Goal: Task Accomplishment & Management: Manage account settings

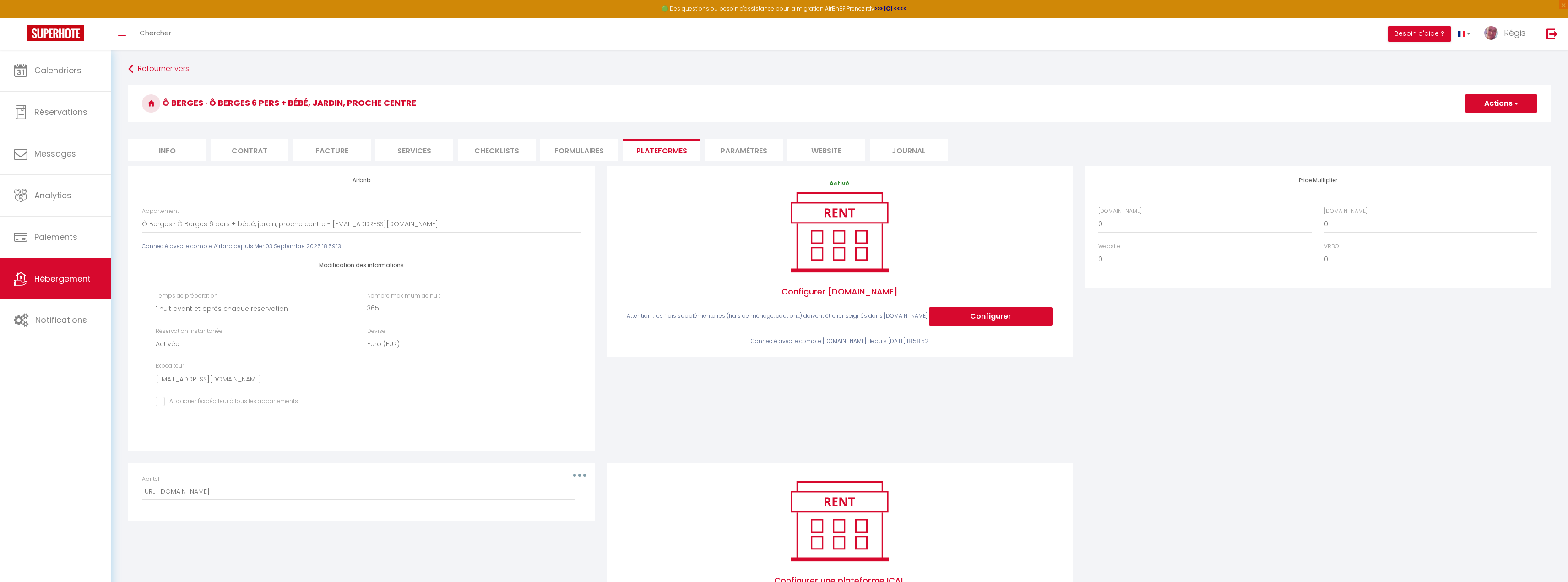
select select "17944-1120801985106709924"
select select "1"
select select "EUR"
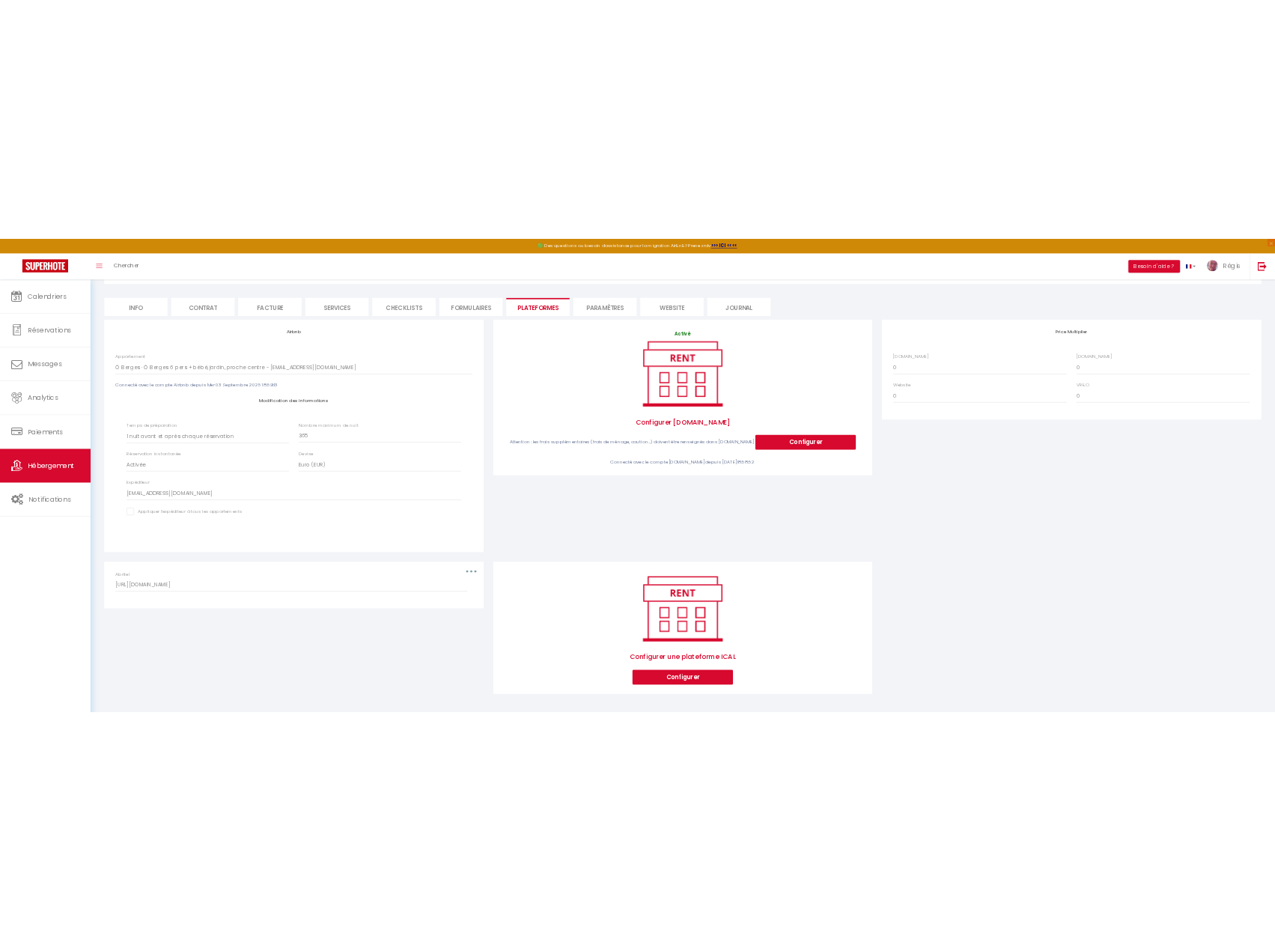
scroll to position [109, 0]
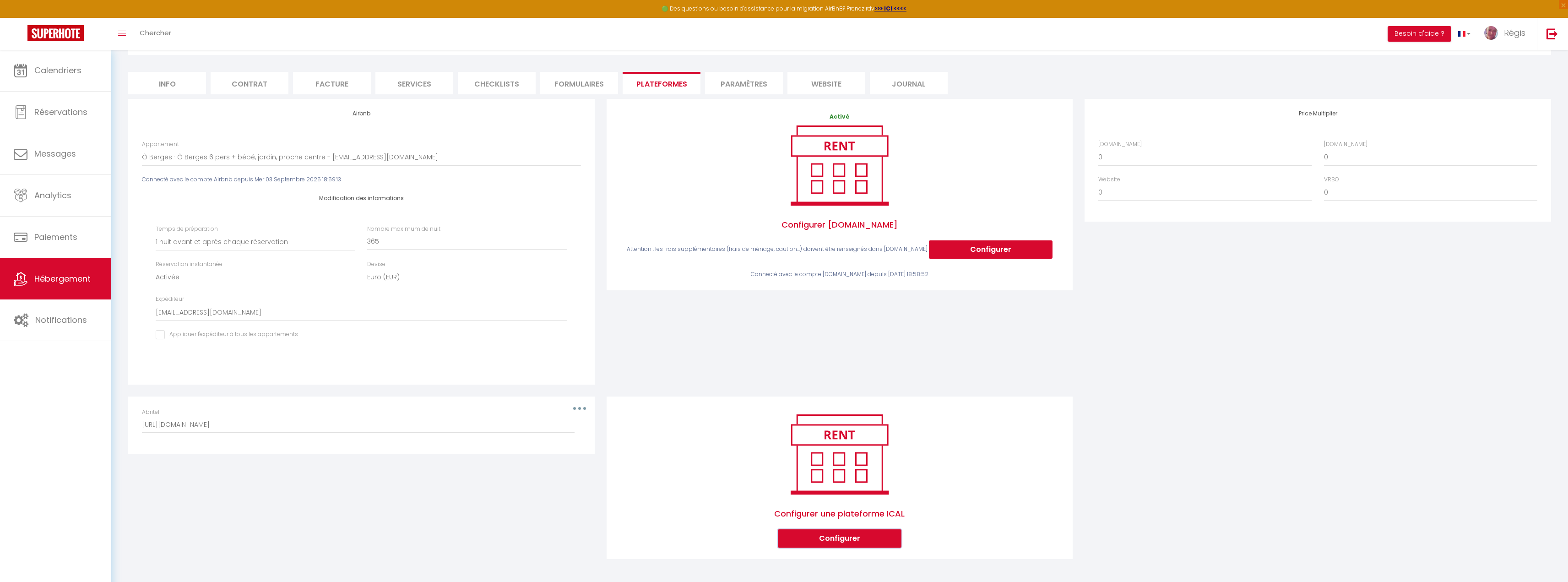
click at [839, 543] on button "Configurer" at bounding box center [839, 539] width 123 height 18
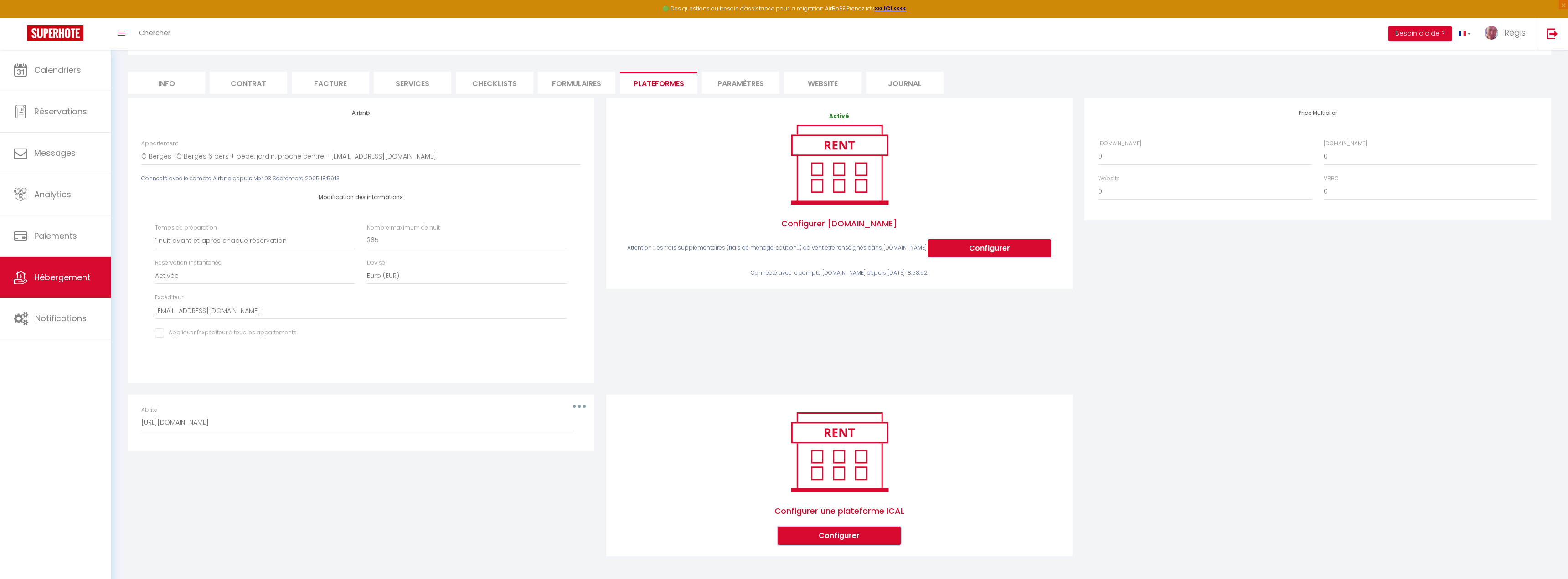
select select "1"
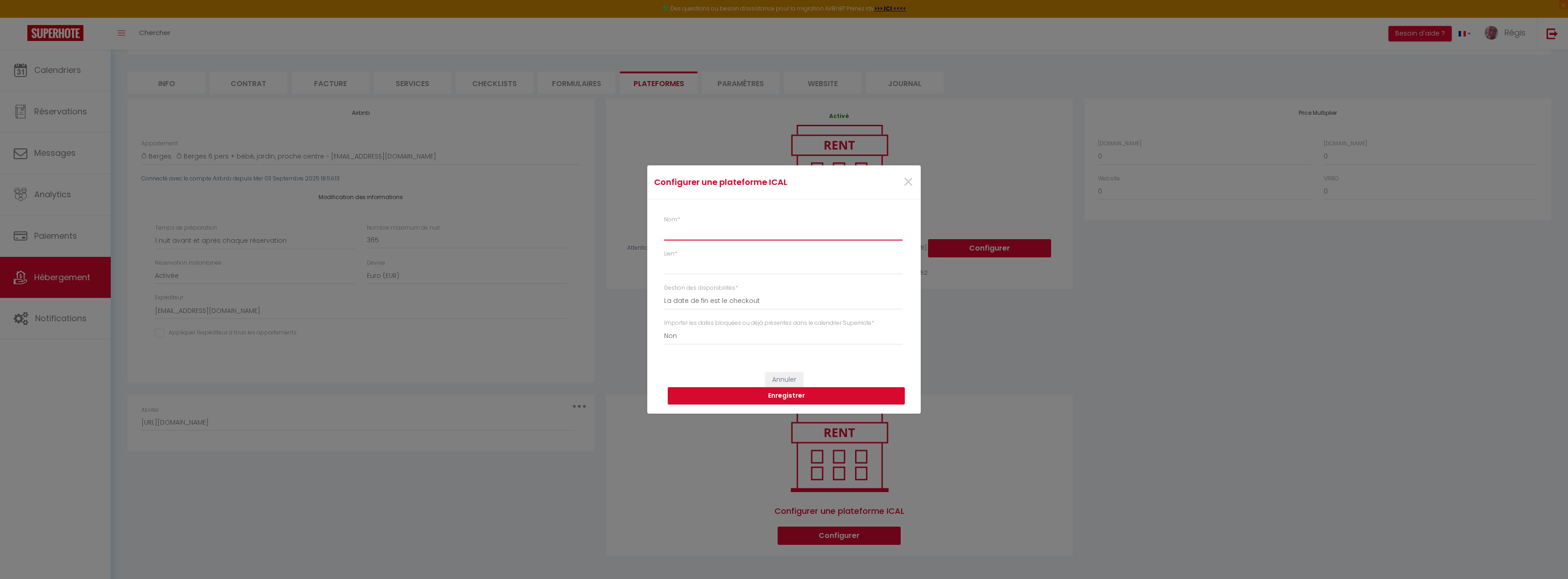
click at [684, 233] on input "Nom *" at bounding box center [783, 232] width 239 height 16
click at [908, 179] on span "×" at bounding box center [908, 182] width 12 height 27
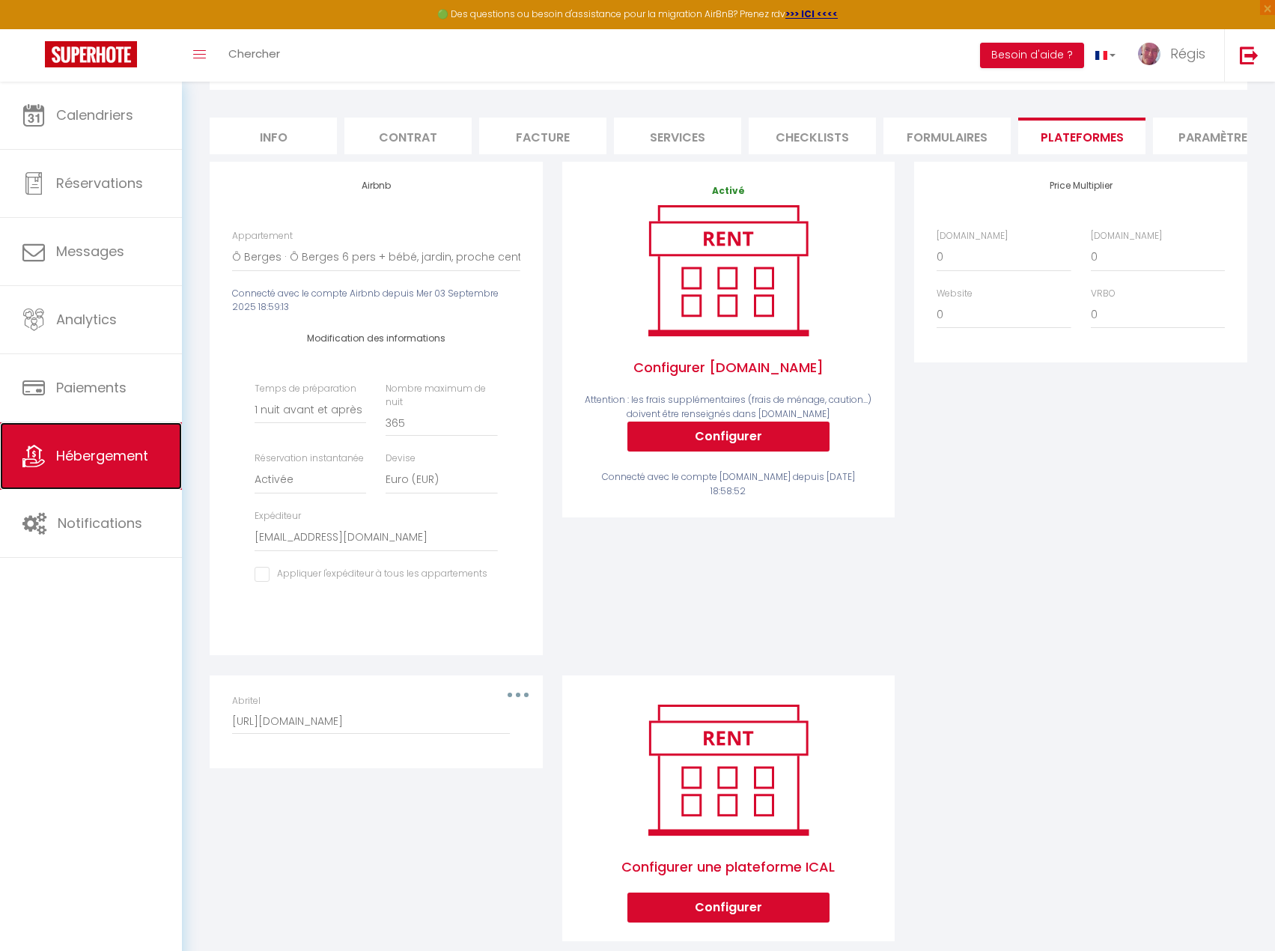
click at [125, 451] on span "Hébergement" at bounding box center [102, 455] width 92 height 19
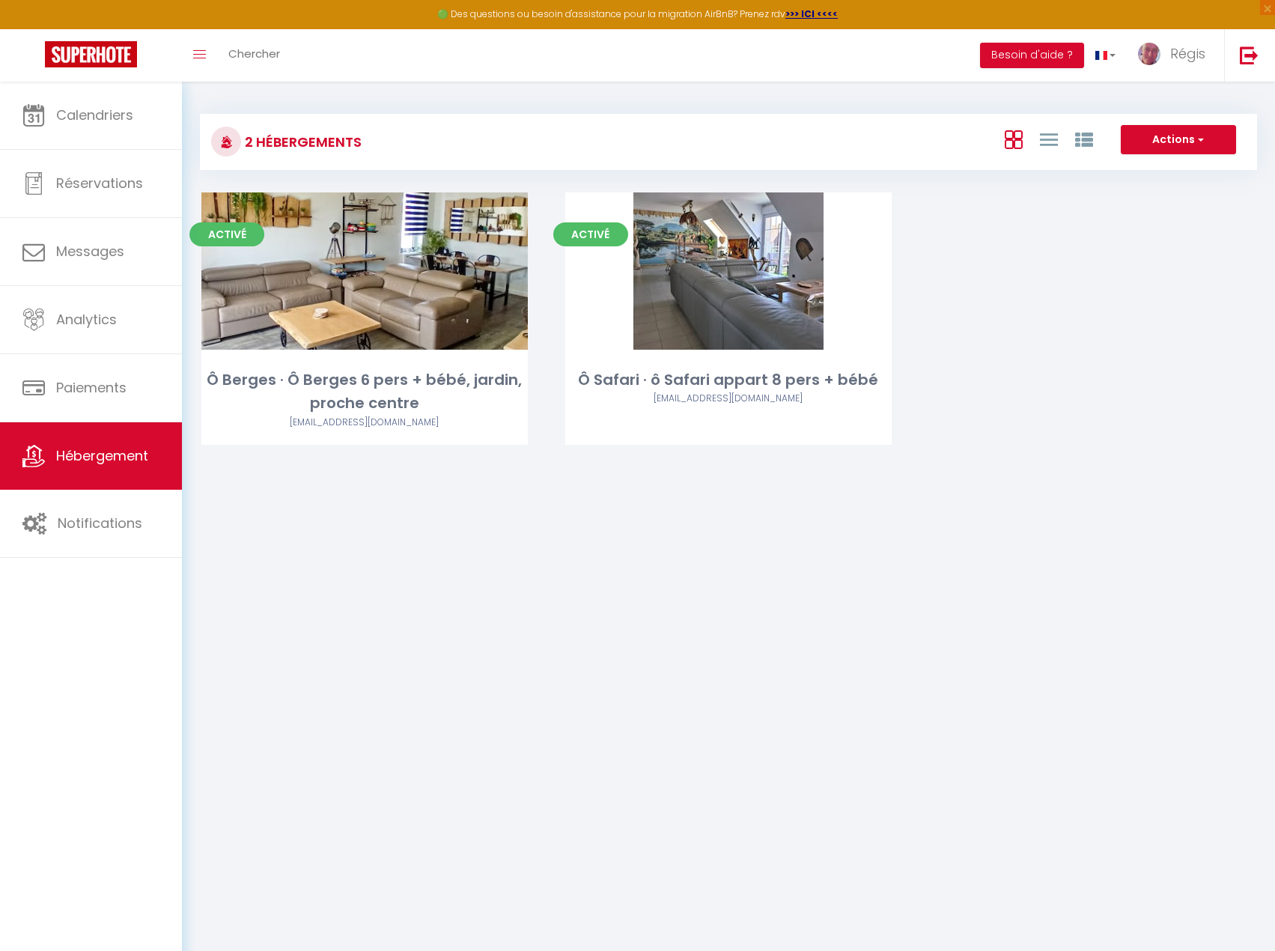
click at [734, 273] on link "Editer" at bounding box center [729, 271] width 90 height 30
select select "3"
select select "2"
select select "1"
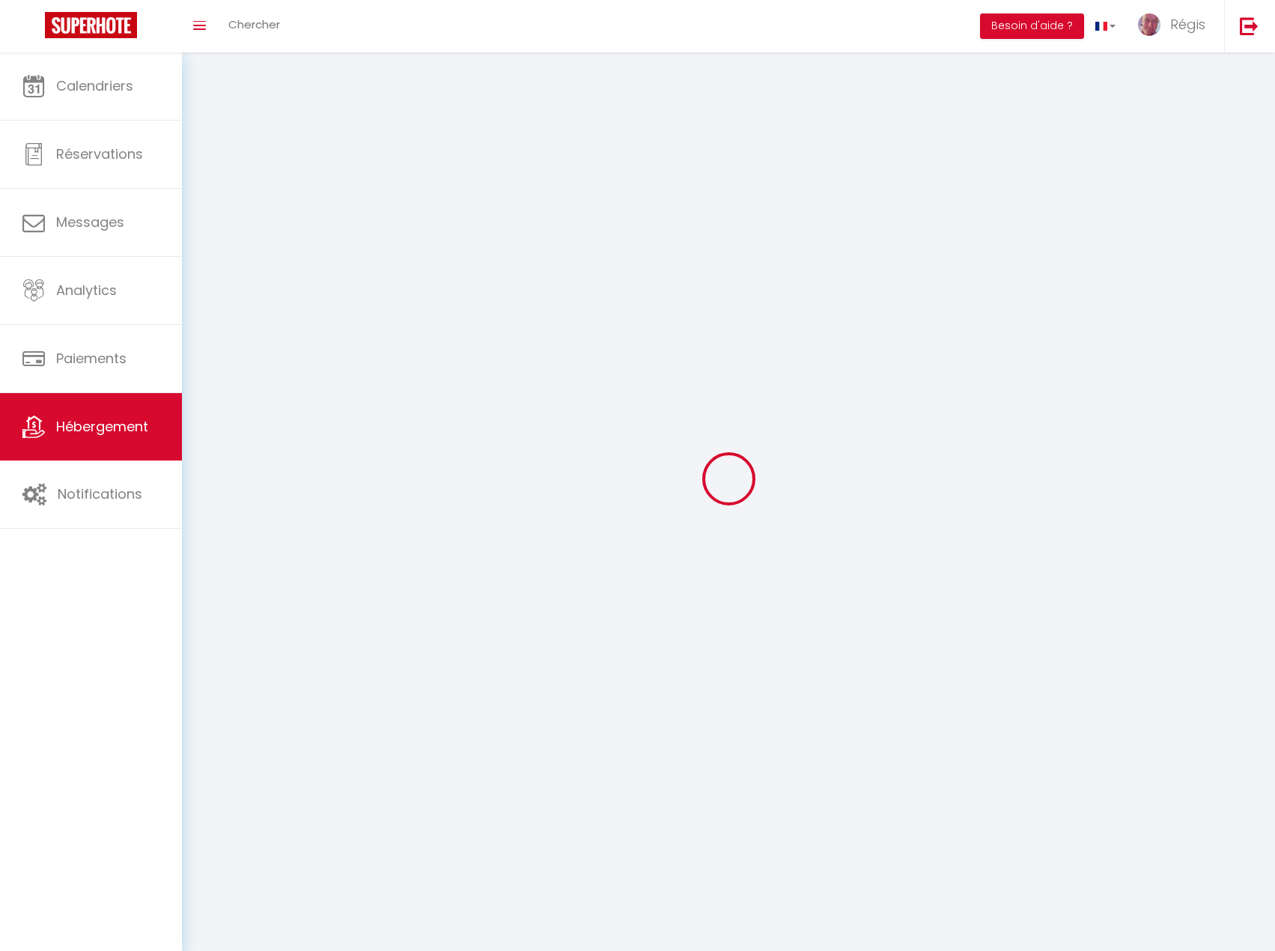
select select
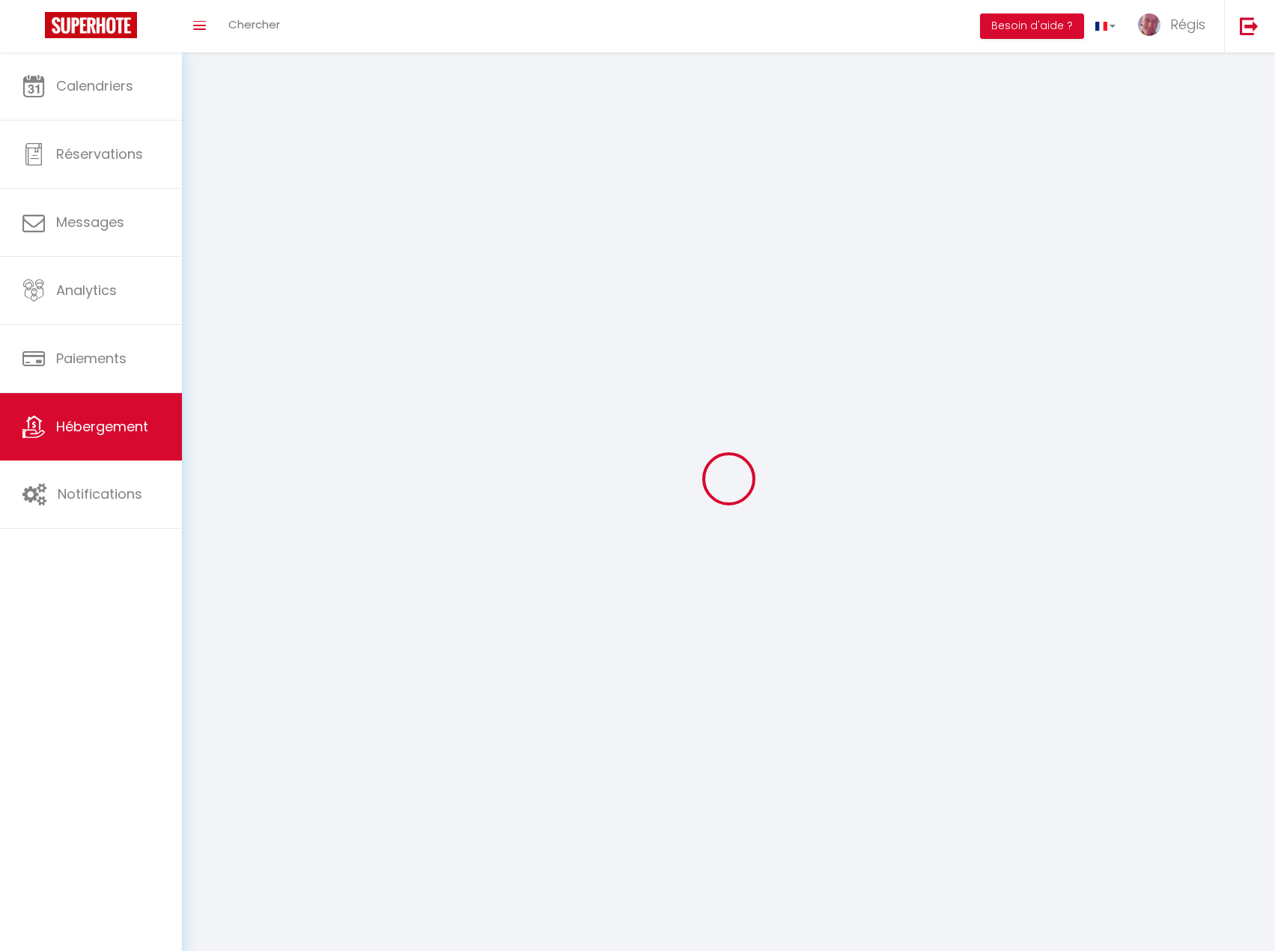
select select
checkbox input "false"
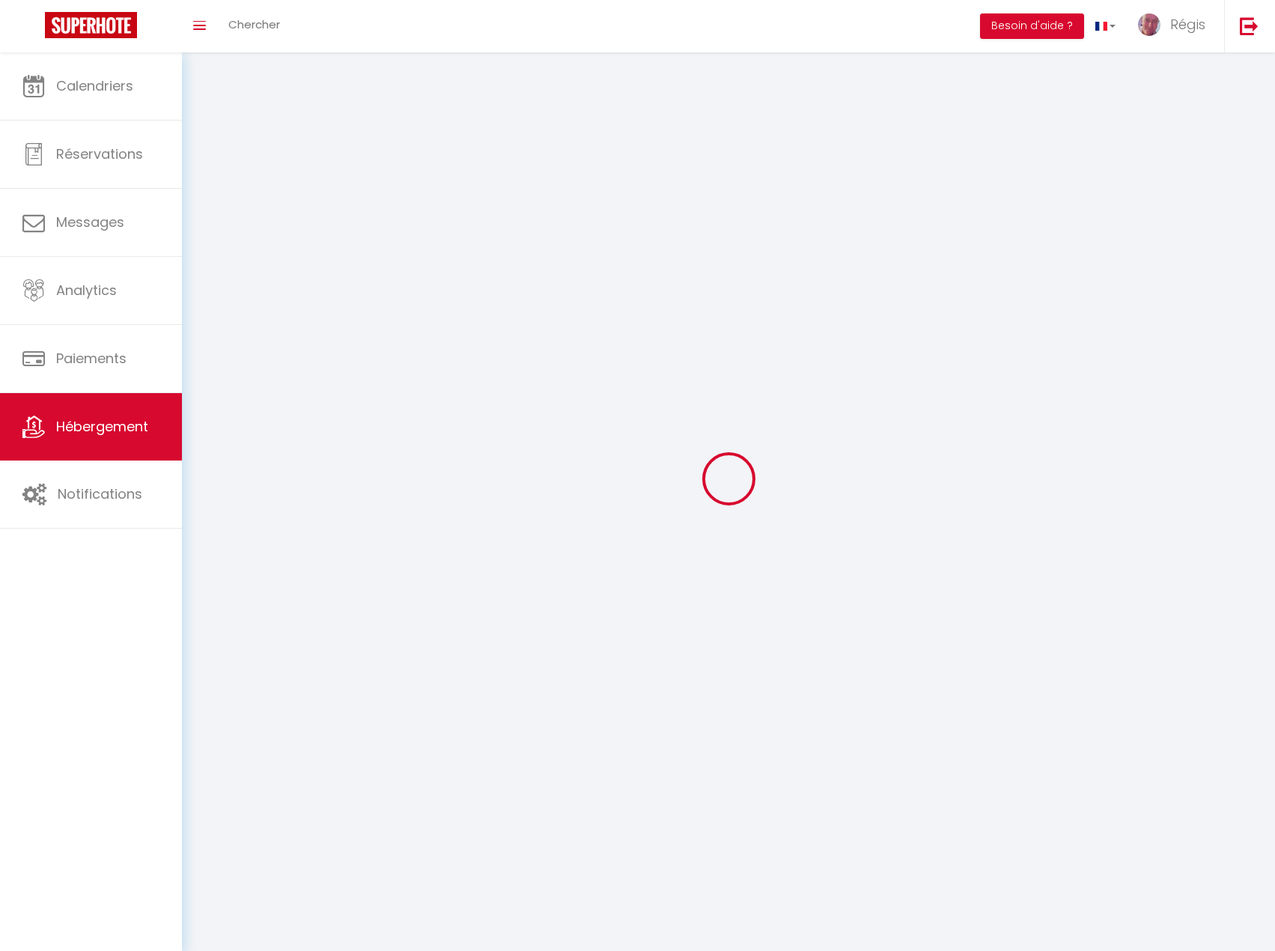
select select
select select "1"
select select "28"
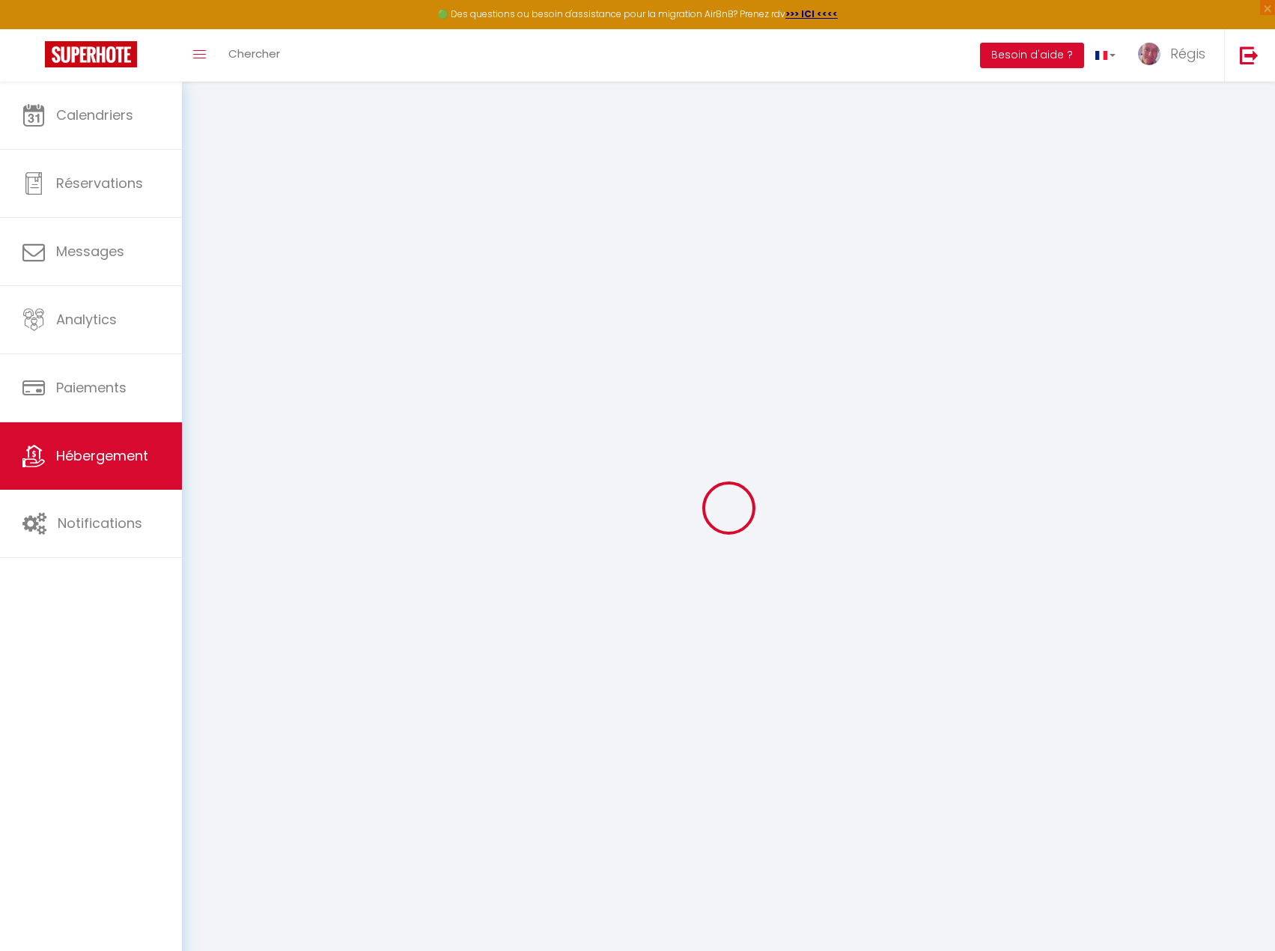
select select
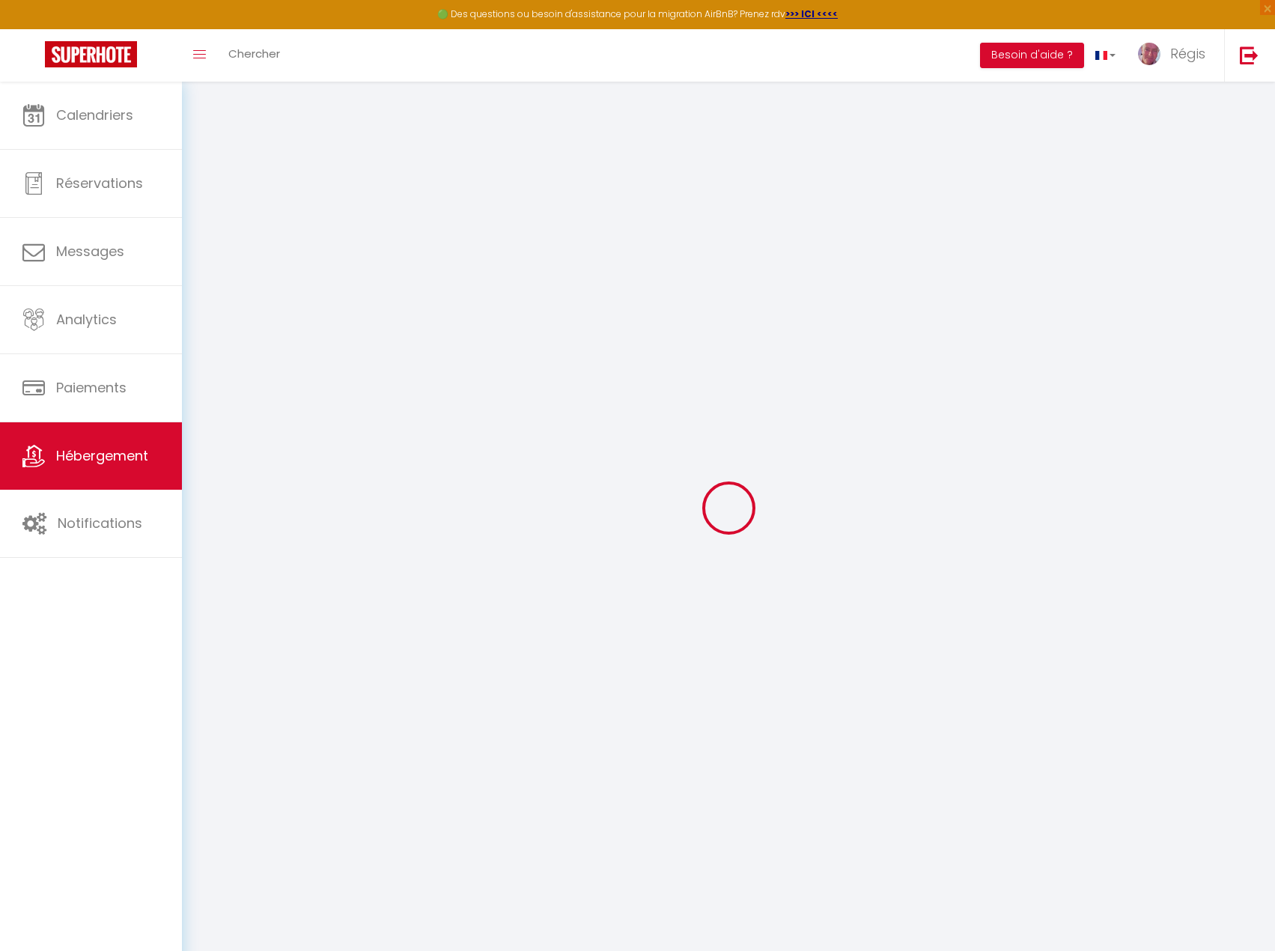
select select
checkbox input "false"
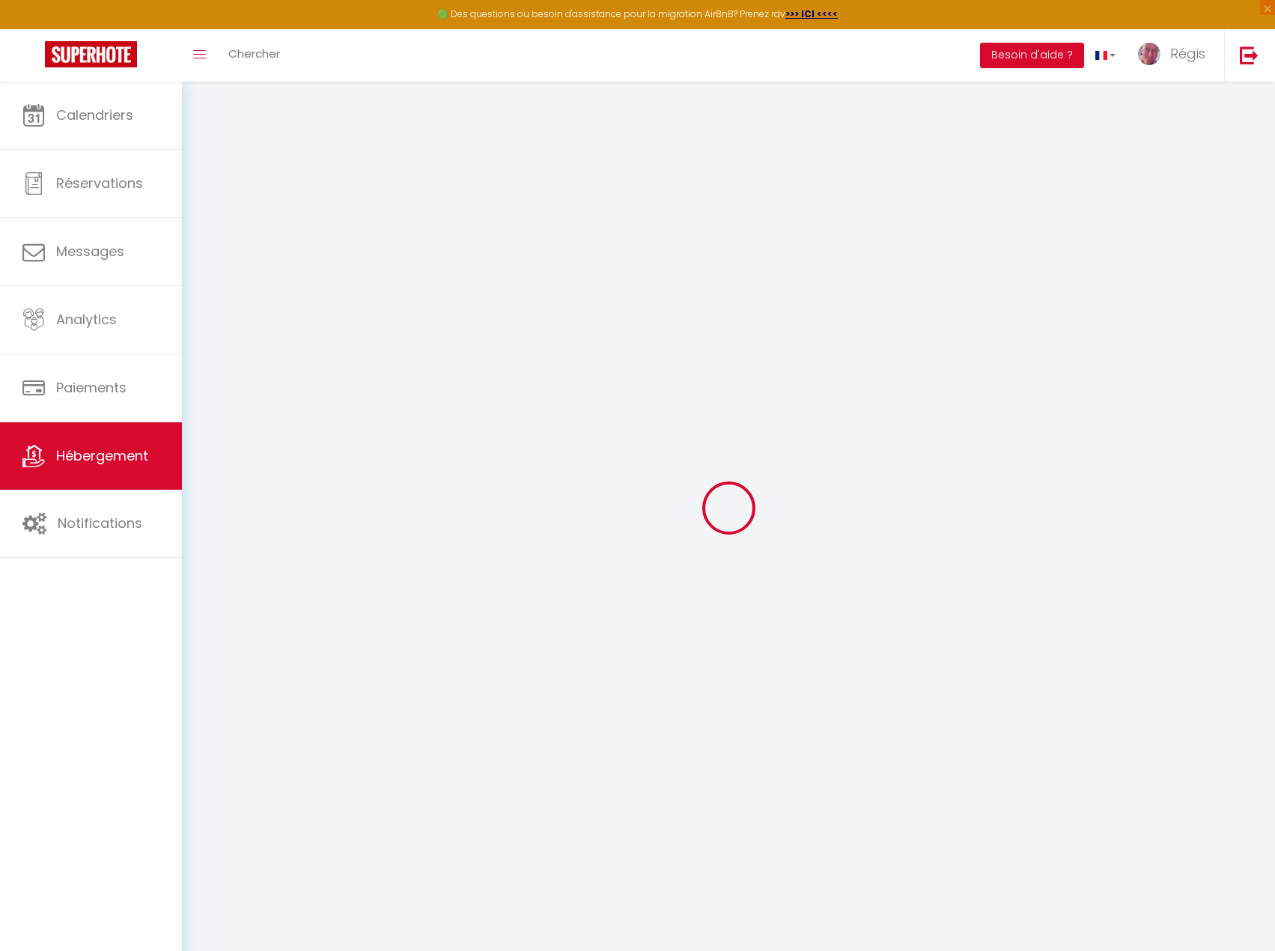
select select
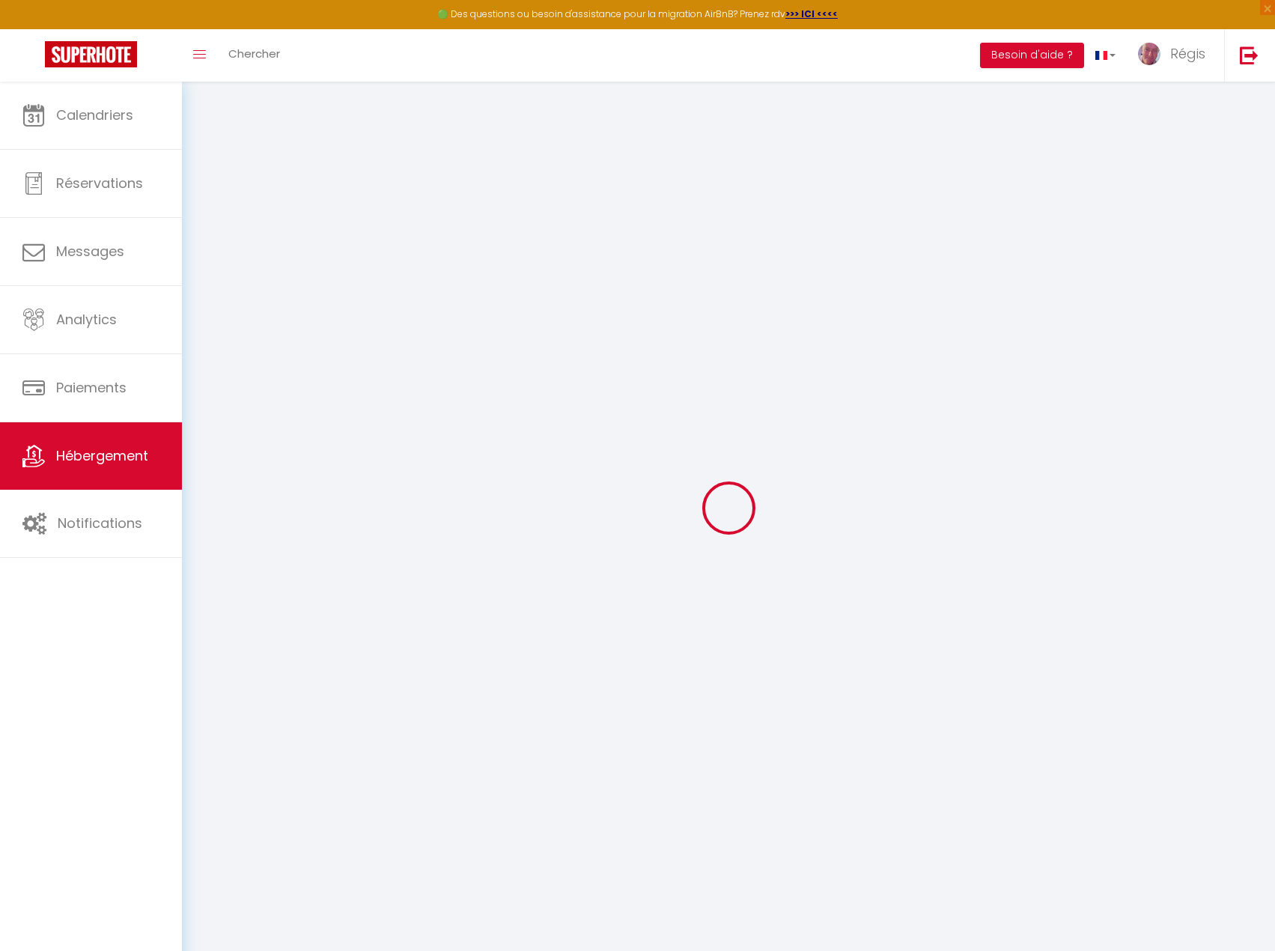
select select
checkbox input "false"
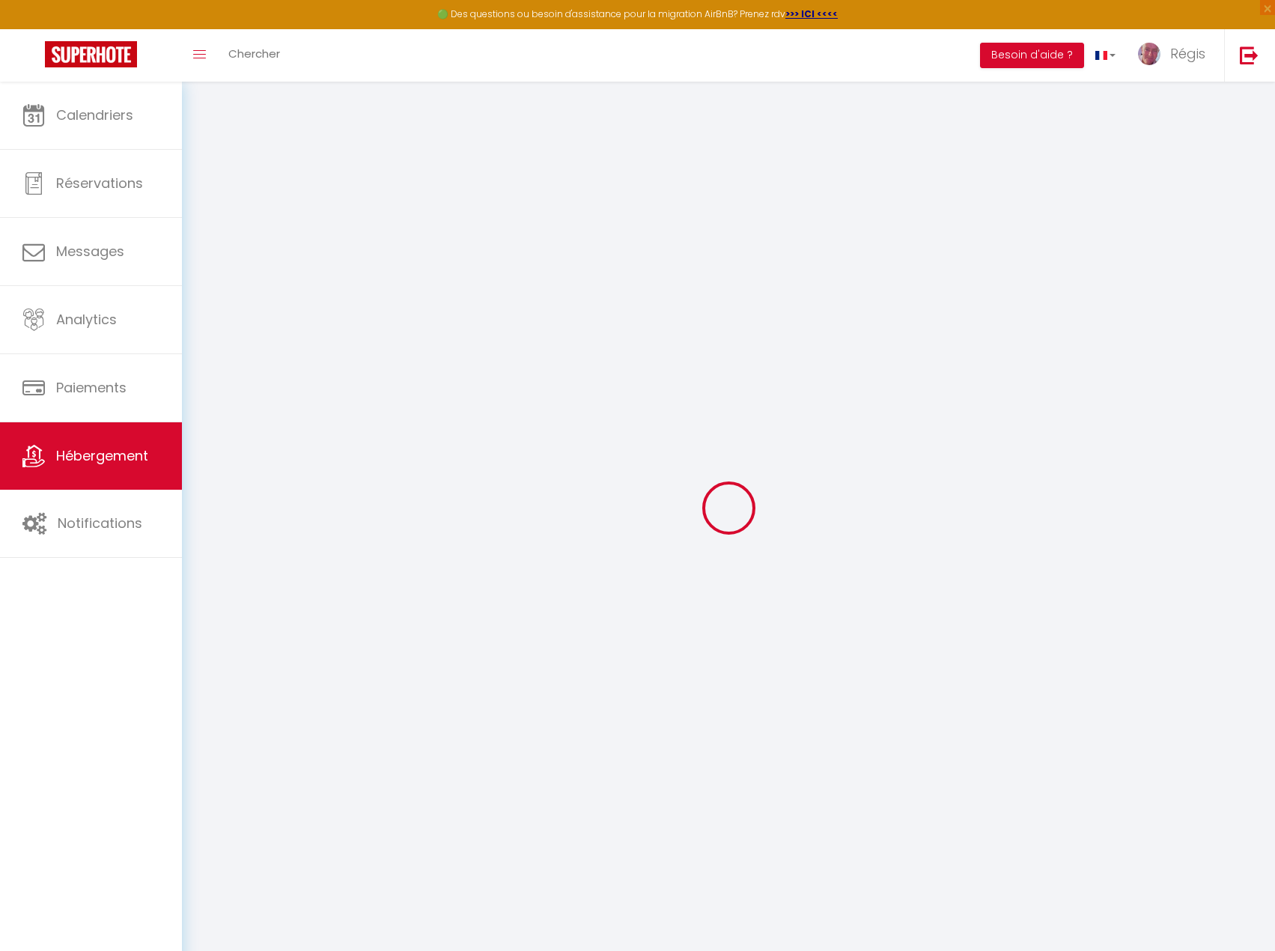
checkbox input "false"
select select
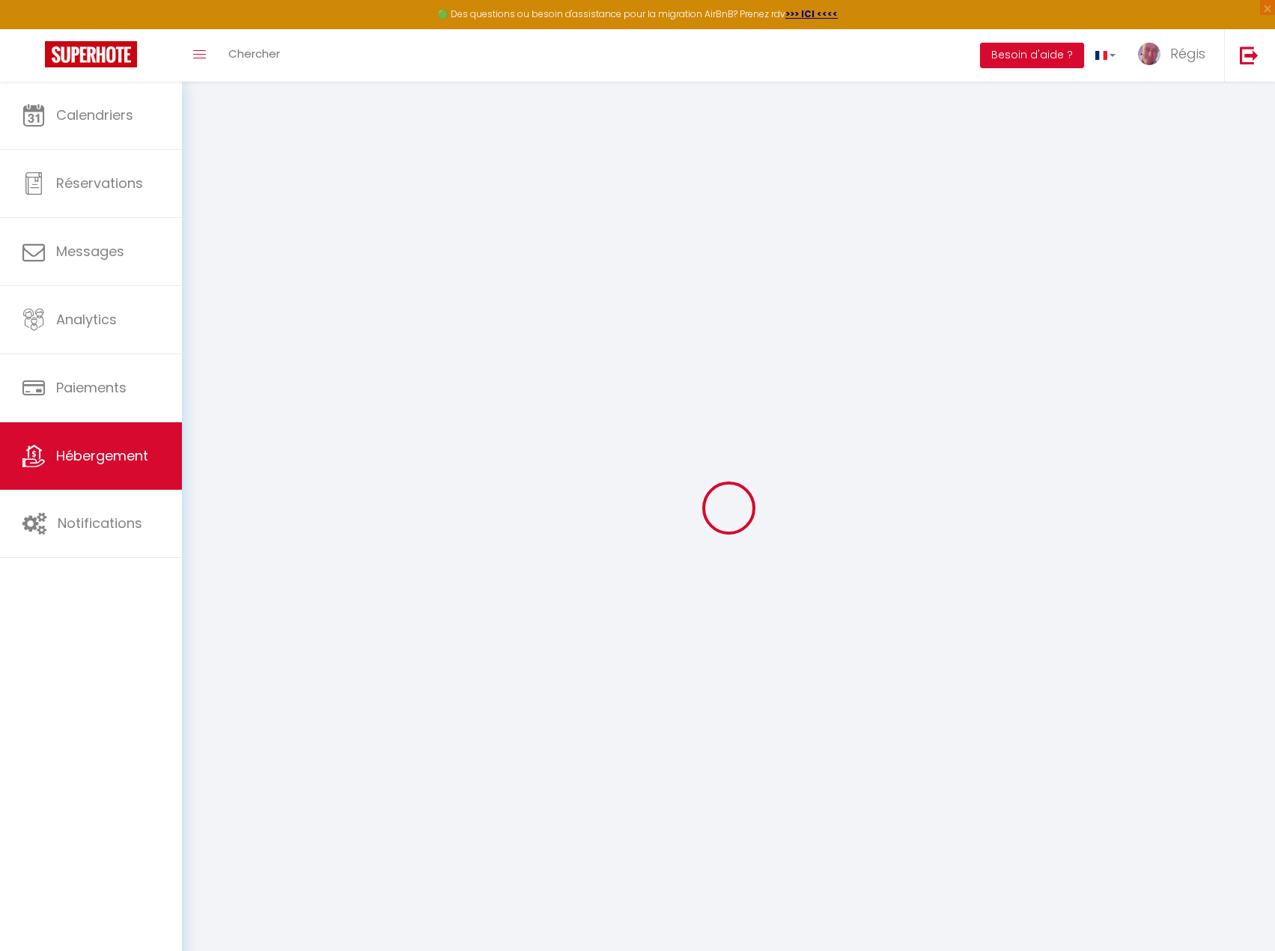
select select
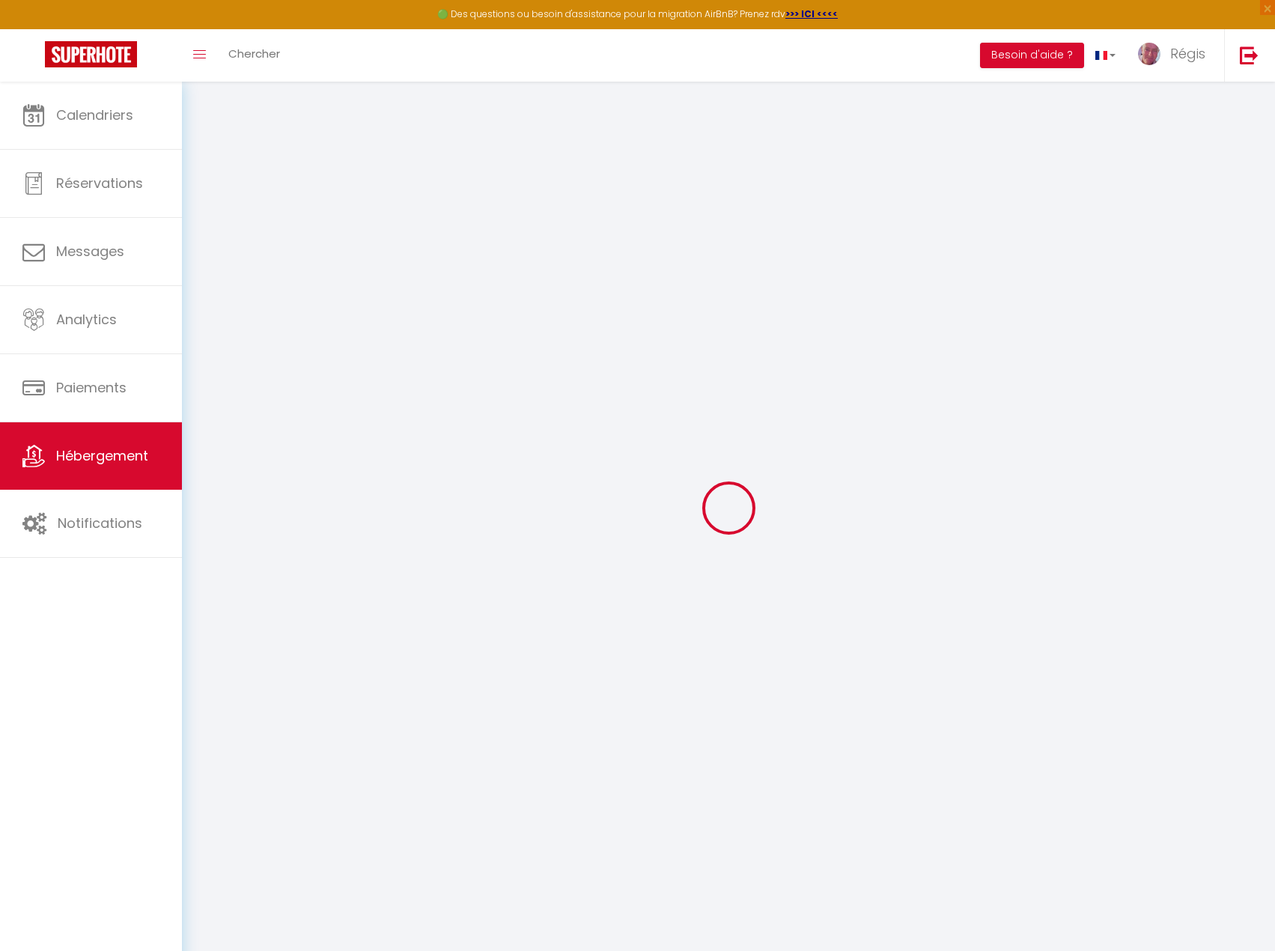
checkbox input "false"
select select
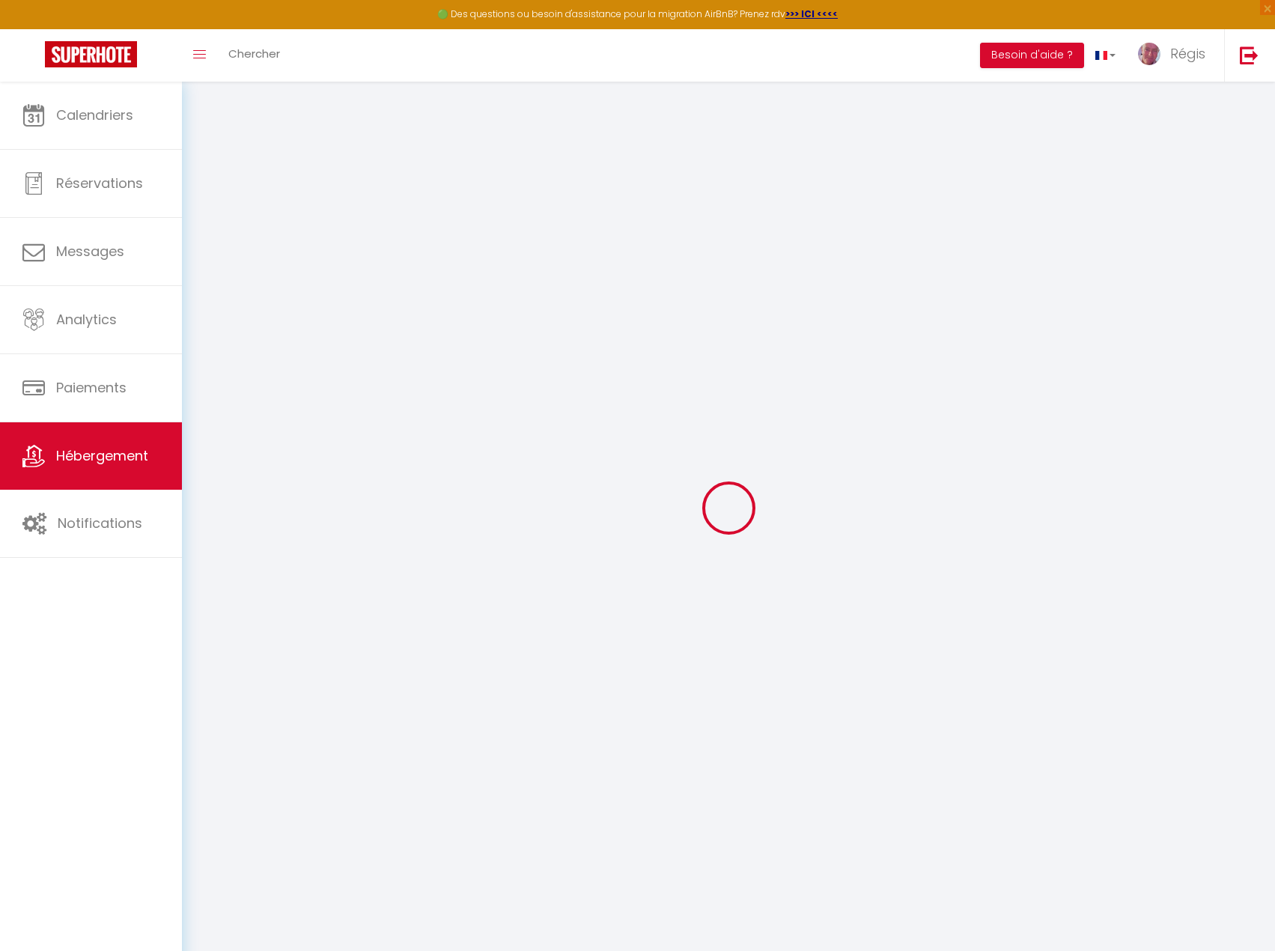
select select
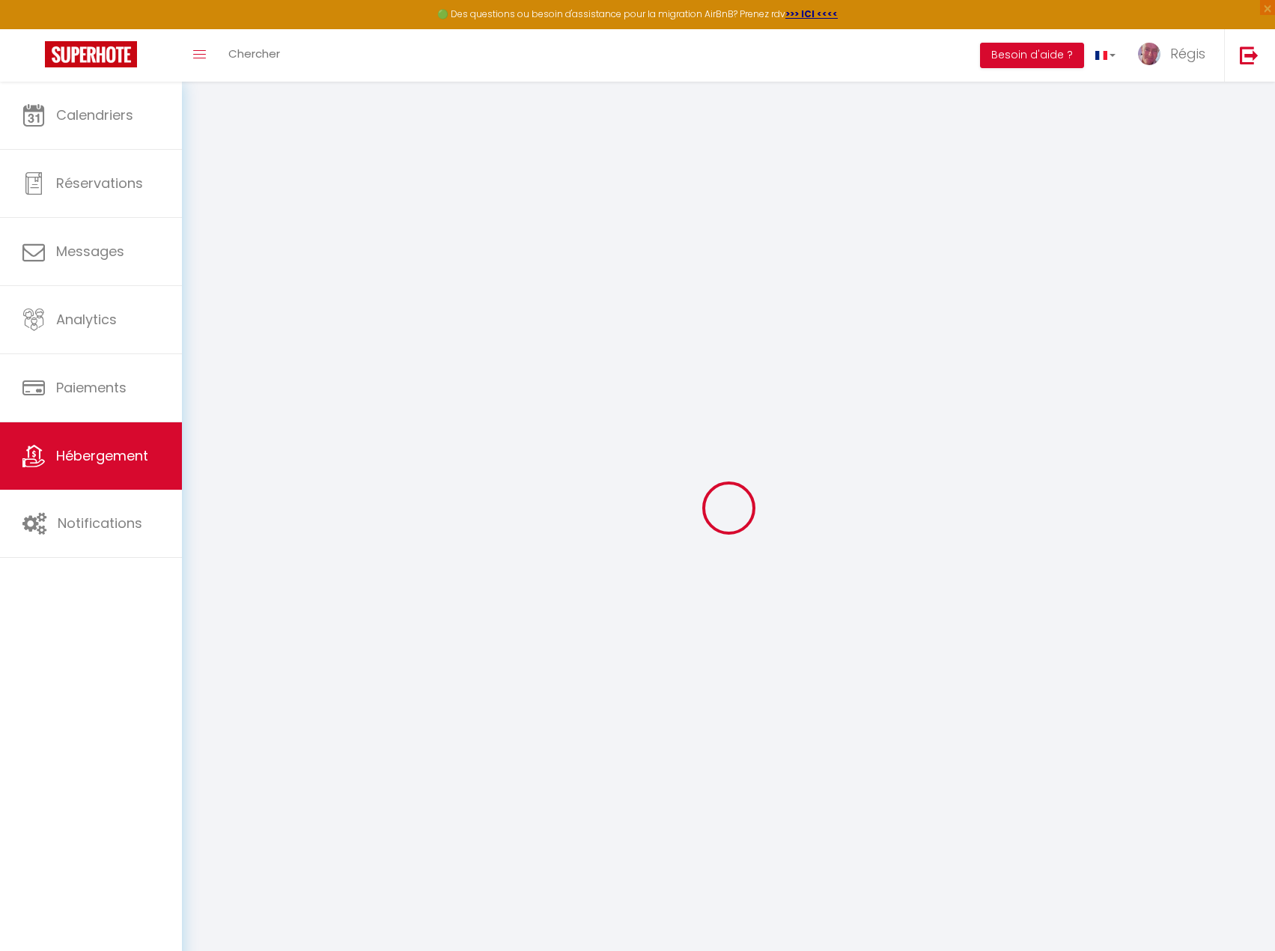
select select
checkbox input "false"
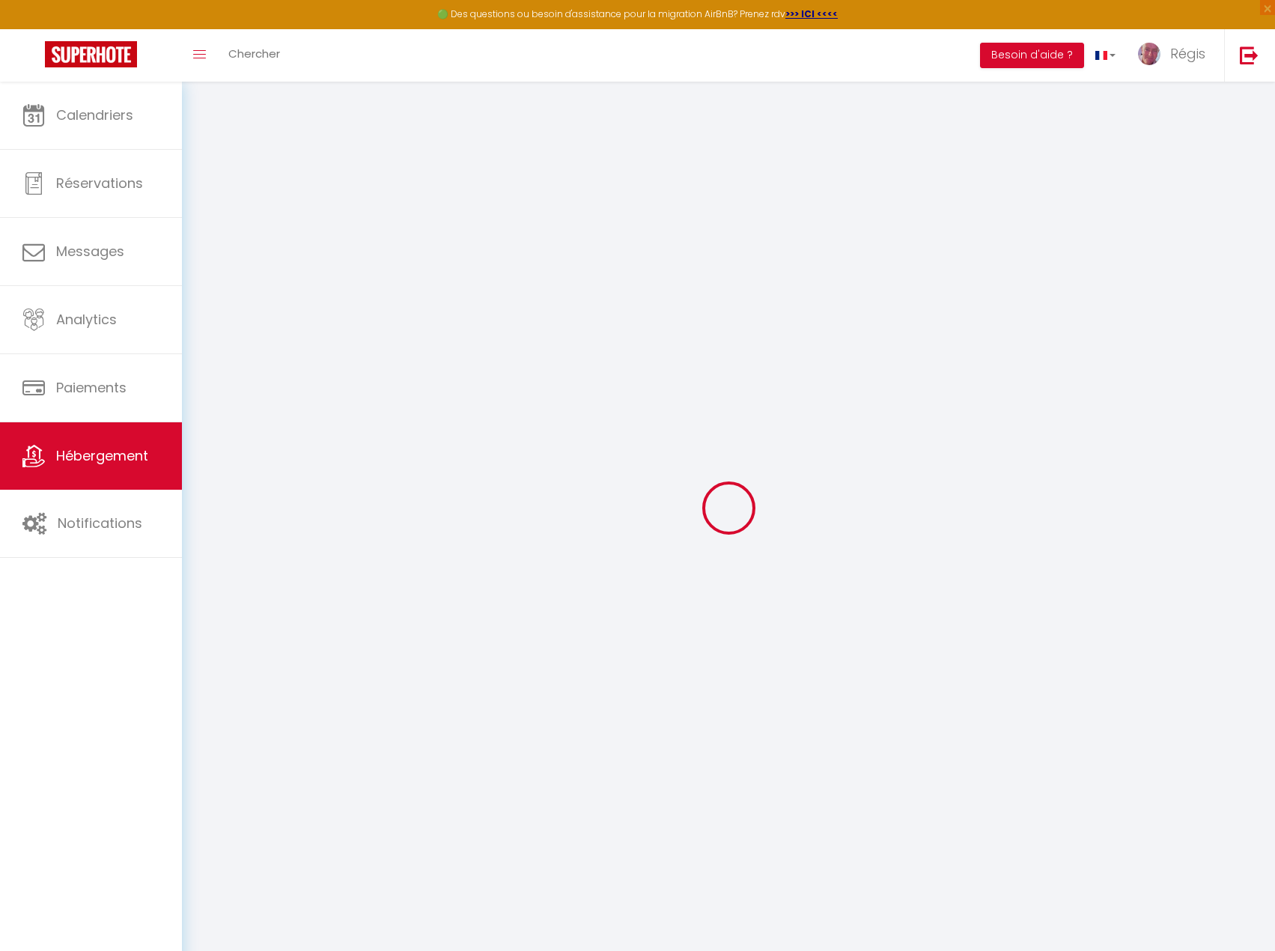
checkbox input "false"
select select
type input "Ô Safari · ô Safari appart 8 pers + bébé"
type input "Régis"
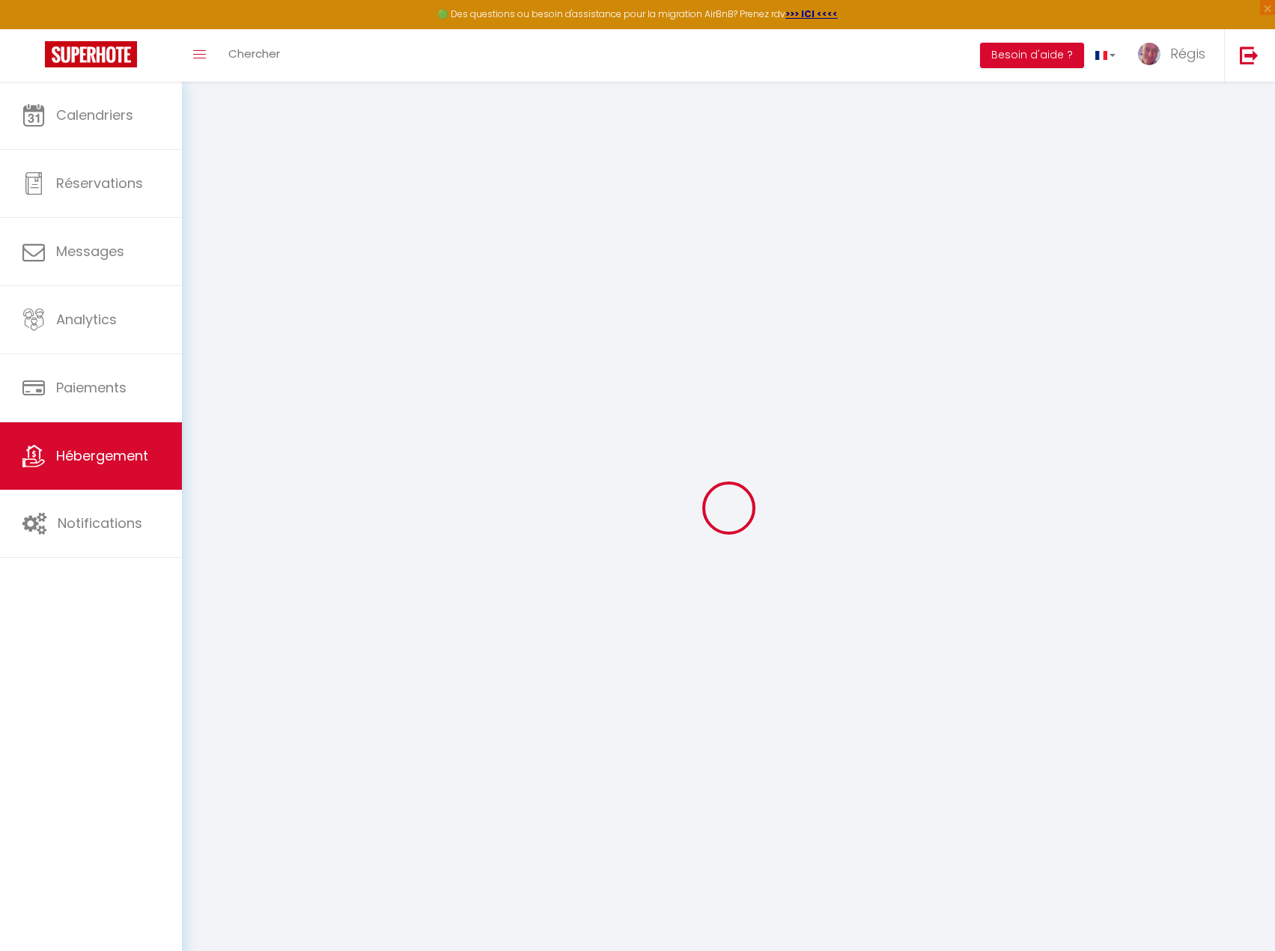
type input "TERLUTTE"
type input "211 chemin aux oeufs"
type input "62830"
type input "SAMER"
select select "9"
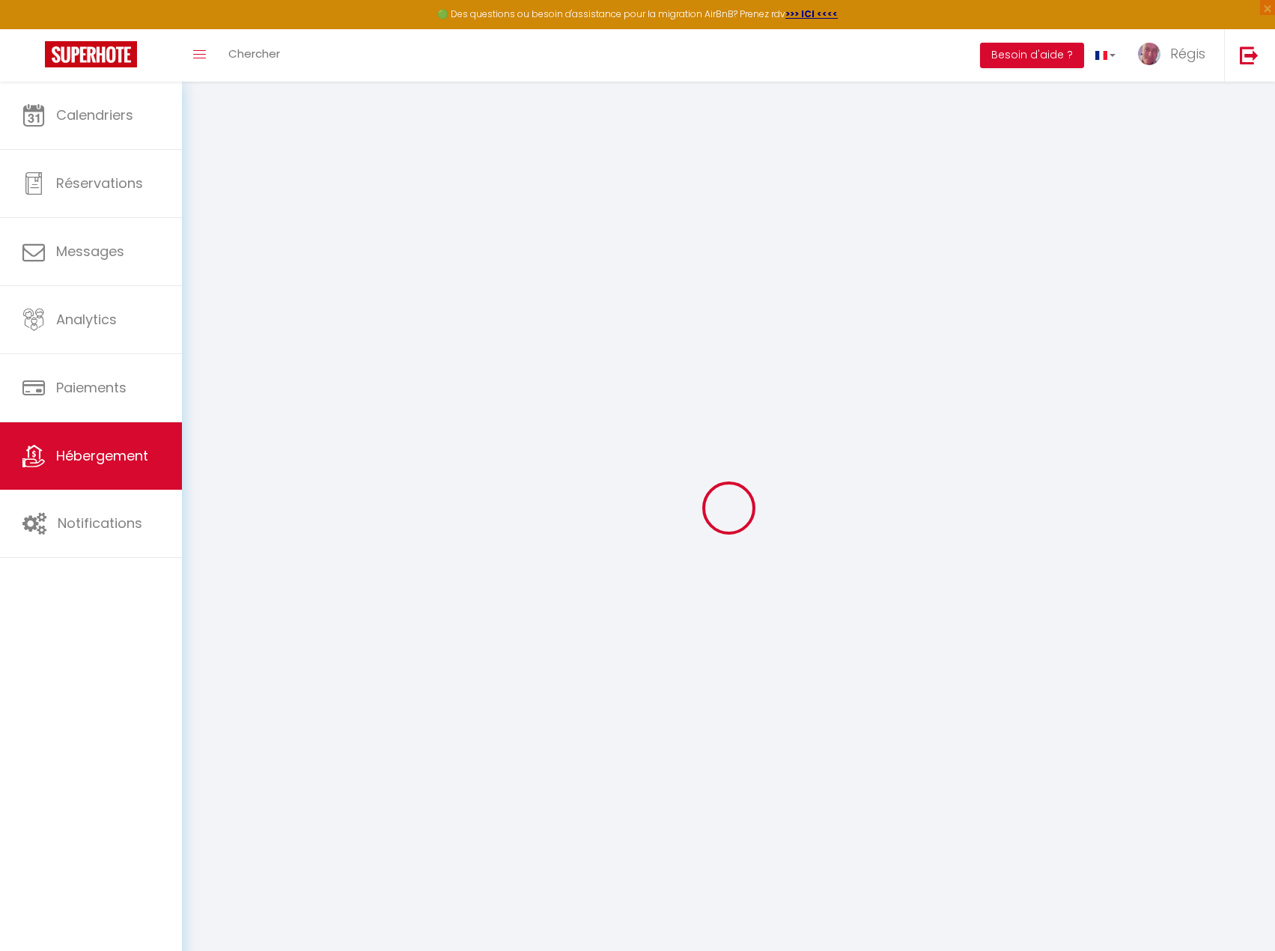
select select "4"
type input "165"
type input "80"
type input "300"
select select
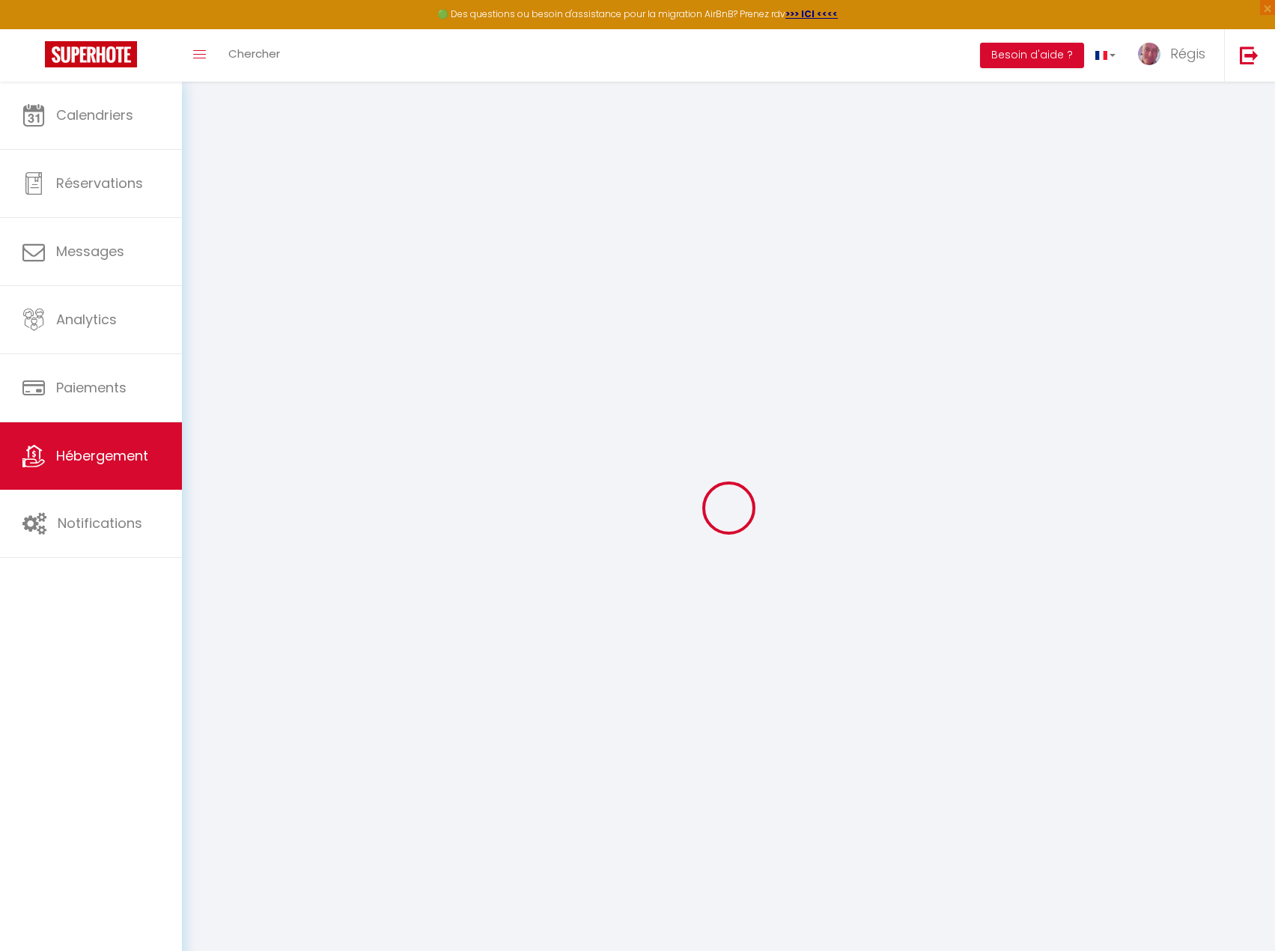
select select
type input "[STREET_ADDRESS][PERSON_NAME]"
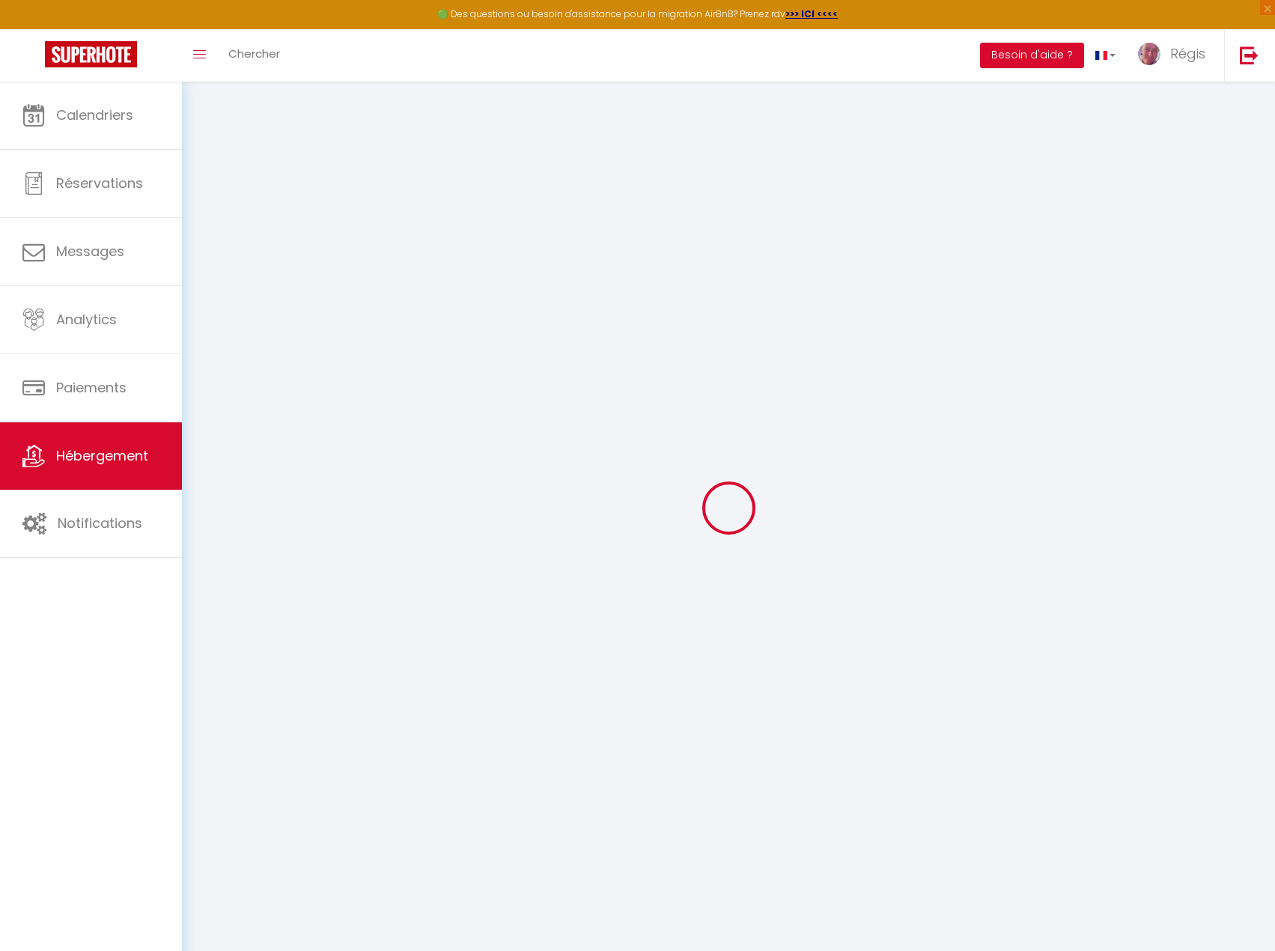
type input "62280"
type input "[GEOGRAPHIC_DATA]-[GEOGRAPHIC_DATA]"
type input "[EMAIL_ADDRESS][DOMAIN_NAME]"
select select
checkbox input "false"
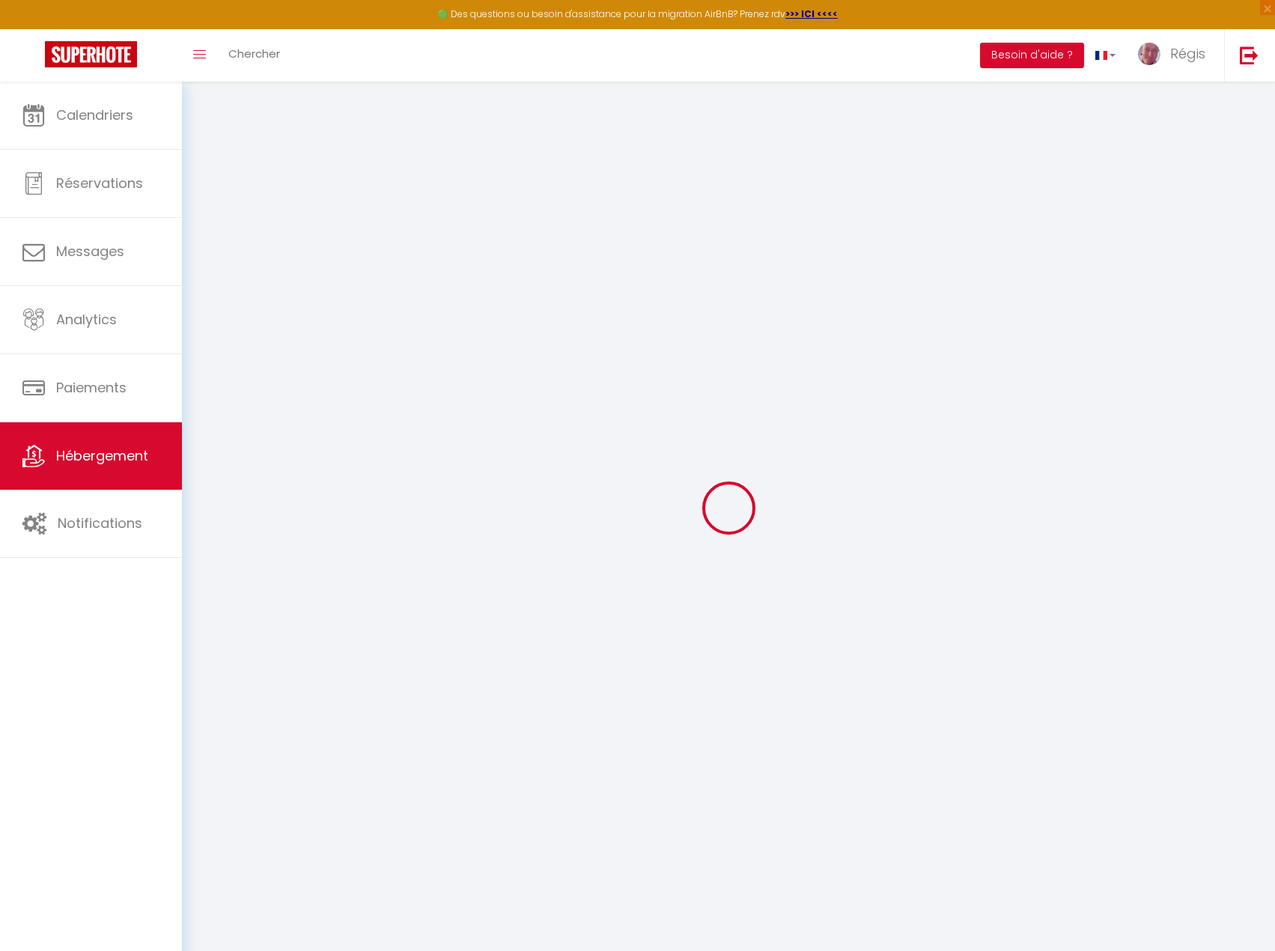
checkbox input "false"
type input "0"
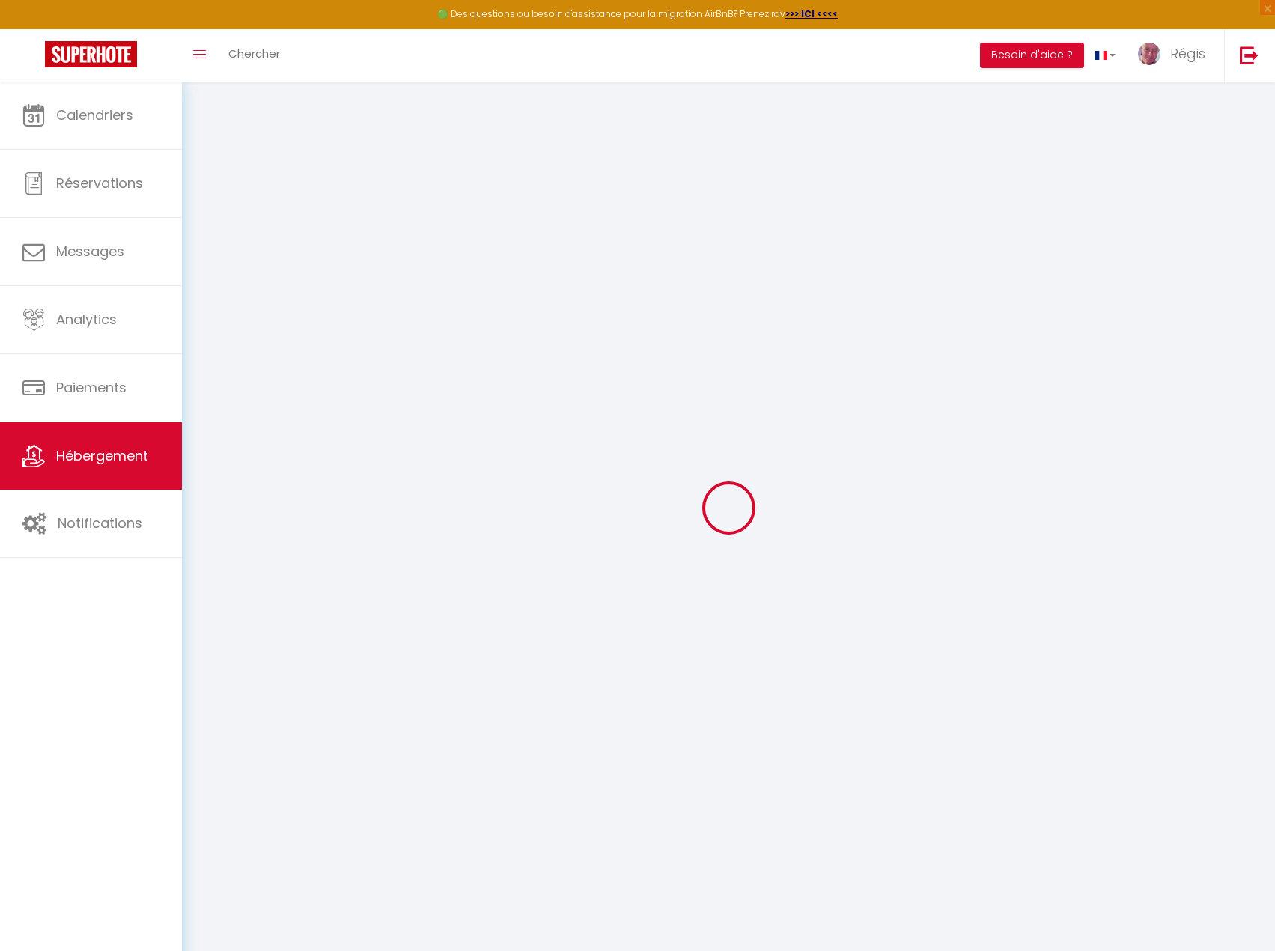
type input "0"
select select "53686"
select select
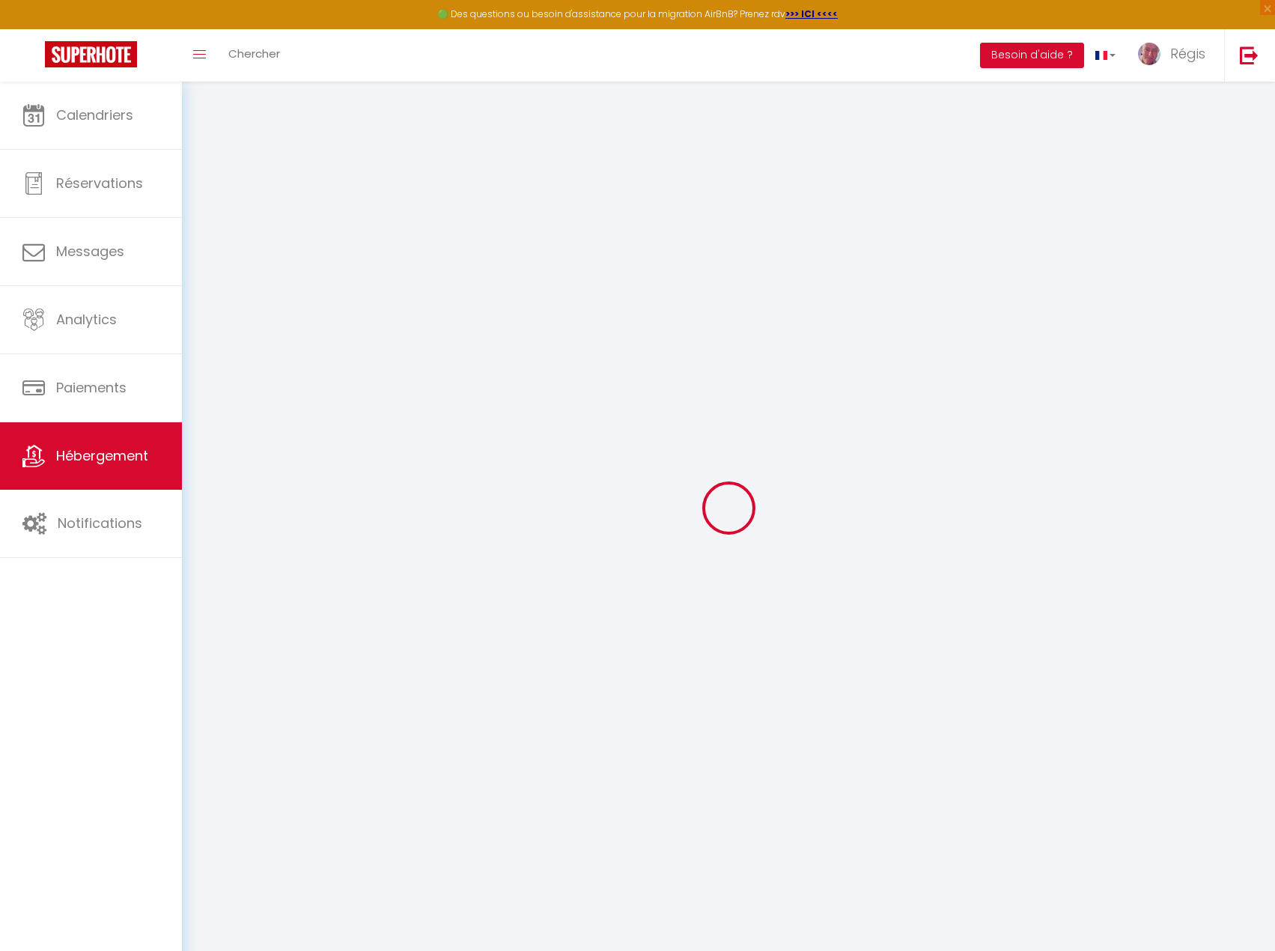
select select
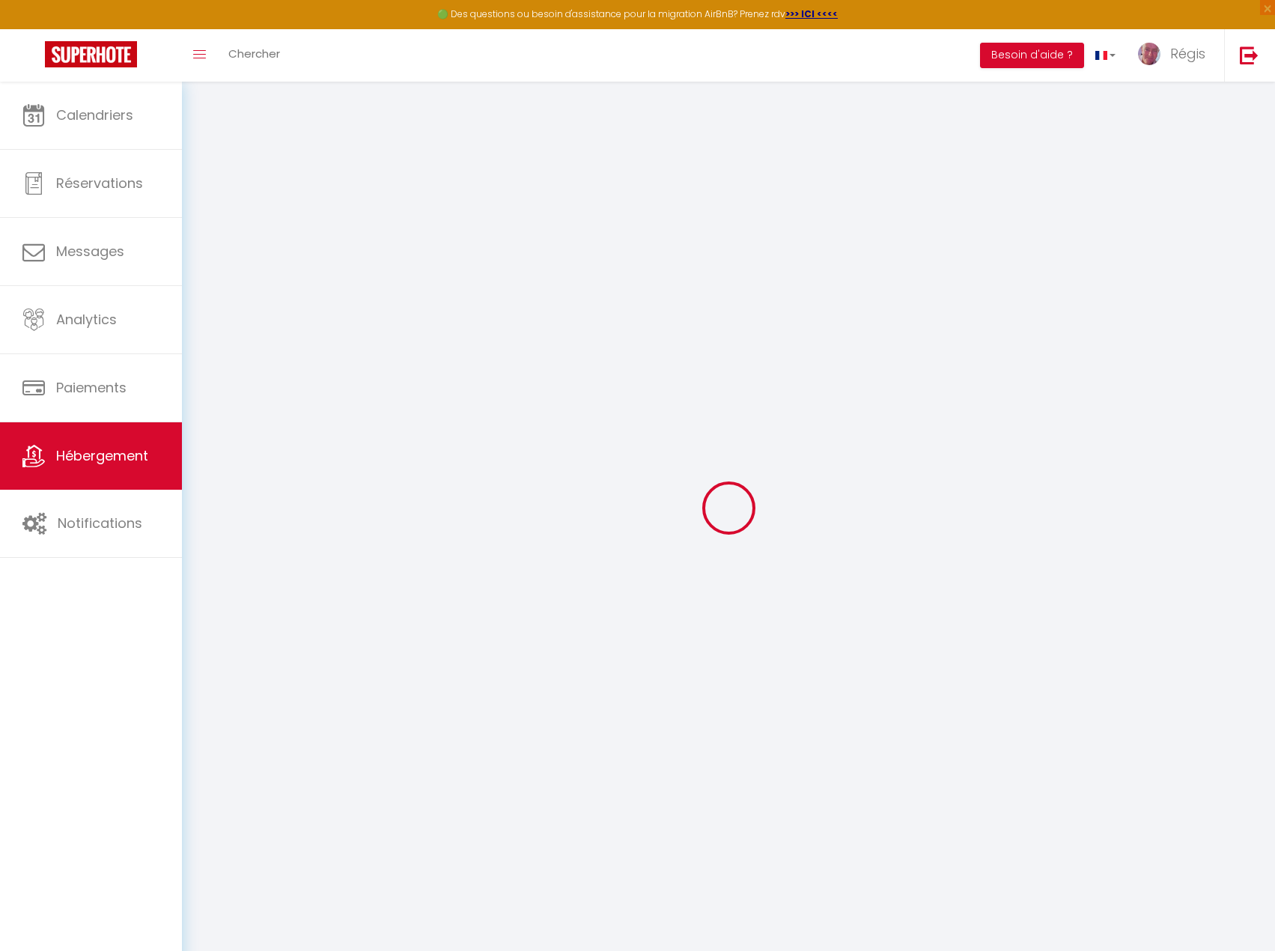
checkbox input "false"
select select
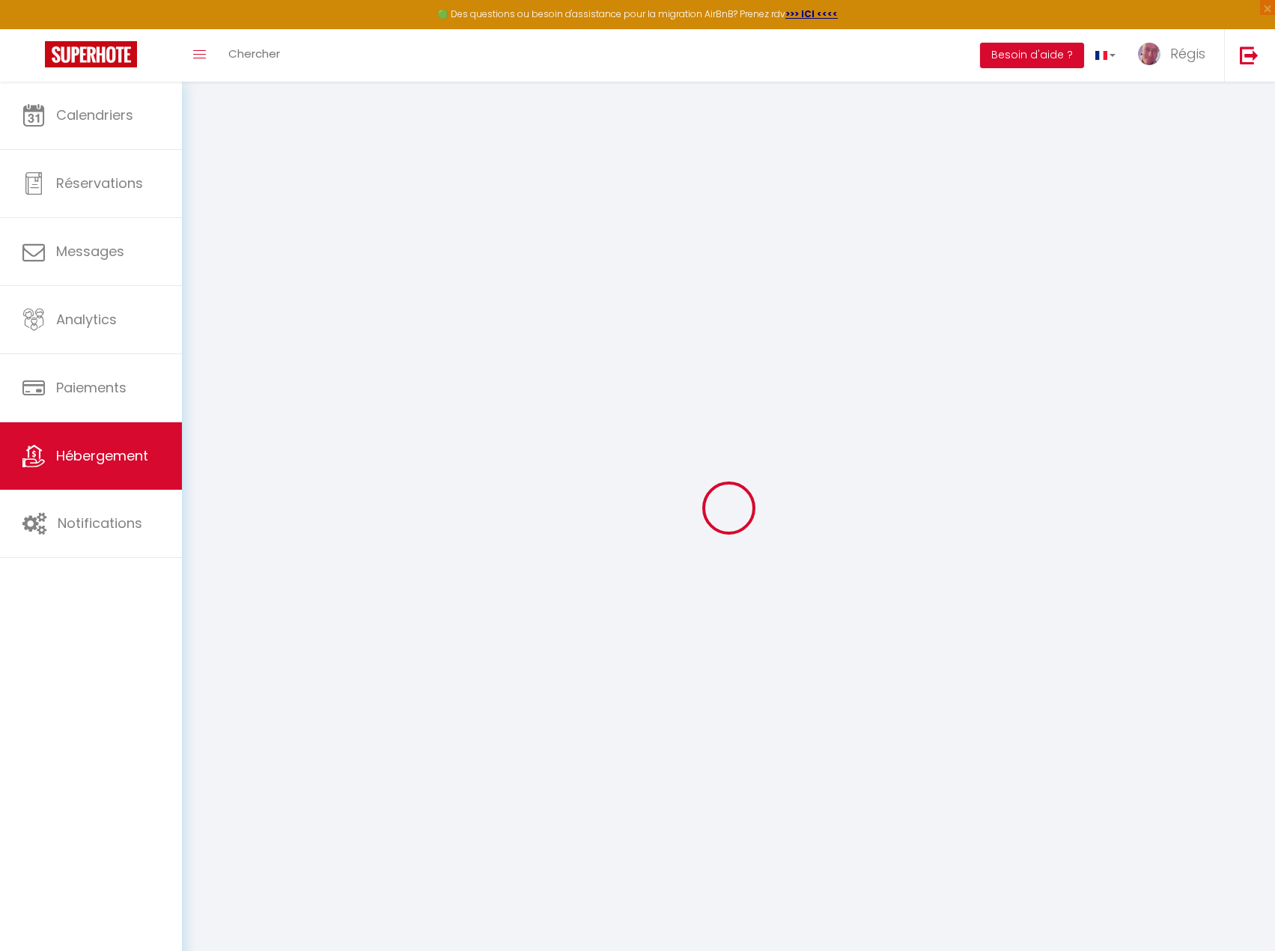
select select
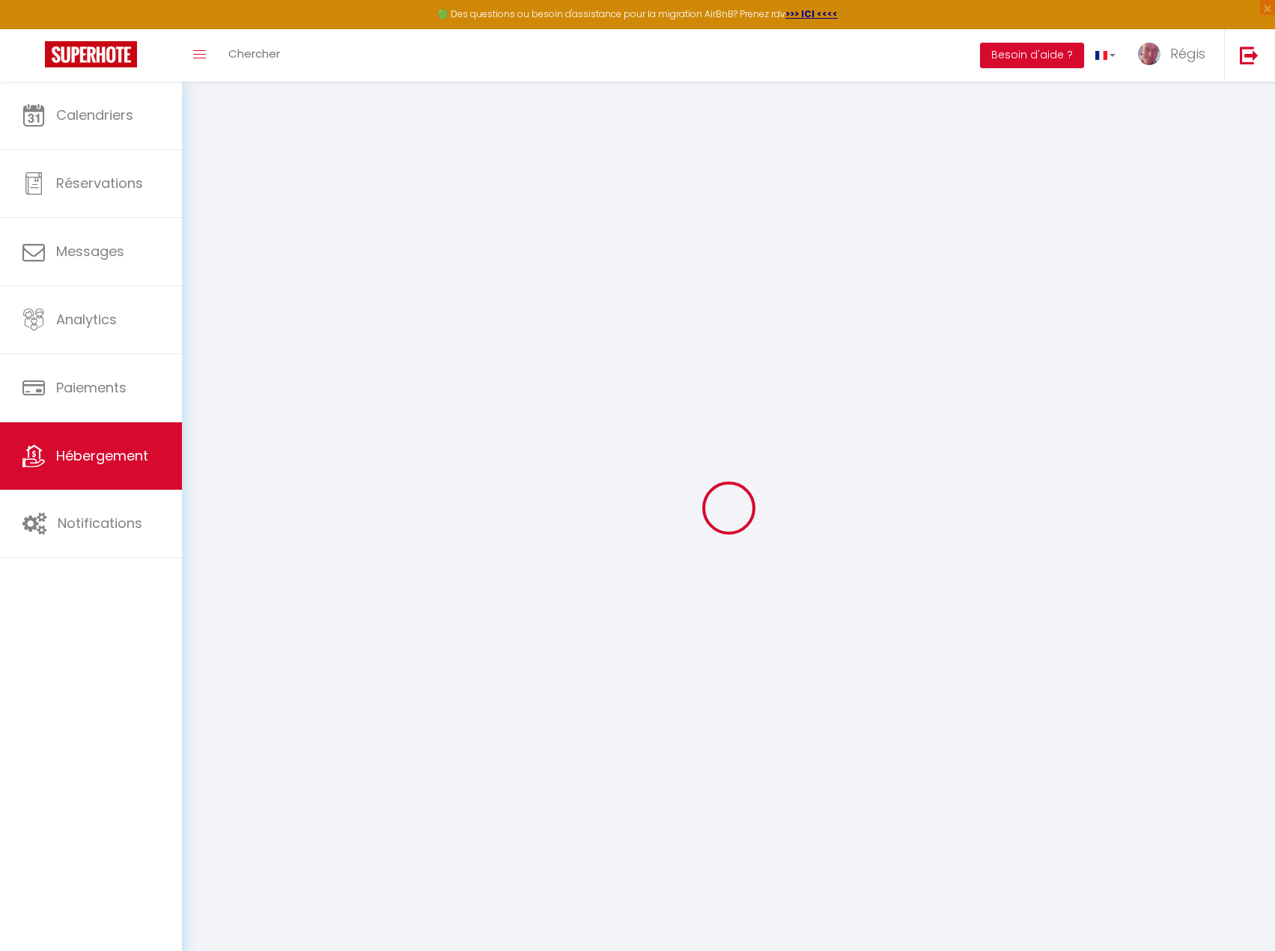
checkbox input "false"
select select
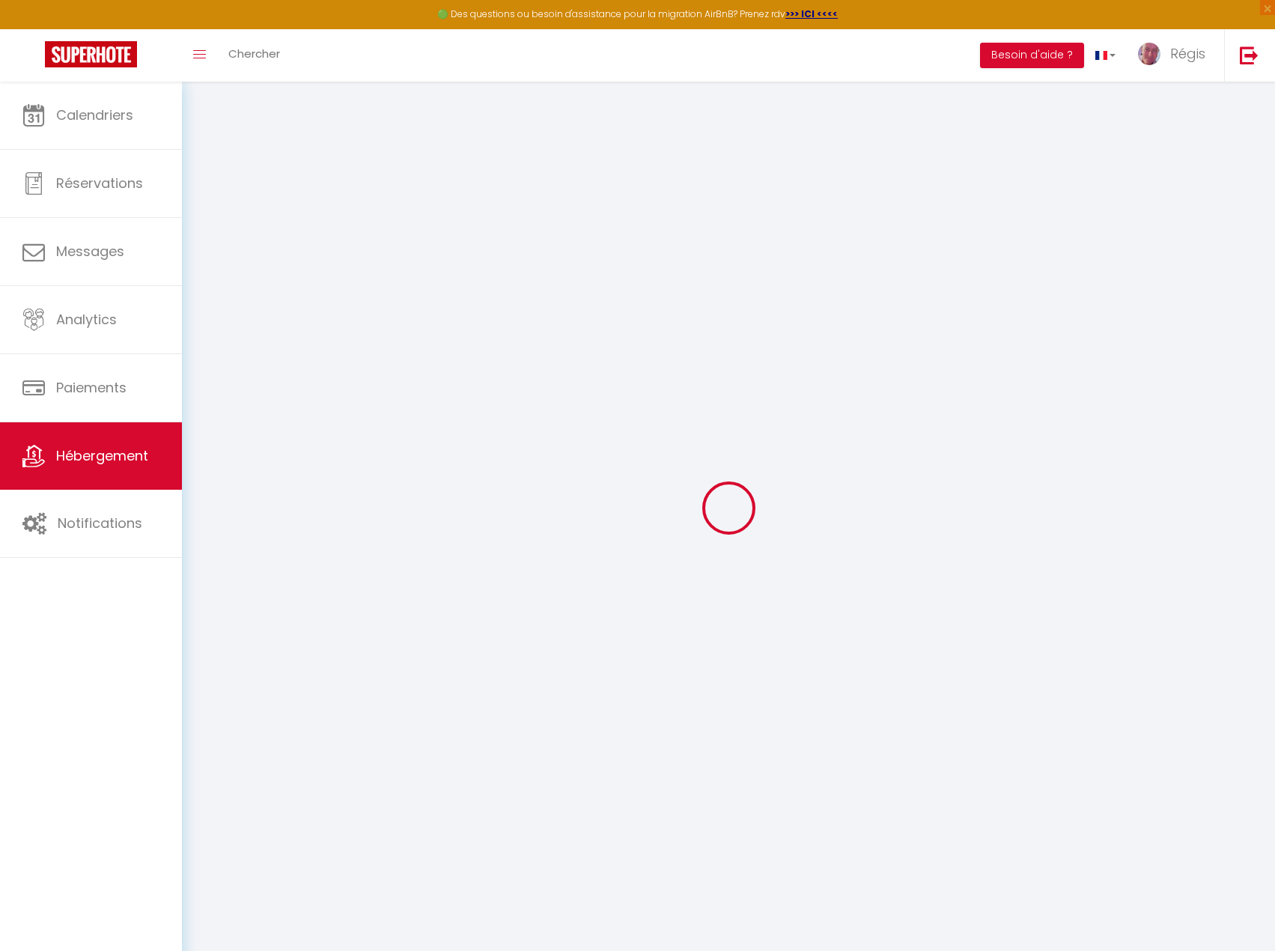
checkbox input "false"
select select
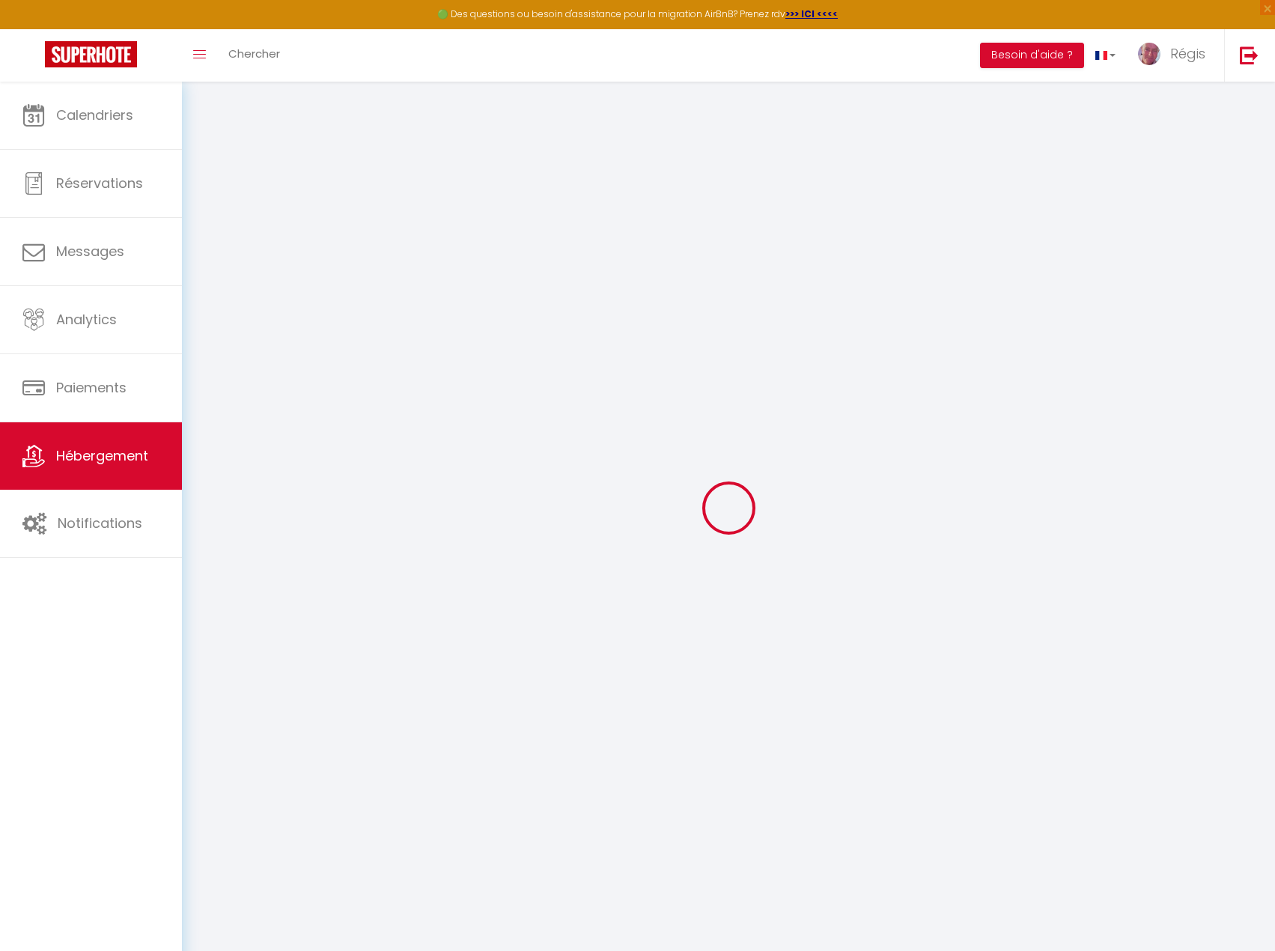
checkbox input "false"
select select
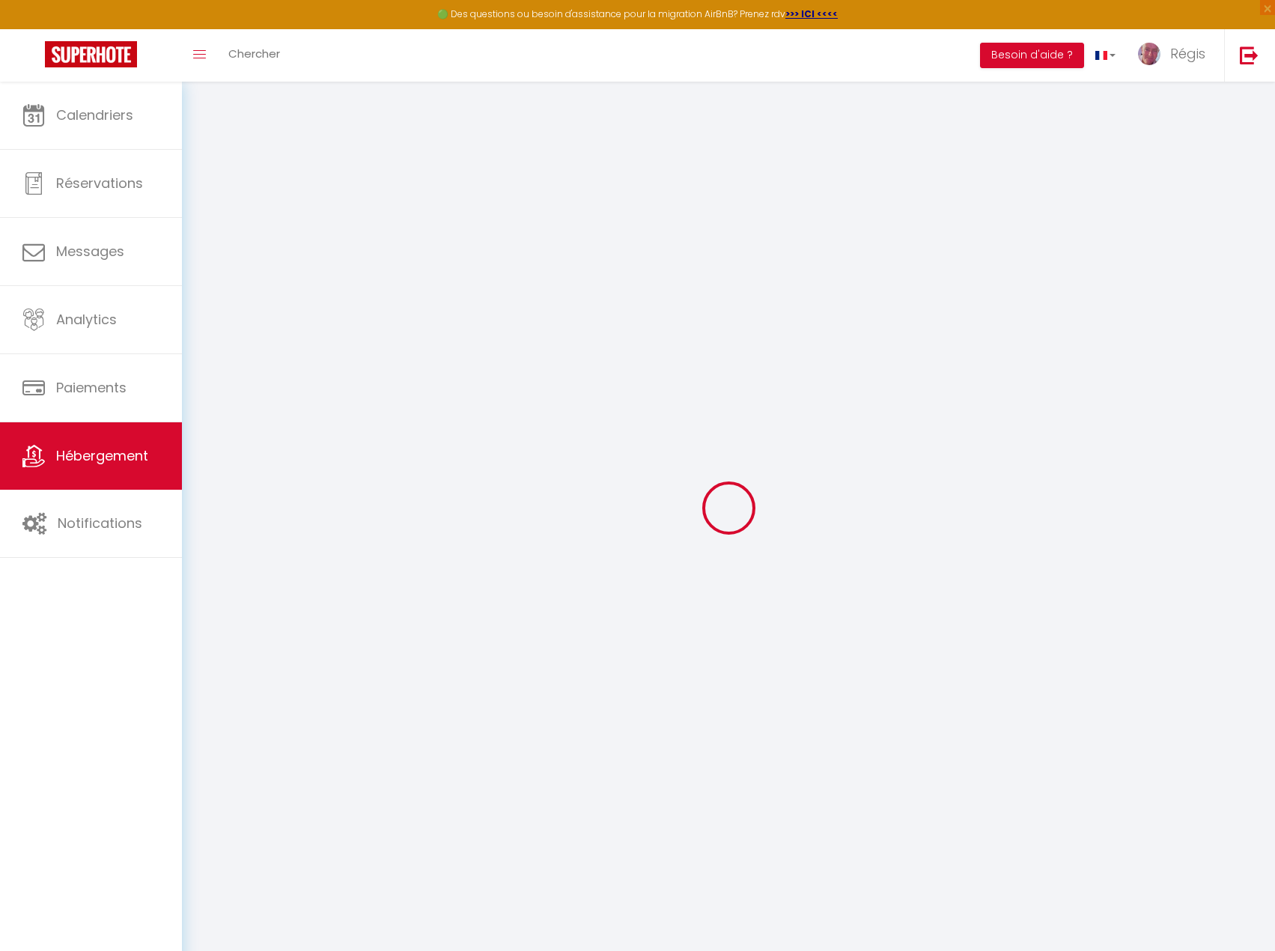
checkbox input "false"
select select "17:00"
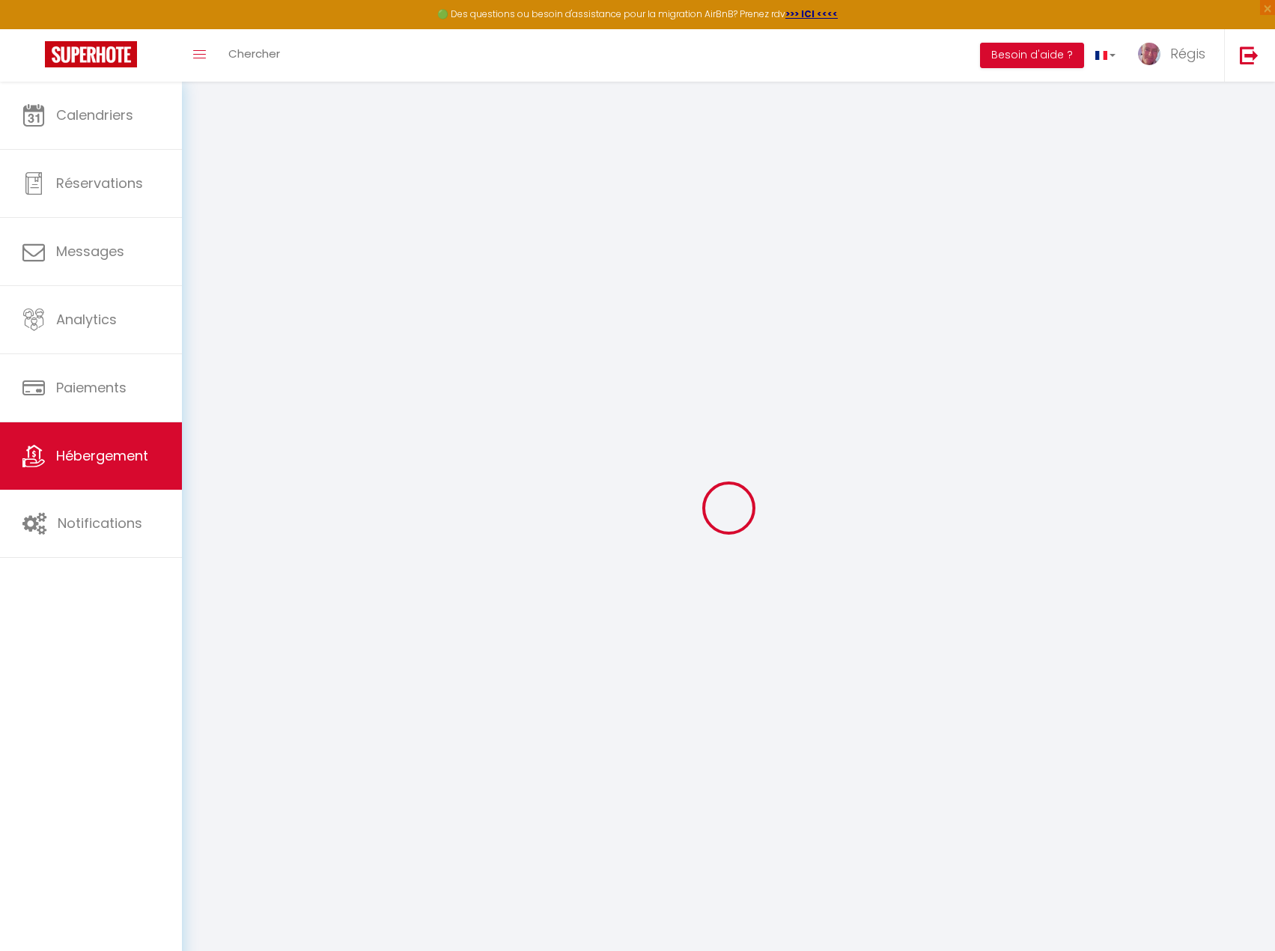
select select "23:45"
select select "10:00"
select select "30"
select select "120"
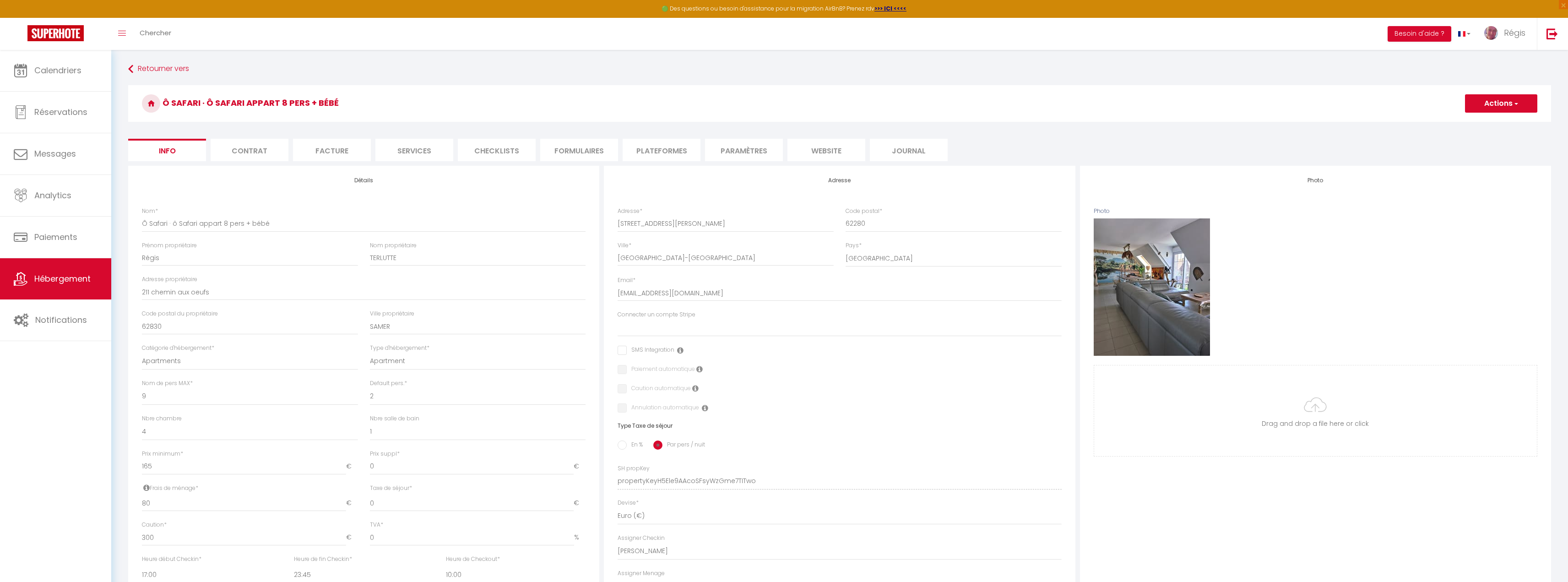
click at [682, 149] on li "Plateformes" at bounding box center [661, 150] width 78 height 23
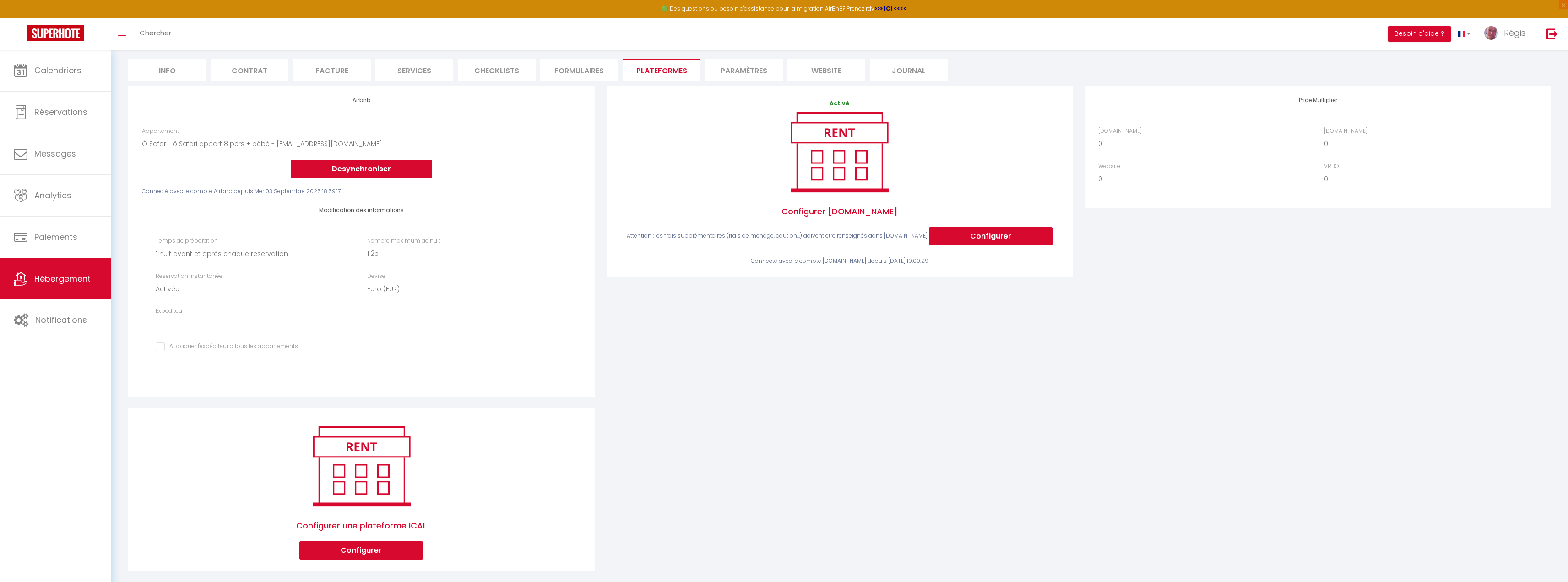
scroll to position [92, 0]
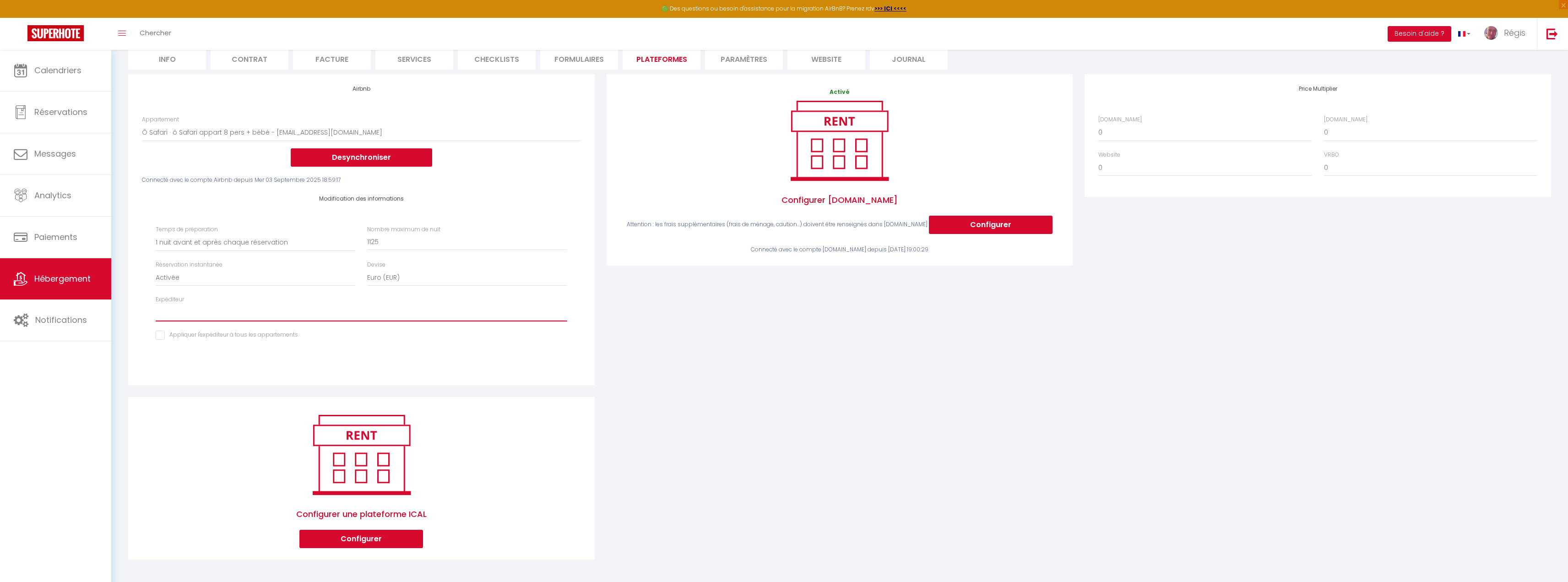
click at [287, 316] on select "[EMAIL_ADDRESS][DOMAIN_NAME]" at bounding box center [361, 312] width 411 height 17
select select "17944"
click at [156, 304] on select "[EMAIL_ADDRESS][DOMAIN_NAME]" at bounding box center [361, 312] width 411 height 17
click at [232, 337] on input "checkbox" at bounding box center [227, 335] width 142 height 9
checkbox input "true"
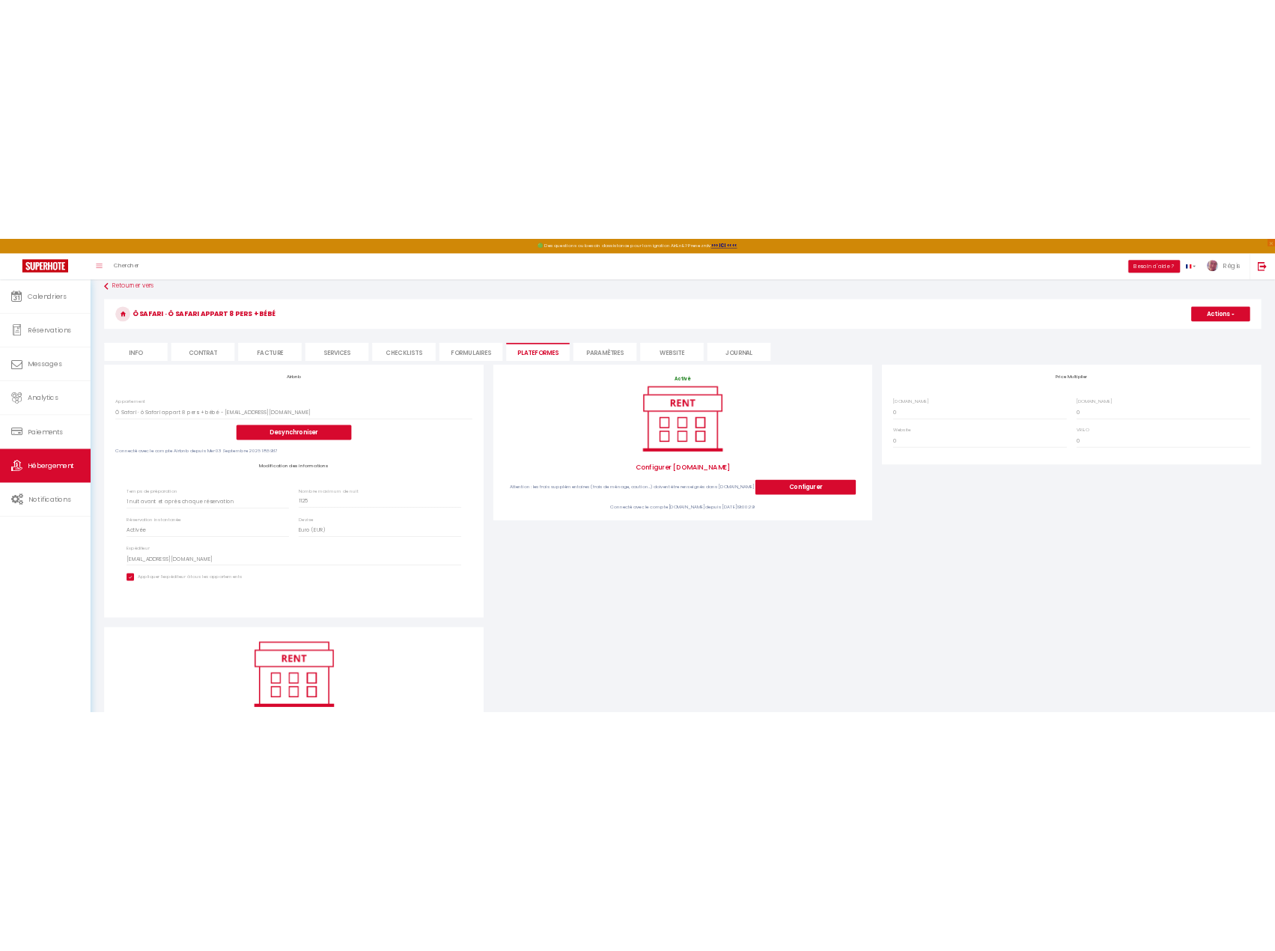
scroll to position [0, 0]
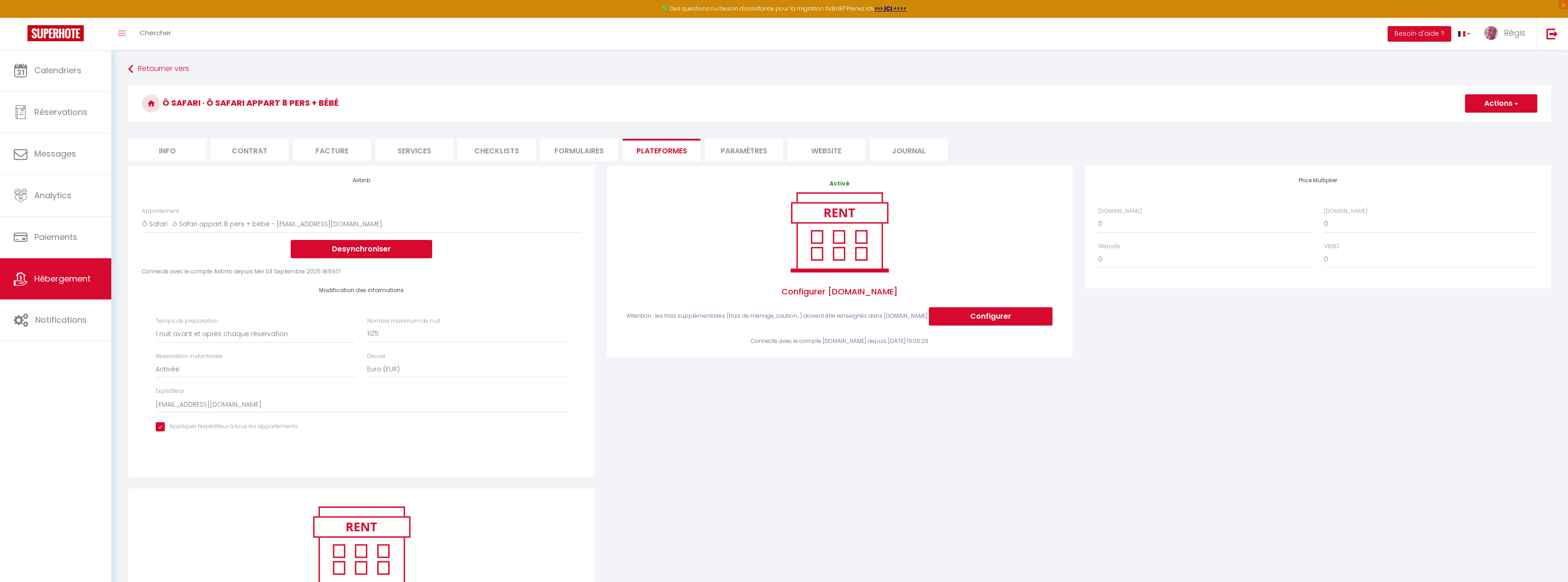
click at [1489, 98] on button "Actions" at bounding box center [1501, 103] width 72 height 18
click at [1495, 123] on link "Enregistrer" at bounding box center [1501, 123] width 72 height 12
select select "1"
select select "EUR"
click at [1482, 95] on button "Actions" at bounding box center [1501, 103] width 72 height 18
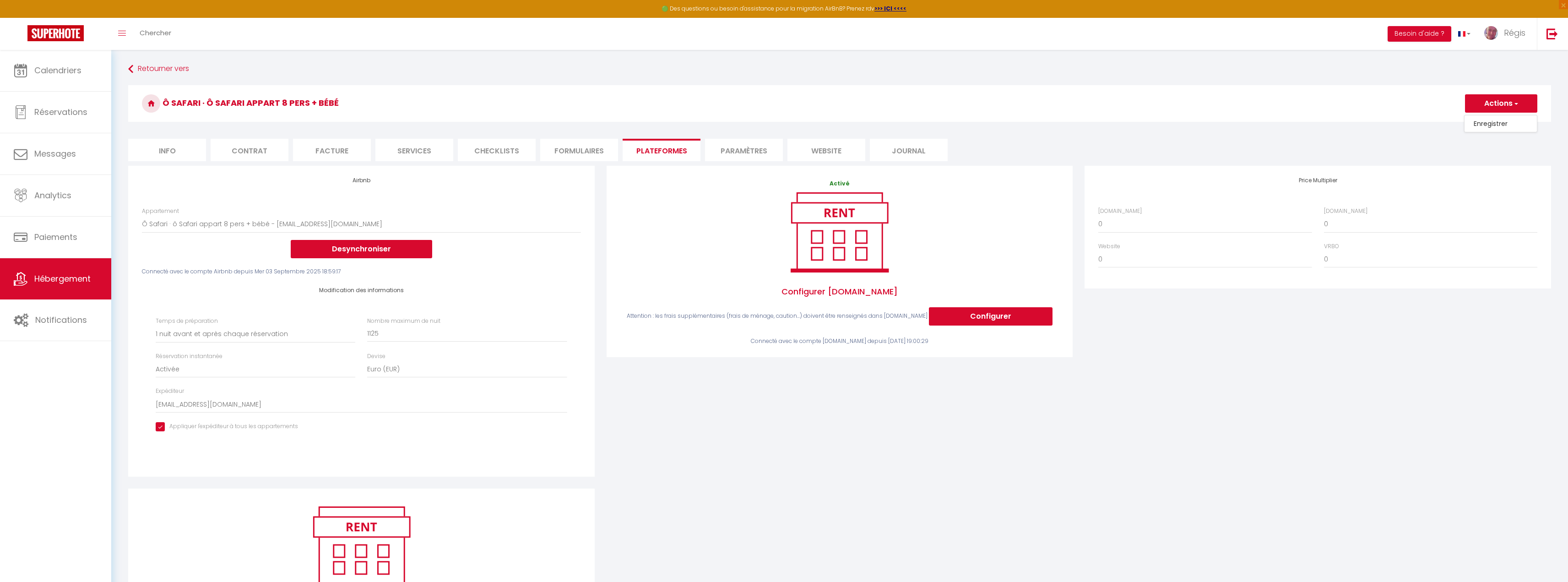
click at [1481, 121] on link "Enregistrer" at bounding box center [1501, 123] width 72 height 12
select select "1"
select select "EUR"
click at [42, 288] on link "Hébergement" at bounding box center [56, 278] width 111 height 41
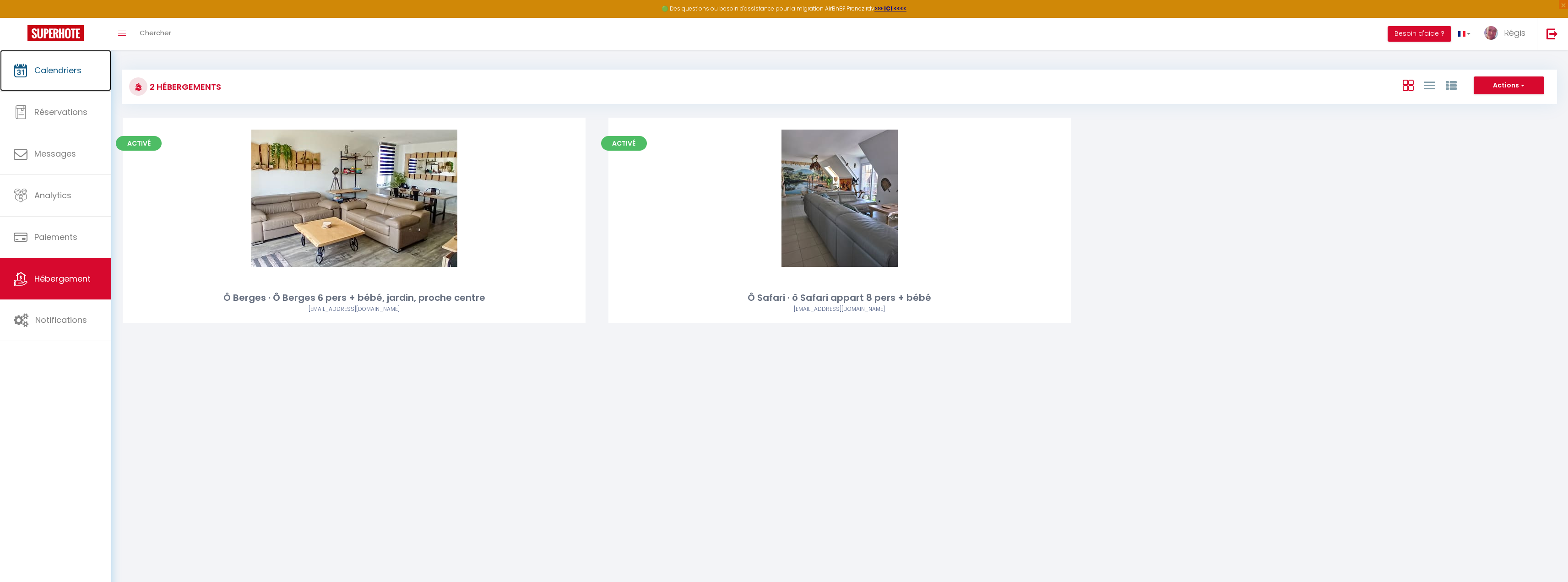
click at [74, 78] on link "Calendriers" at bounding box center [56, 70] width 111 height 41
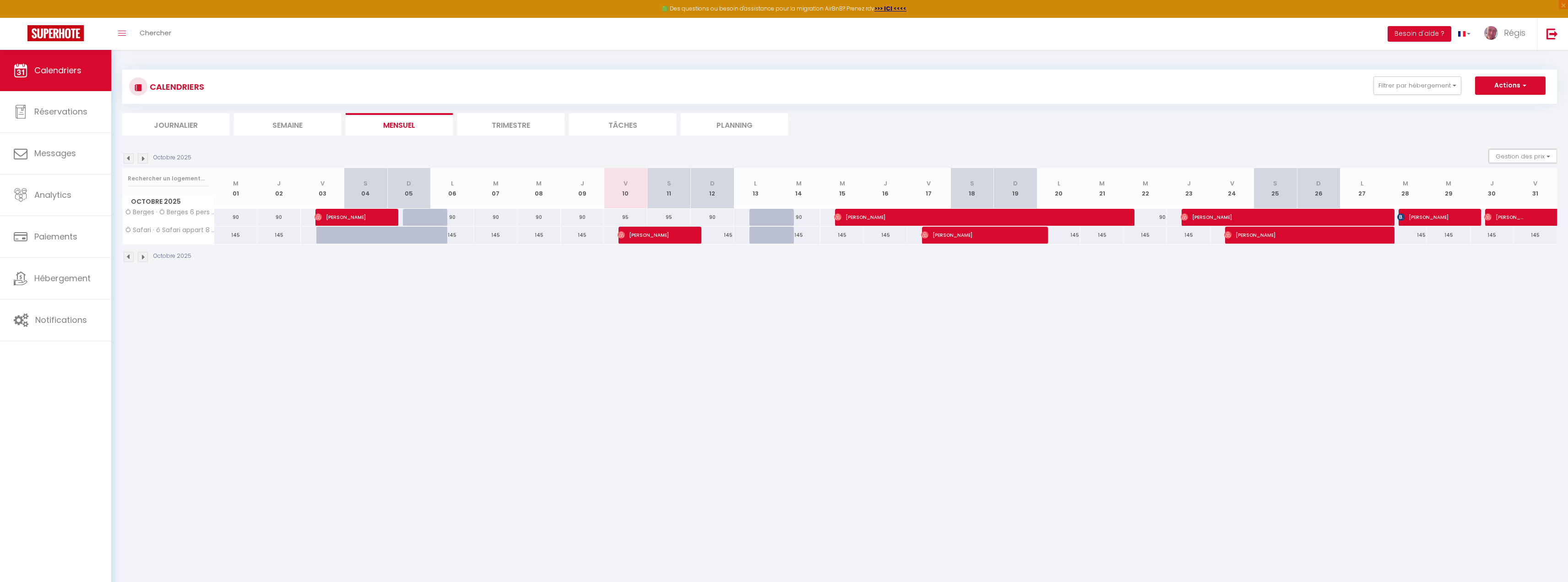
click at [1512, 149] on button "Gestion des prix" at bounding box center [1523, 156] width 68 height 13
click at [1495, 203] on input "Règles" at bounding box center [1515, 201] width 83 height 9
checkbox input "true"
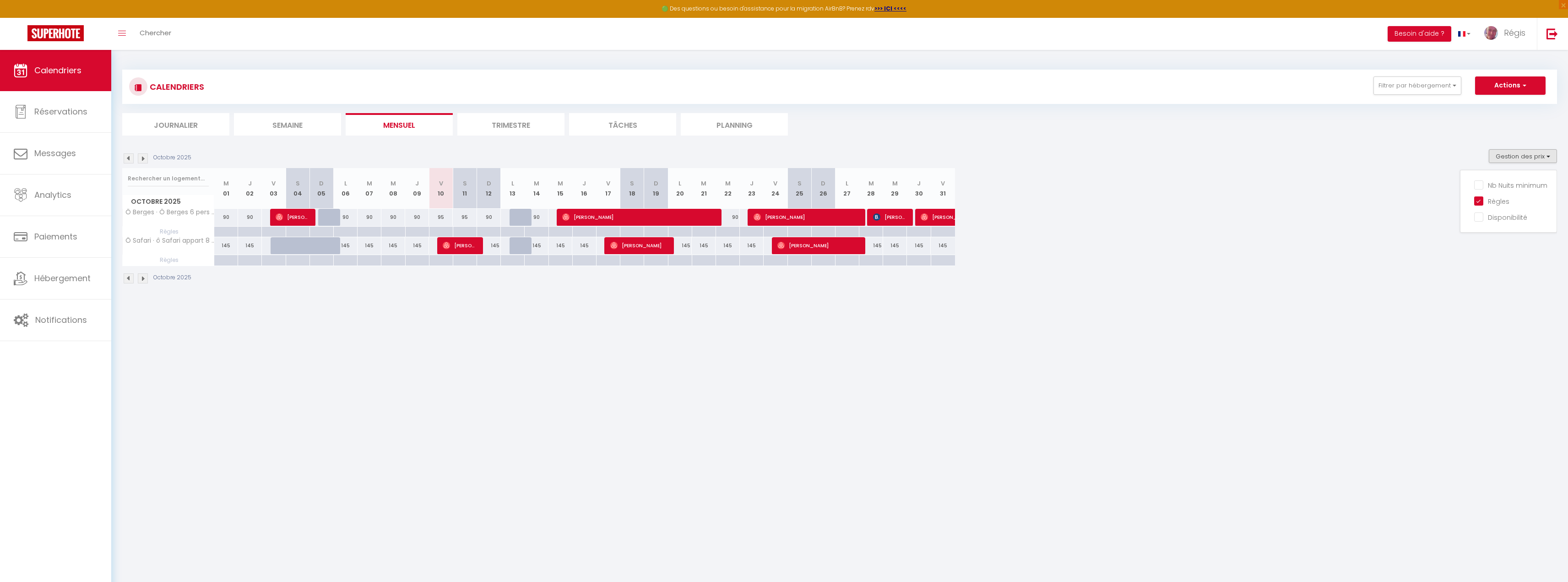
click at [191, 244] on th "Ô Safari · ô Safari appart 8 pers + bébé" at bounding box center [169, 246] width 92 height 17
drag, startPoint x: 226, startPoint y: 248, endPoint x: 1080, endPoint y: 263, distance: 854.1
click at [1080, 263] on div "Octobre 2025 M 01 J 02 V 03 S 04 D 05 L 06 M 07 M 08 J 09 V 10 S 11 D 12 L 13 M…" at bounding box center [839, 217] width 1435 height 98
click at [234, 245] on div "145" at bounding box center [226, 246] width 24 height 17
type input "145"
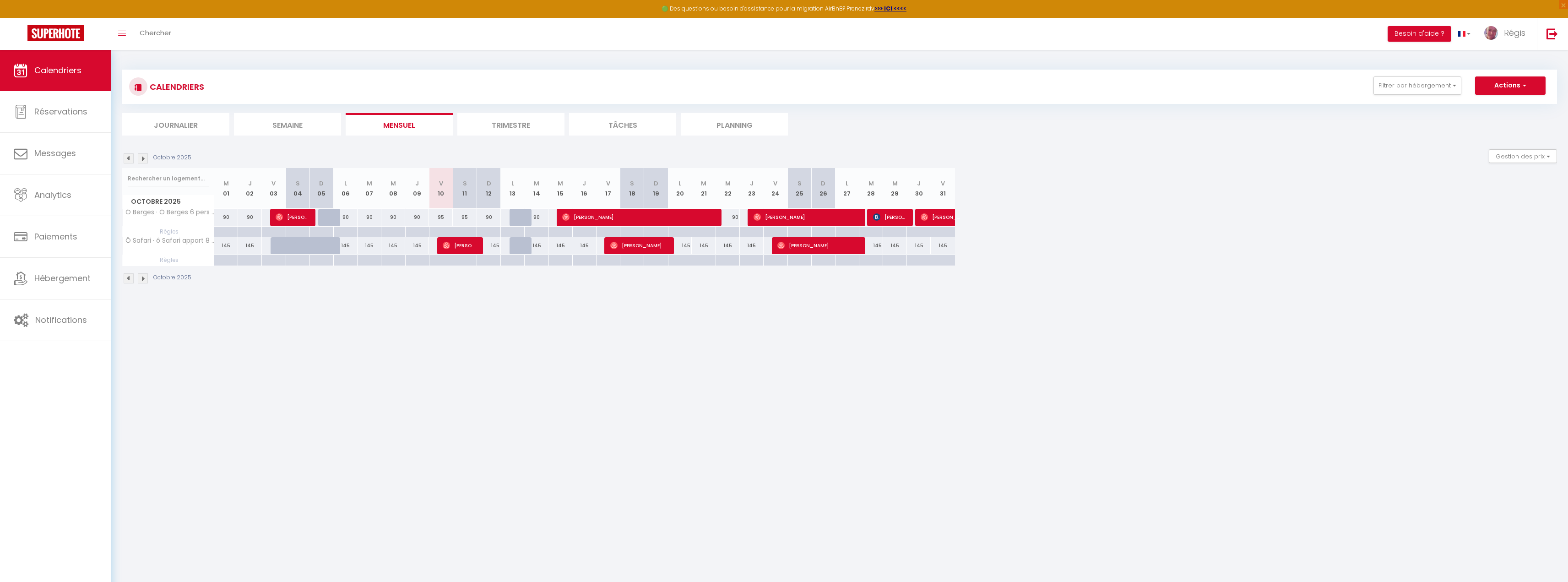
type input "Mer 01 Octobre 2025"
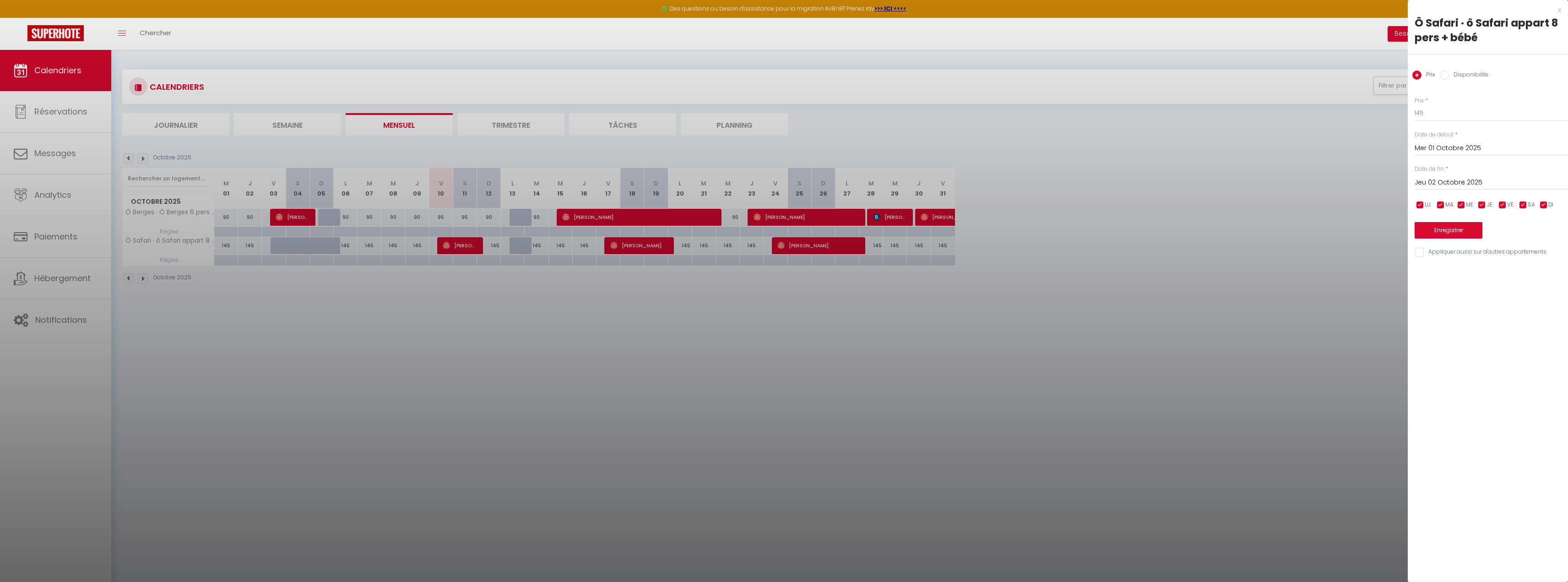
click at [1444, 181] on input "Jeu 02 Octobre 2025" at bounding box center [1491, 182] width 153 height 12
click at [1541, 197] on span ">" at bounding box center [1542, 198] width 20 height 18
click at [1490, 311] on span "31" at bounding box center [1484, 308] width 20 height 18
type input "Mer 31 Décembre 2025"
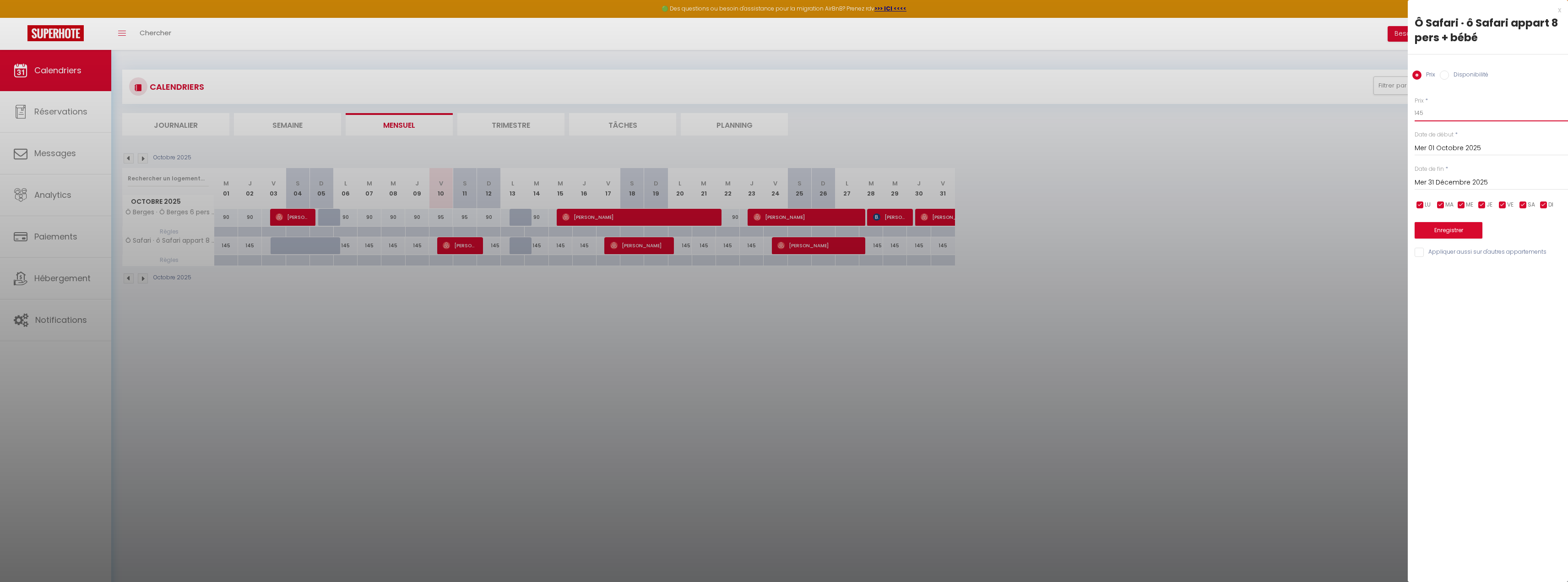
click at [1437, 112] on input "145" at bounding box center [1491, 112] width 153 height 17
drag, startPoint x: 1437, startPoint y: 112, endPoint x: 1374, endPoint y: 109, distance: 63.1
click at [1374, 109] on body "🟢 Des questions ou besoin d'assistance pour la migration AirBnB? Prenez rdv >>>…" at bounding box center [784, 341] width 1568 height 582
drag, startPoint x: 1430, startPoint y: 110, endPoint x: 1341, endPoint y: 106, distance: 89.1
click at [1341, 106] on body "🟢 Des questions ou besoin d'assistance pour la migration AirBnB? Prenez rdv >>>…" at bounding box center [784, 341] width 1568 height 582
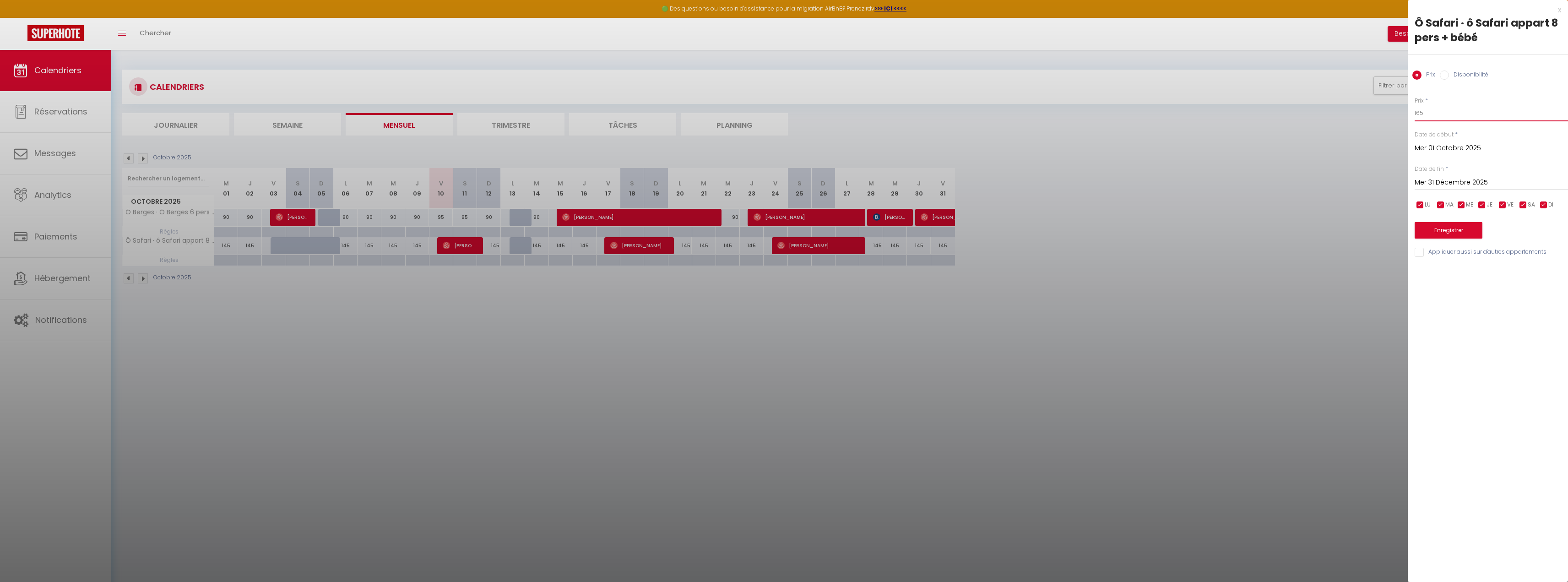
type input "165"
click at [1457, 229] on button "Enregistrer" at bounding box center [1448, 230] width 68 height 17
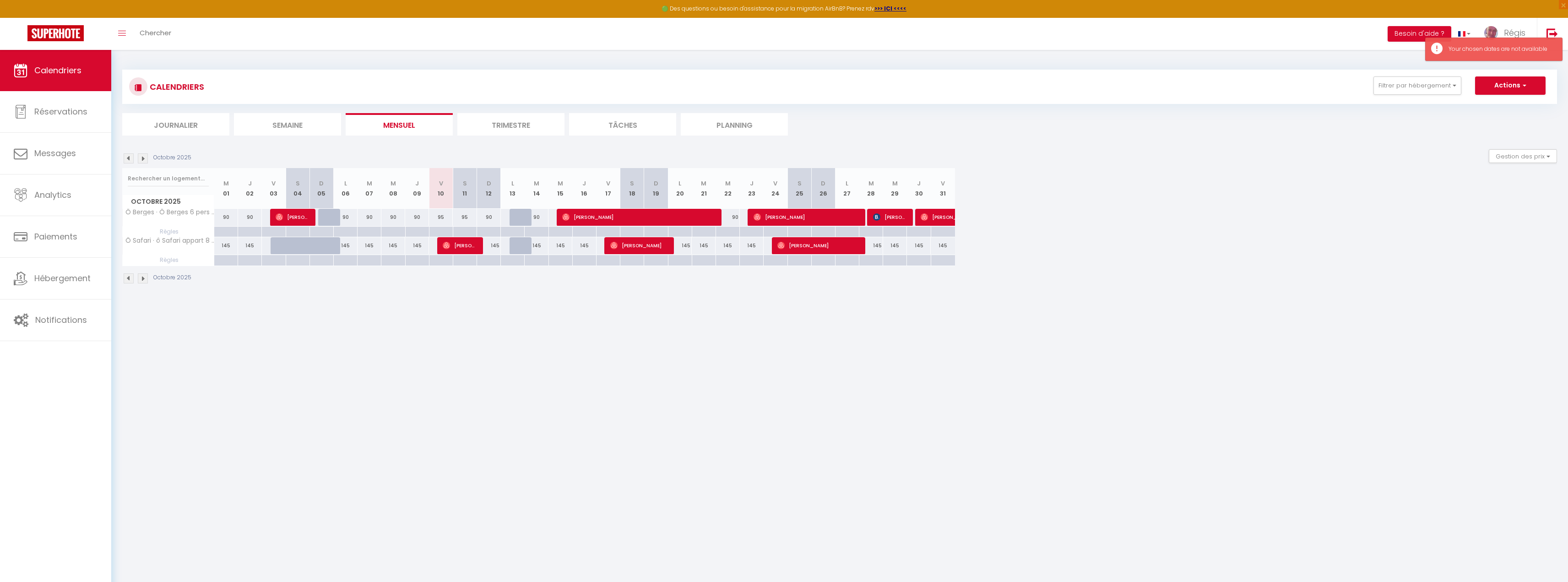
click at [1537, 51] on div "Your chosen dates are not available" at bounding box center [1500, 49] width 105 height 9
click at [1530, 154] on button "Gestion des prix" at bounding box center [1523, 156] width 68 height 13
click at [1534, 87] on button "Actions" at bounding box center [1510, 86] width 70 height 18
click at [237, 255] on td at bounding box center [226, 260] width 24 height 10
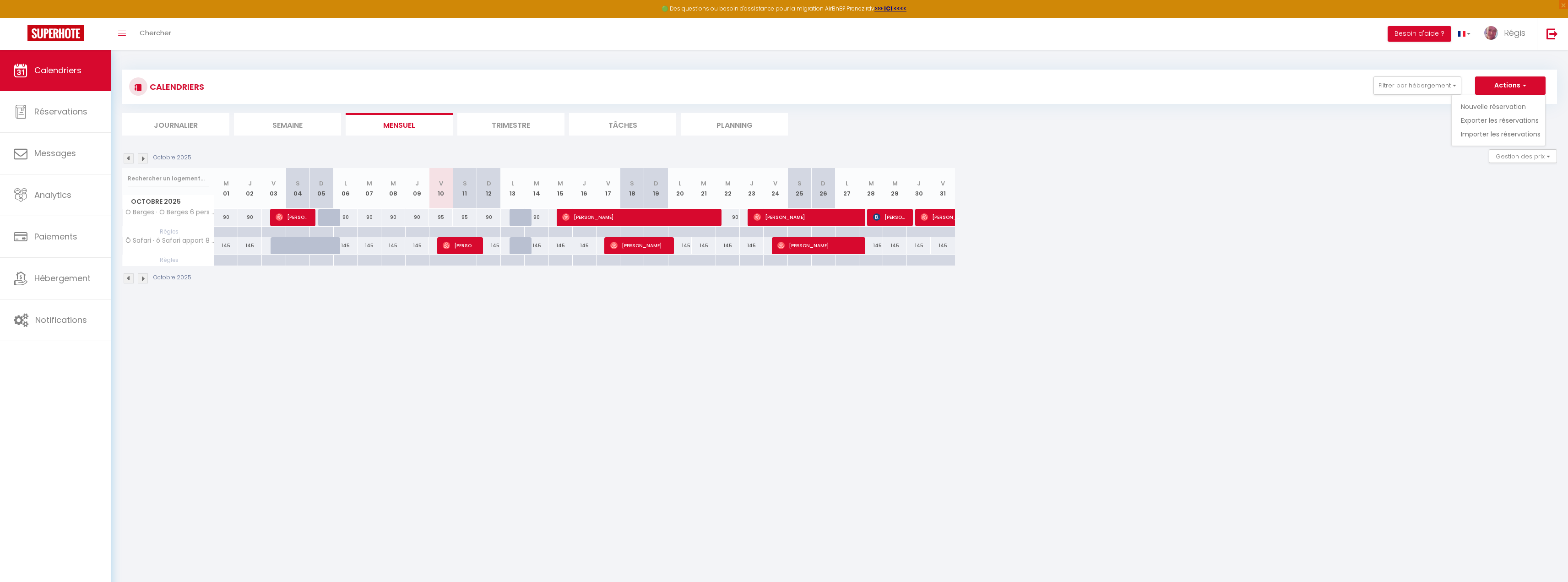
type input "Mer 01 Octobre 2025"
type input "Jeu 02 Octobre 2025"
select select
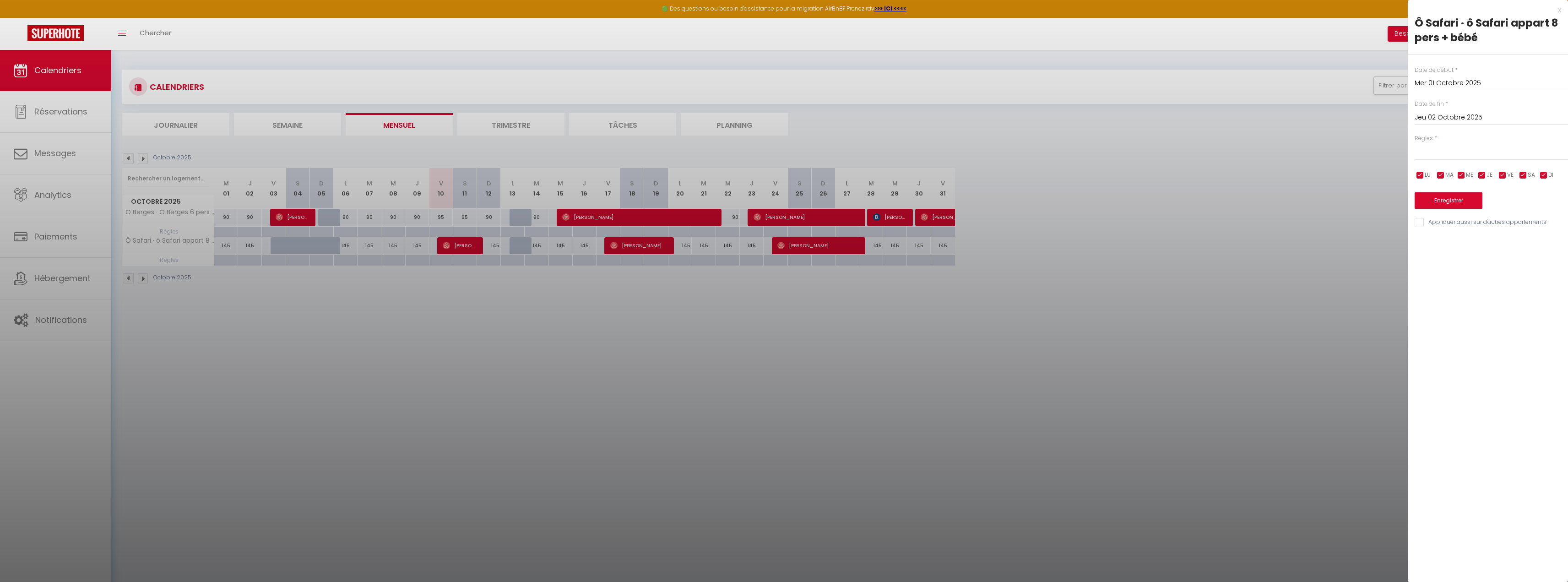
click at [1441, 89] on input "Mer 01 Octobre 2025" at bounding box center [1491, 83] width 153 height 12
click at [1432, 172] on span "12" at bounding box center [1425, 172] width 20 height 18
type input "Dim 12 Octobre 2025"
type input "Lun 13 Octobre 2025"
select select
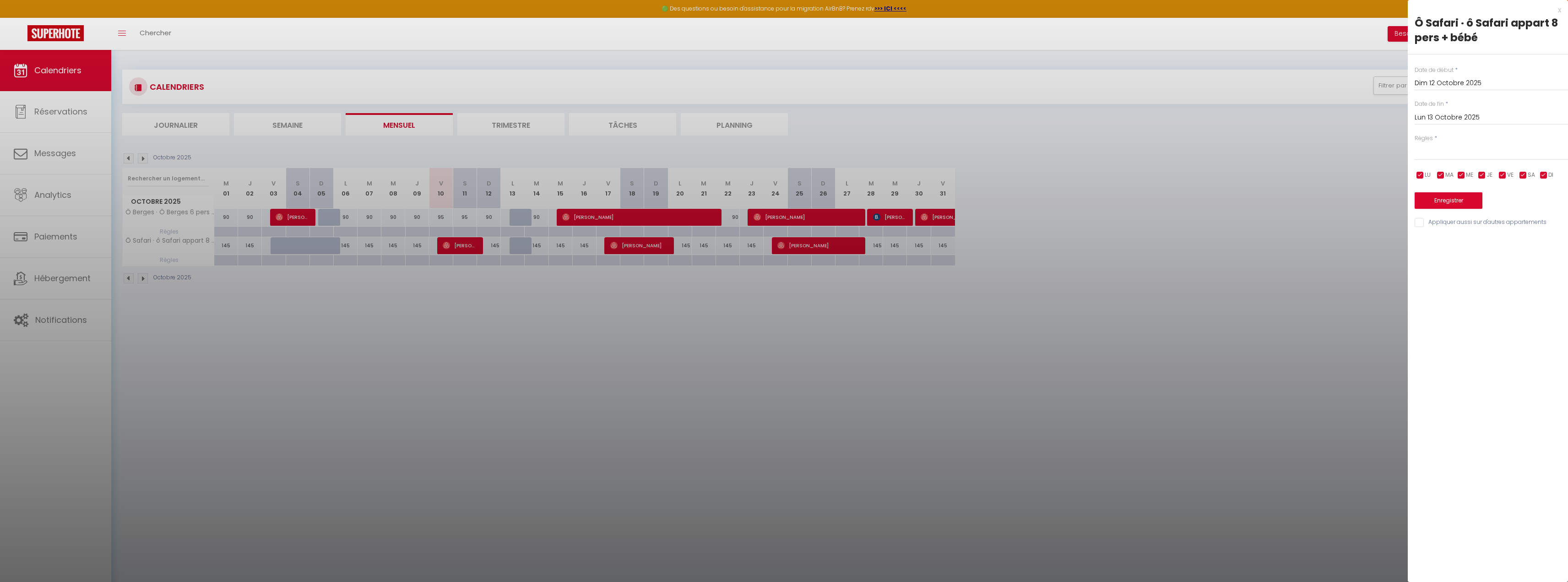
click at [1454, 117] on input "Lun 13 Octobre 2025" at bounding box center [1491, 117] width 153 height 12
click at [1544, 132] on span ">" at bounding box center [1542, 133] width 20 height 18
click at [1482, 241] on span "31" at bounding box center [1484, 243] width 20 height 18
type input "Mer 31 Décembre 2025"
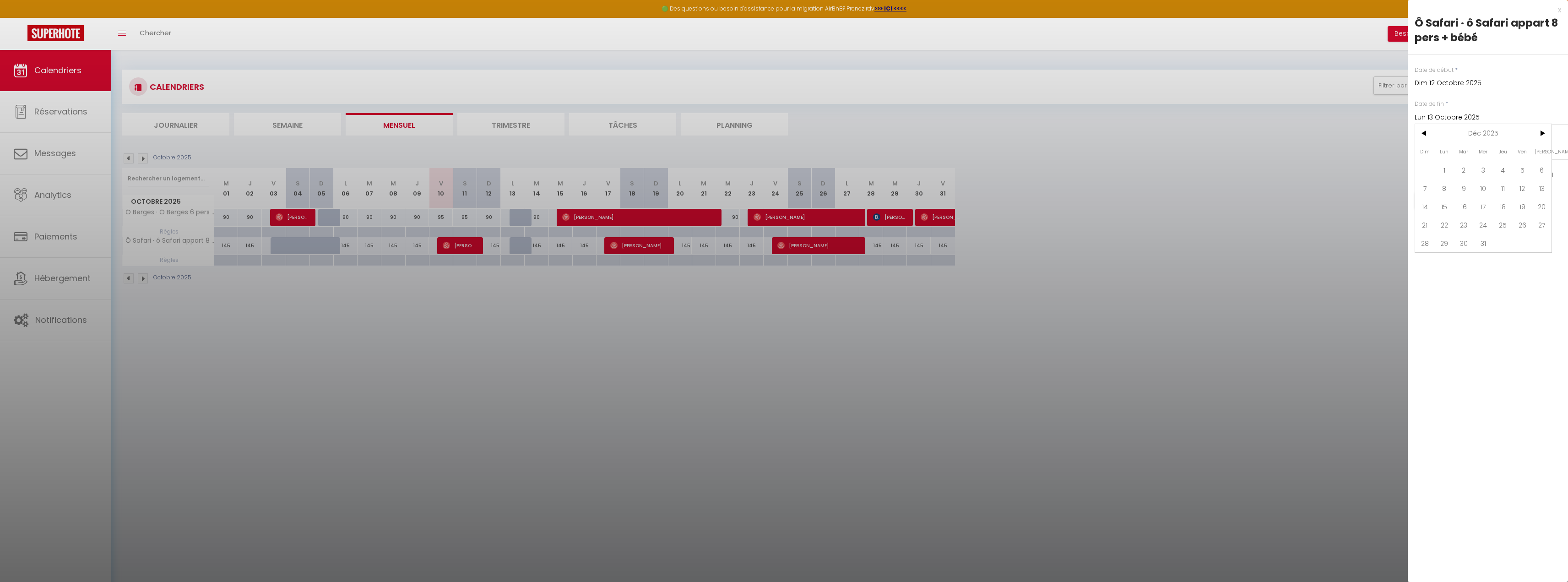
select select
click at [1447, 154] on select "Aucun No Checkin No Checkout Pas d'arrivée / Pas de départ" at bounding box center [1491, 152] width 153 height 17
click at [1448, 146] on select "Aucun No Checkin No Checkout Pas d'arrivée / Pas de départ" at bounding box center [1491, 152] width 153 height 17
click at [1560, 10] on div "x" at bounding box center [1484, 10] width 153 height 11
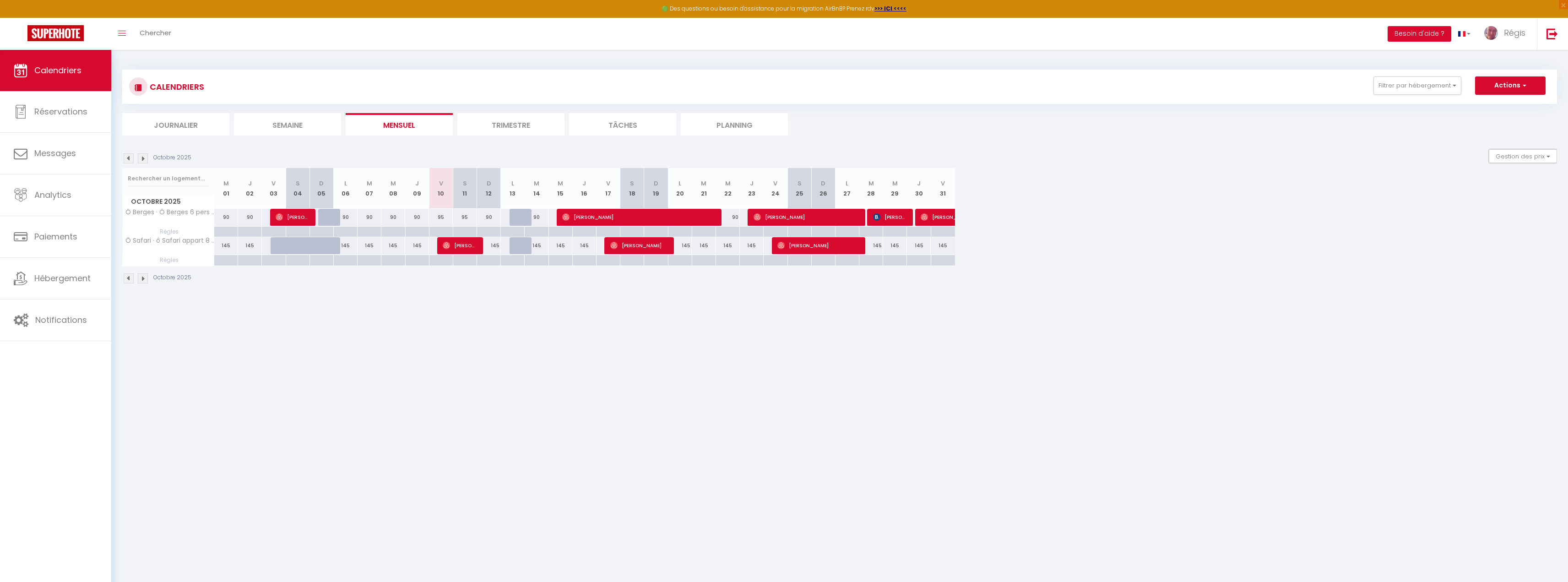
click at [1536, 157] on button "Gestion des prix" at bounding box center [1523, 156] width 68 height 13
click at [1495, 206] on span "Règles" at bounding box center [1498, 201] width 21 height 9
click at [1495, 205] on input "Règles" at bounding box center [1515, 201] width 83 height 9
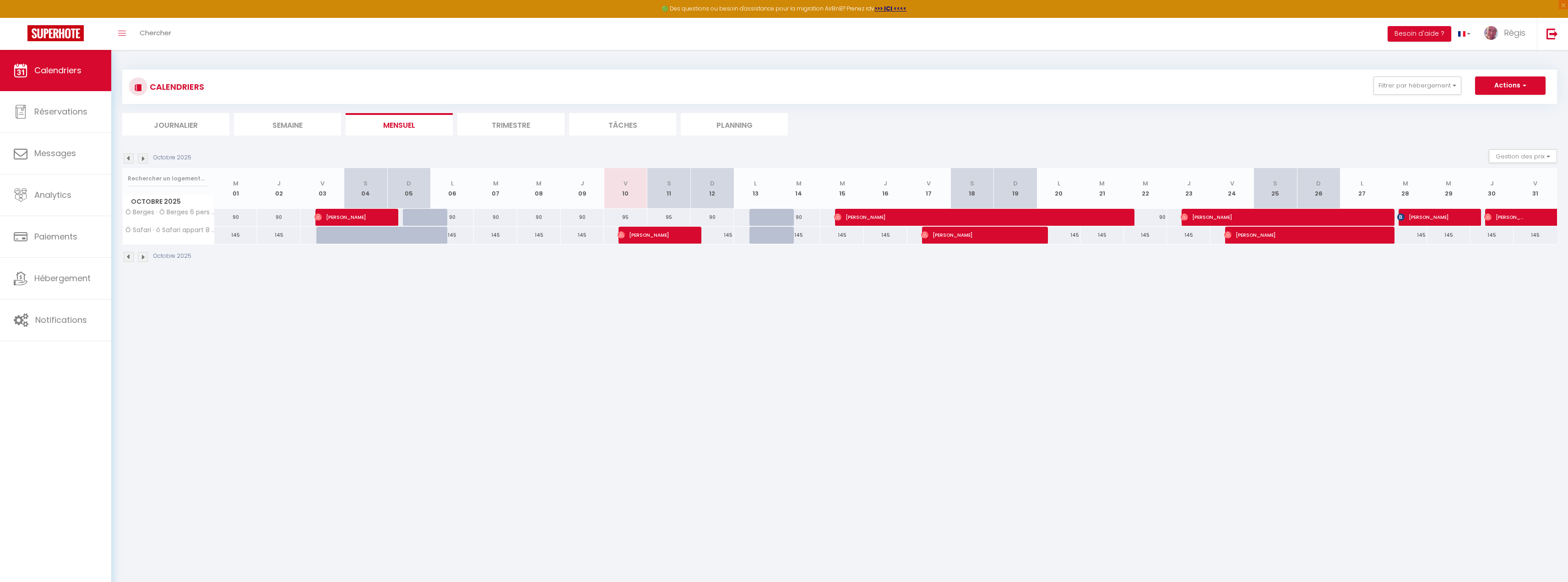
click at [238, 236] on div "145" at bounding box center [235, 235] width 43 height 17
type input "145"
type input "Jeu 02 Octobre 2025"
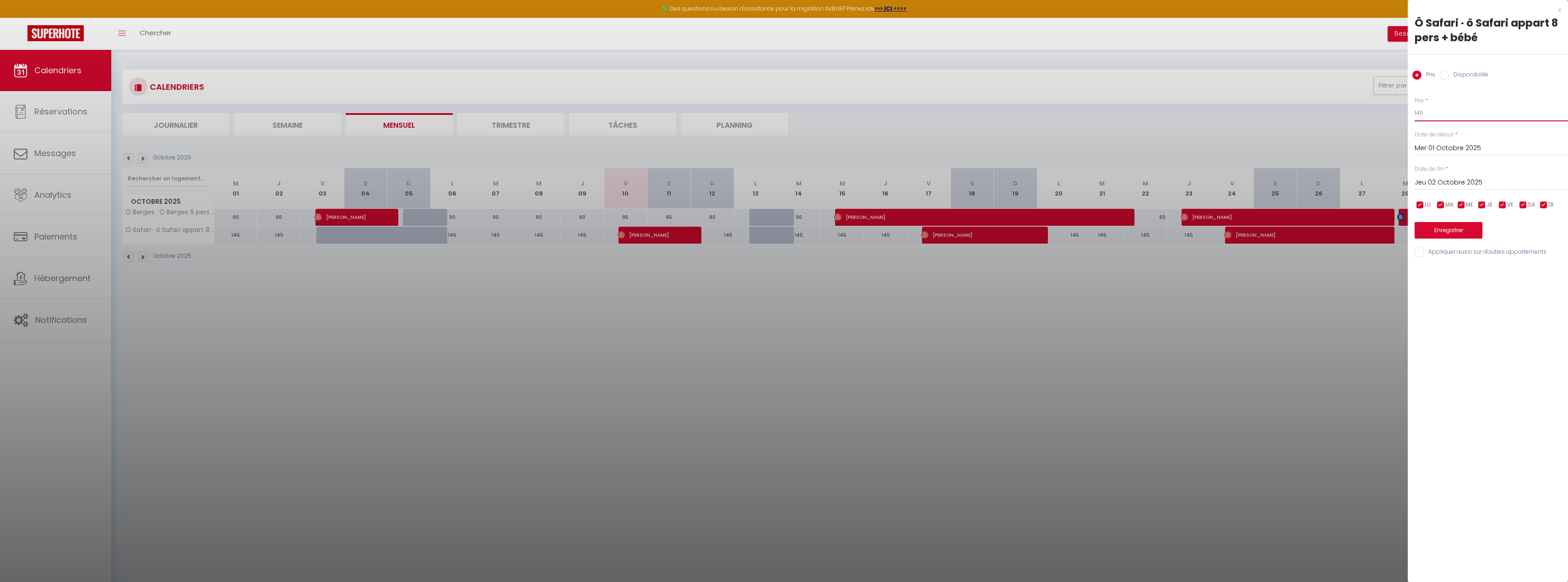
click at [1437, 112] on input "145" at bounding box center [1491, 112] width 153 height 17
click at [1437, 114] on input "145" at bounding box center [1491, 112] width 153 height 17
type input "165"
click at [1445, 150] on input "Mer 01 Octobre 2025" at bounding box center [1491, 148] width 153 height 12
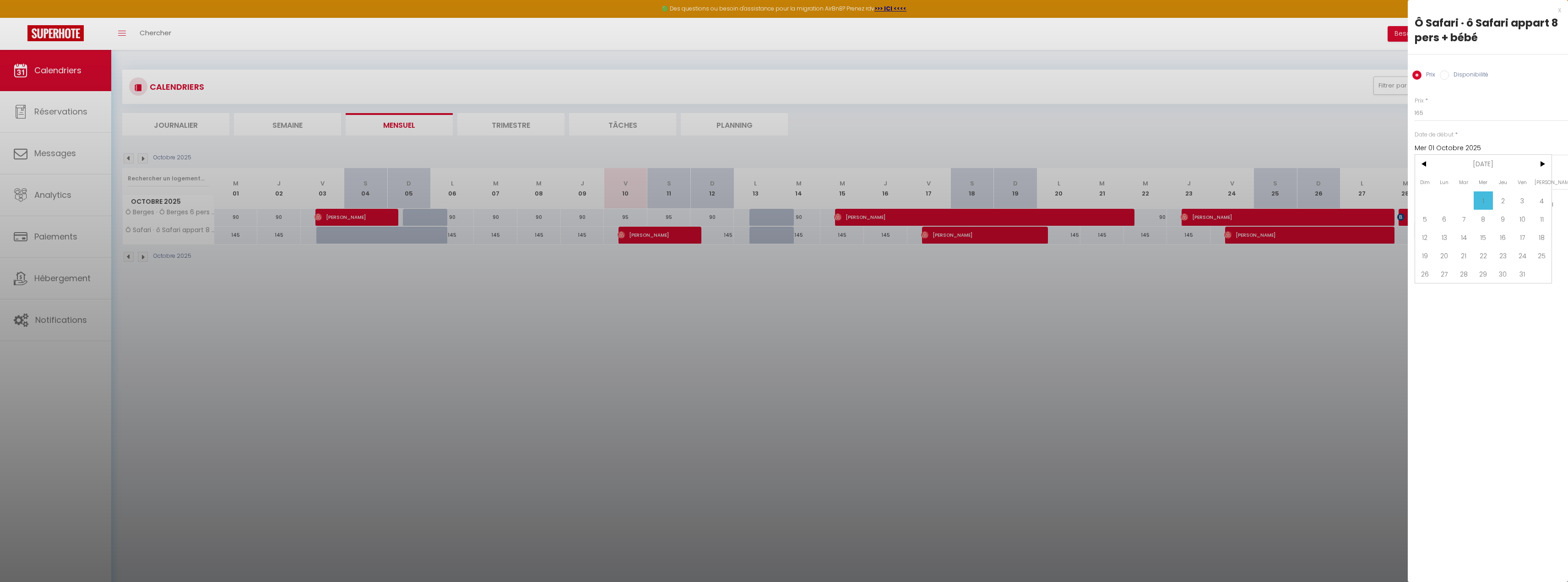
click at [1423, 236] on span "12" at bounding box center [1425, 237] width 20 height 18
type input "Dim 12 Octobre 2025"
click at [1475, 182] on input "Lun 13 Octobre 2025" at bounding box center [1491, 182] width 153 height 12
click at [1535, 196] on span ">" at bounding box center [1542, 198] width 20 height 18
click at [1536, 196] on span ">" at bounding box center [1542, 198] width 20 height 18
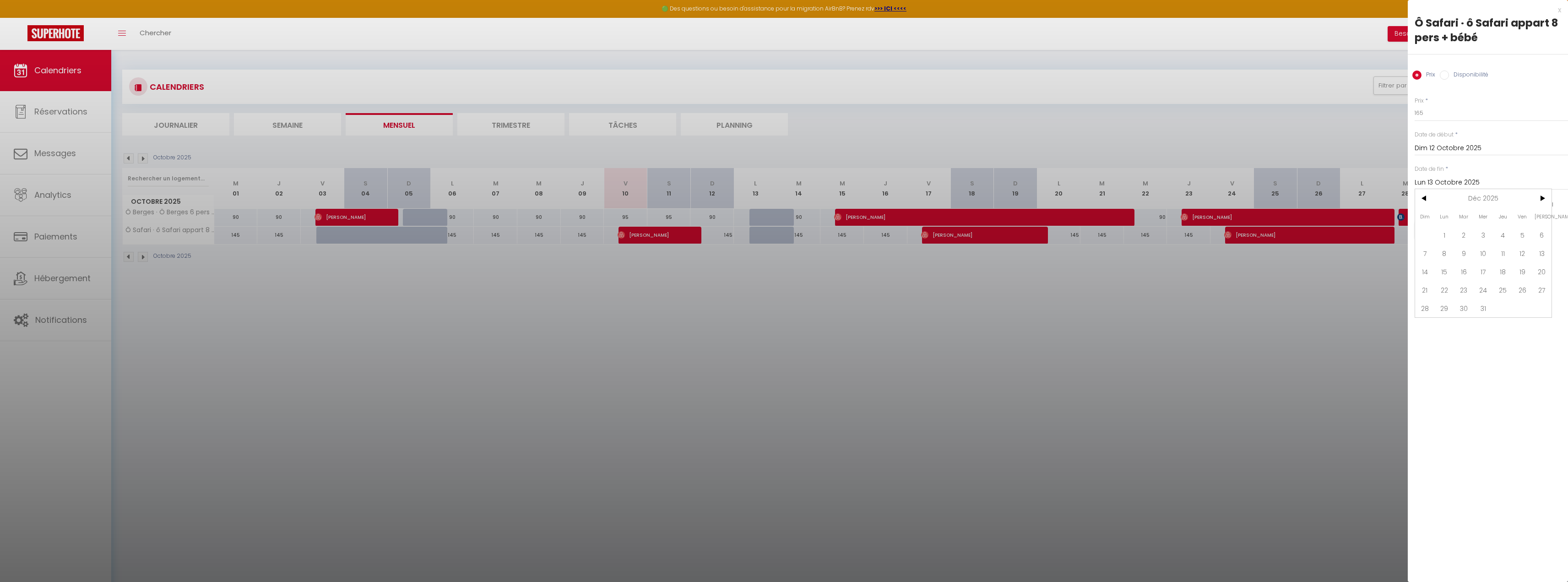
click at [1478, 306] on span "31" at bounding box center [1484, 308] width 20 height 18
type input "Mer 31 Décembre 2025"
click at [1451, 234] on button "Enregistrer" at bounding box center [1448, 230] width 68 height 17
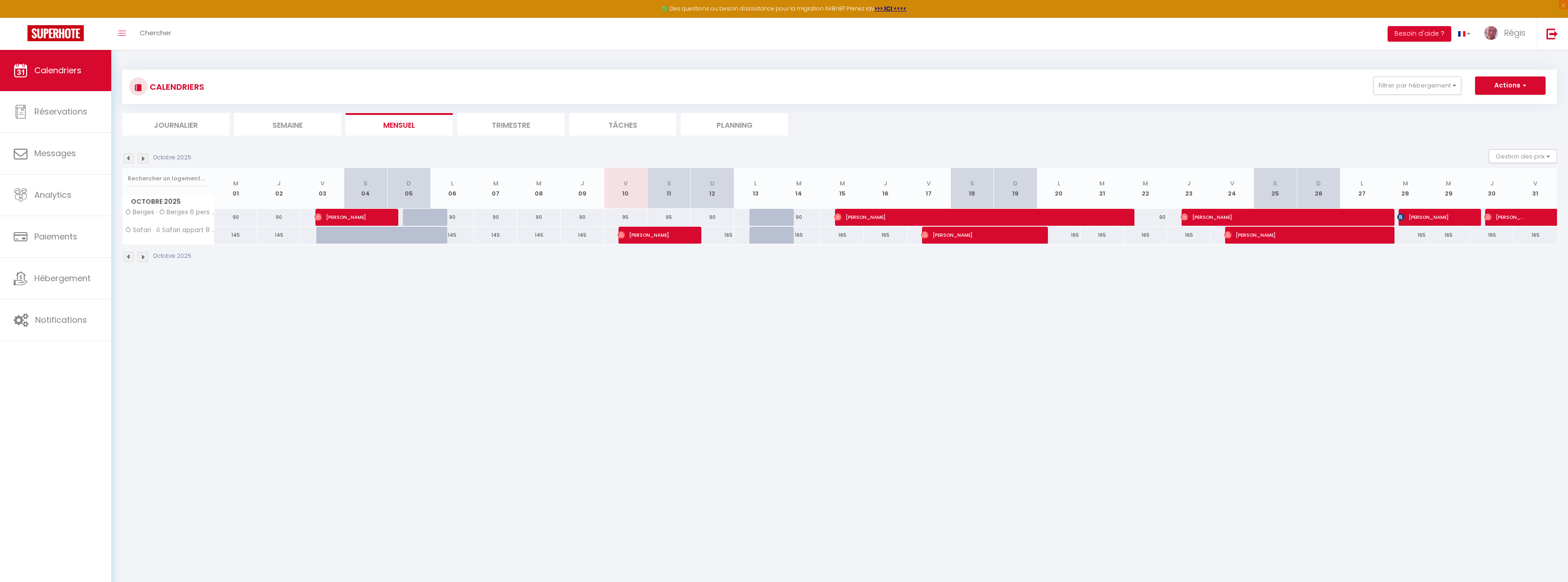
click at [231, 234] on div "145" at bounding box center [235, 235] width 43 height 17
type input "145"
type input "Mer 01 Octobre 2025"
type input "Jeu 02 Octobre 2025"
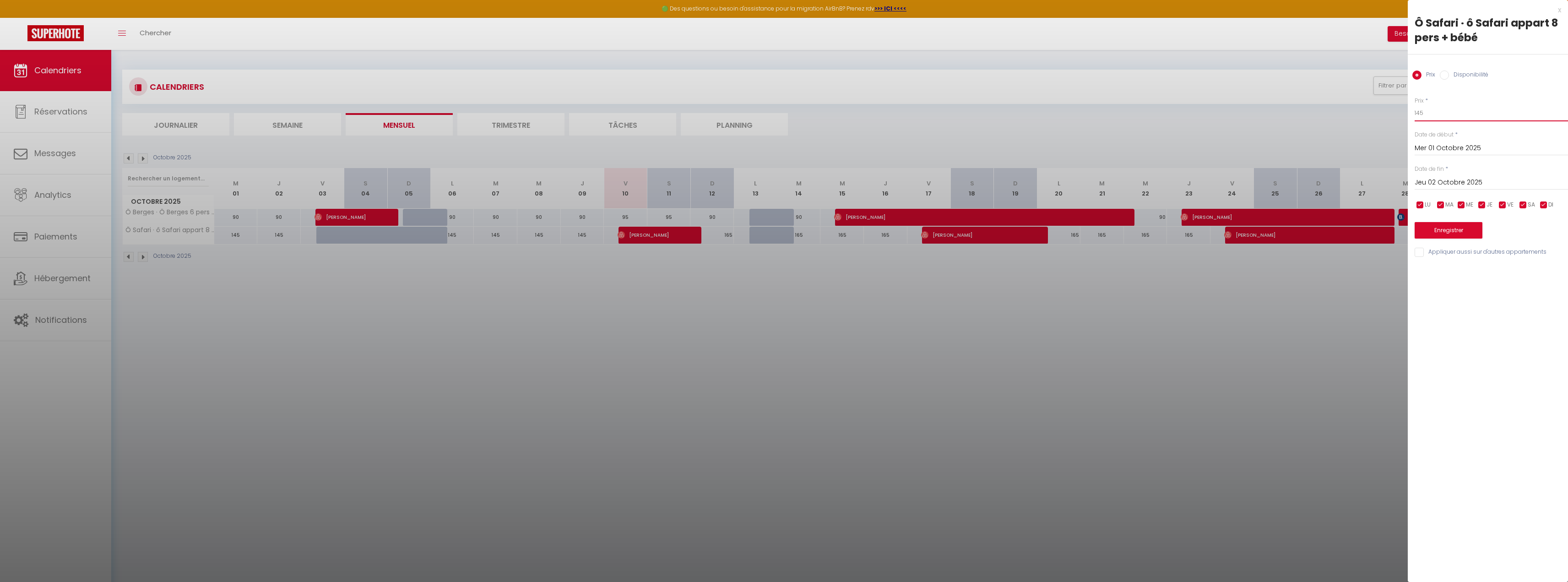
drag, startPoint x: 1432, startPoint y: 109, endPoint x: 1365, endPoint y: 103, distance: 67.3
click at [1365, 103] on body "🟢 Des questions ou besoin d'assistance pour la migration AirBnB? Prenez rdv >>>…" at bounding box center [784, 341] width 1568 height 582
type input "160"
click at [1465, 149] on input "Mer 01 Octobre 2025" at bounding box center [1491, 148] width 153 height 12
click at [1423, 237] on span "12" at bounding box center [1425, 237] width 20 height 18
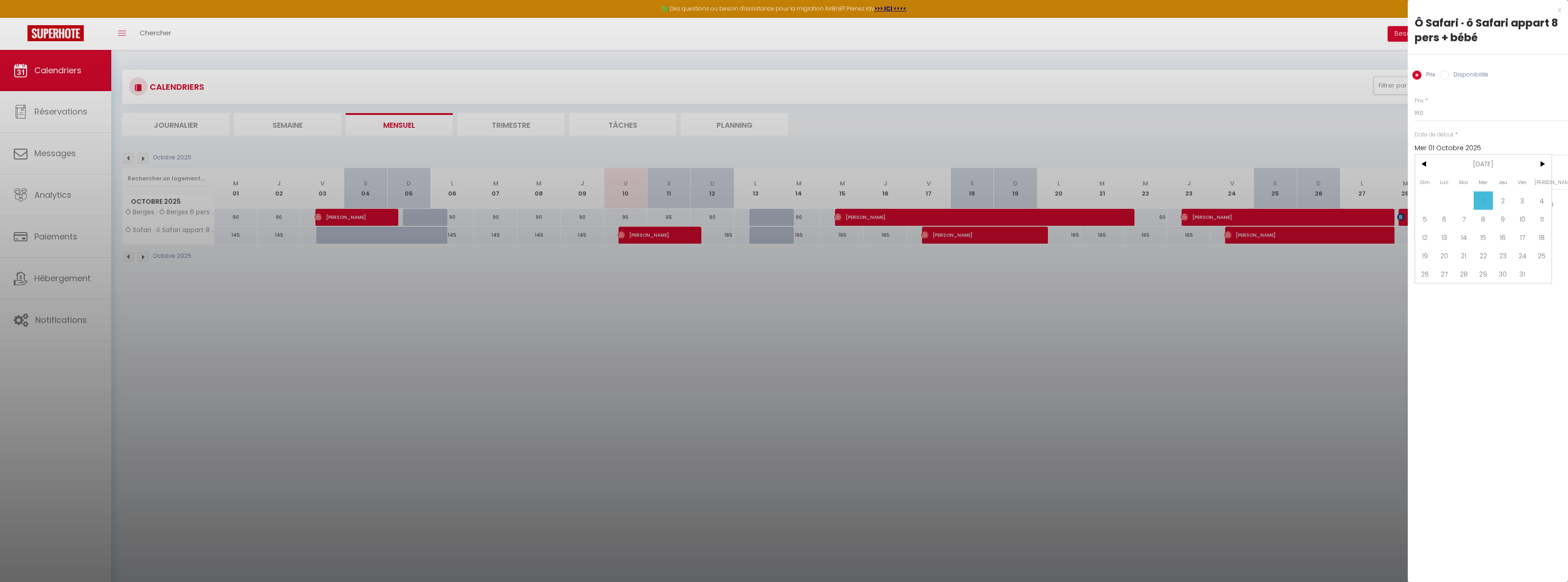
type input "Dim 12 Octobre 2025"
click at [1443, 182] on input "Lun 13 Octobre 2025" at bounding box center [1491, 182] width 153 height 12
click at [1537, 196] on span ">" at bounding box center [1542, 198] width 20 height 18
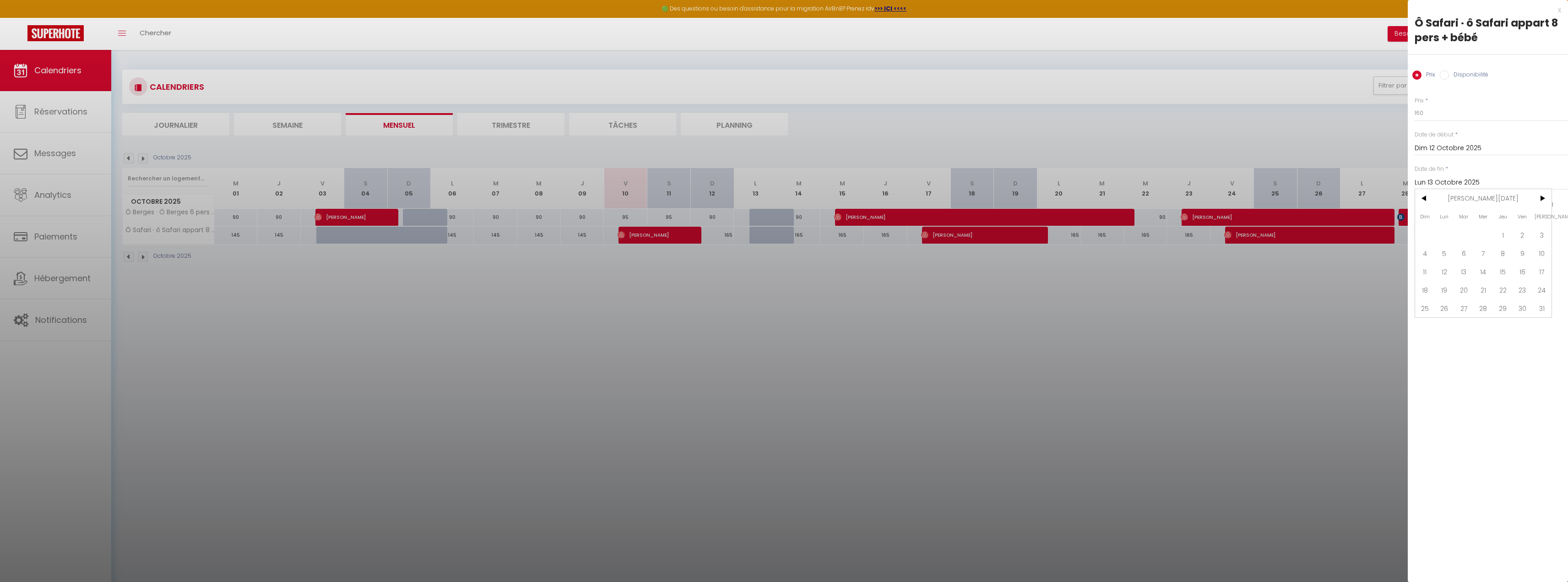
click at [1537, 196] on span ">" at bounding box center [1542, 198] width 20 height 18
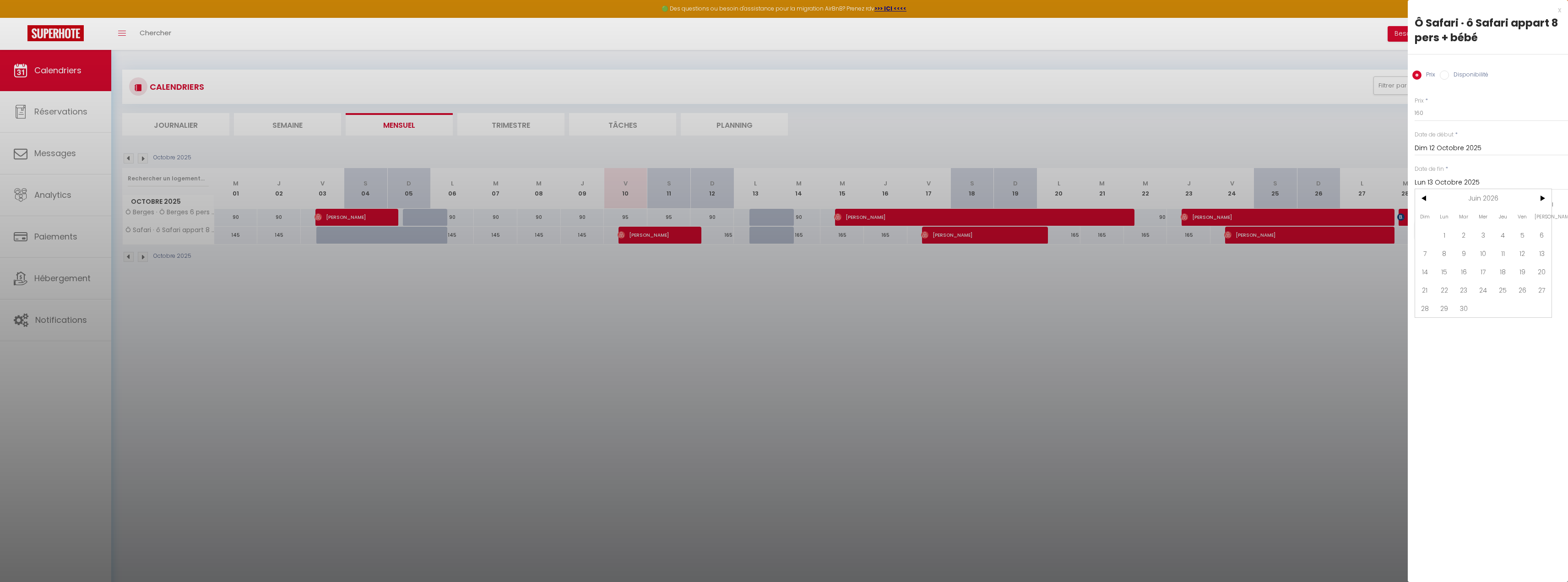
click at [1537, 196] on span ">" at bounding box center [1542, 198] width 20 height 18
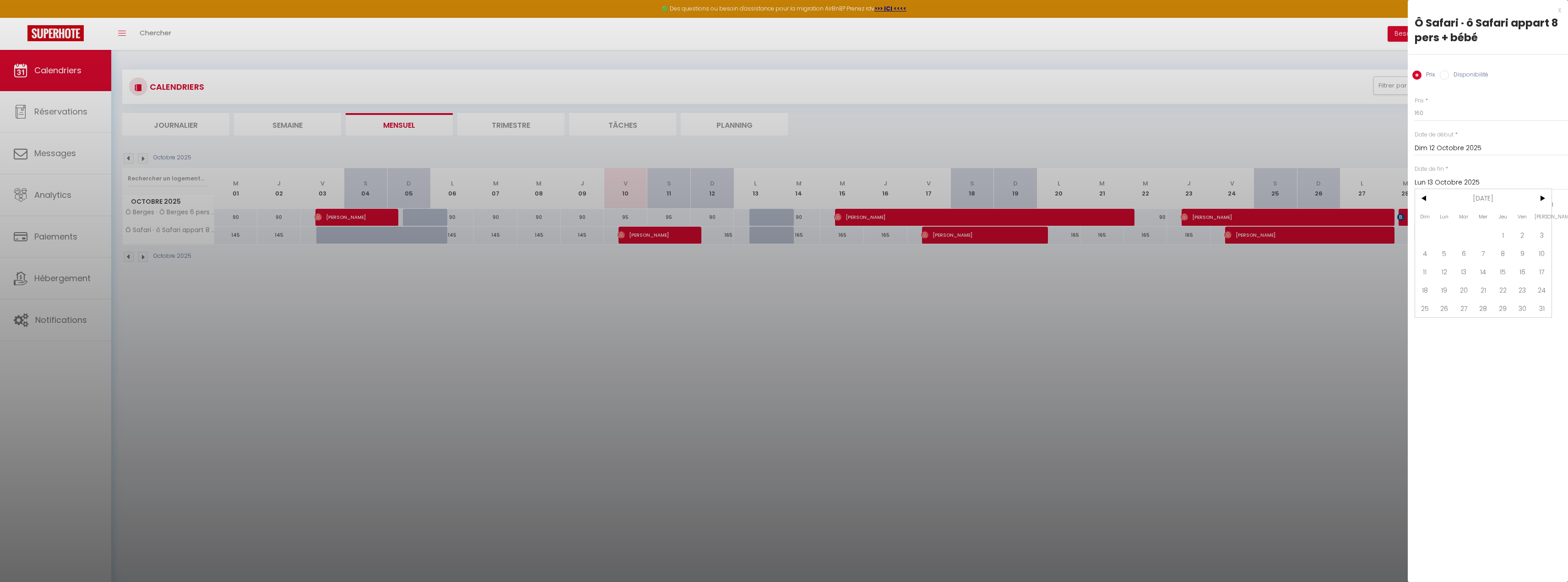
click at [1537, 196] on span ">" at bounding box center [1542, 198] width 20 height 18
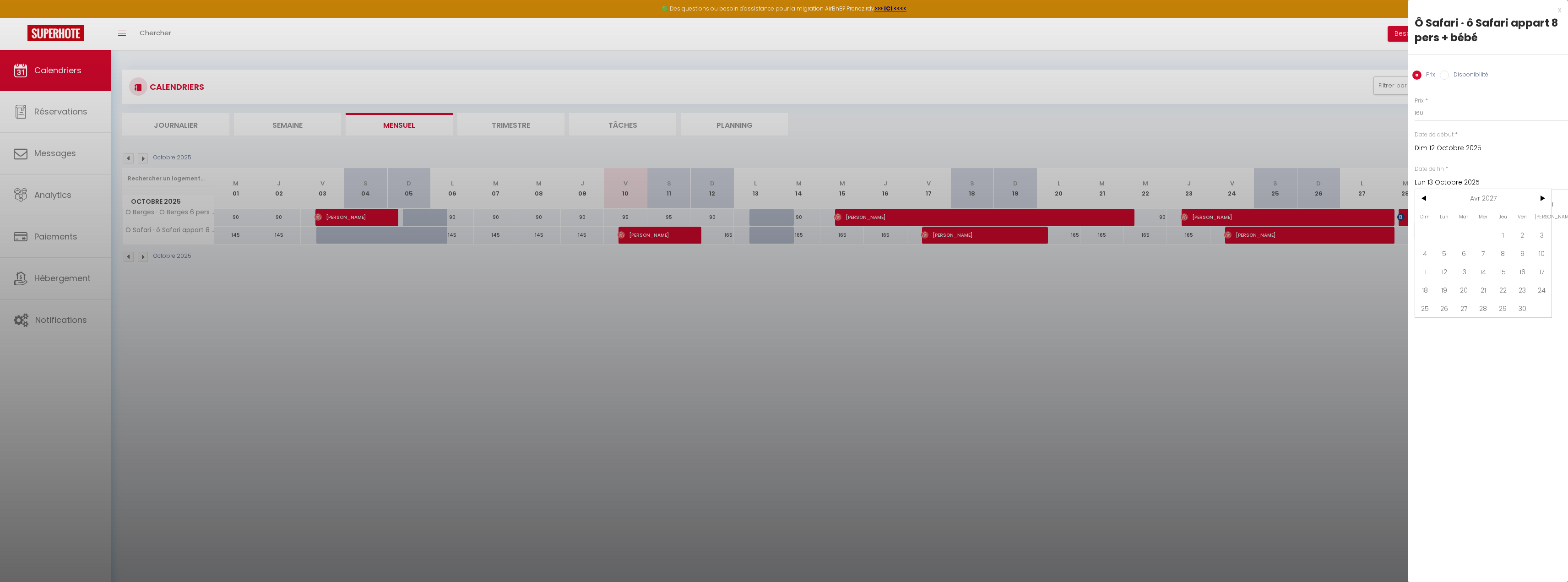
click at [1537, 196] on span ">" at bounding box center [1542, 198] width 20 height 18
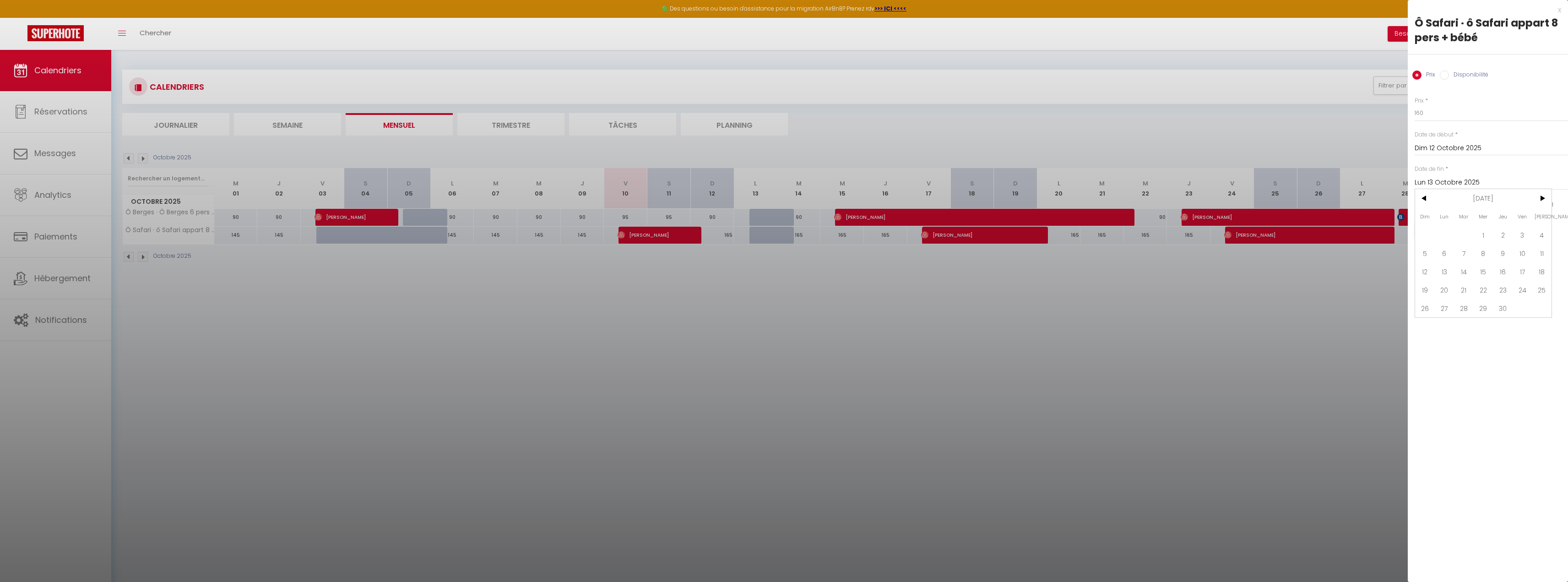
click at [1537, 196] on span ">" at bounding box center [1542, 198] width 20 height 18
click at [1422, 272] on span "10" at bounding box center [1425, 271] width 20 height 18
type input "Dim 10 Octobre 2027"
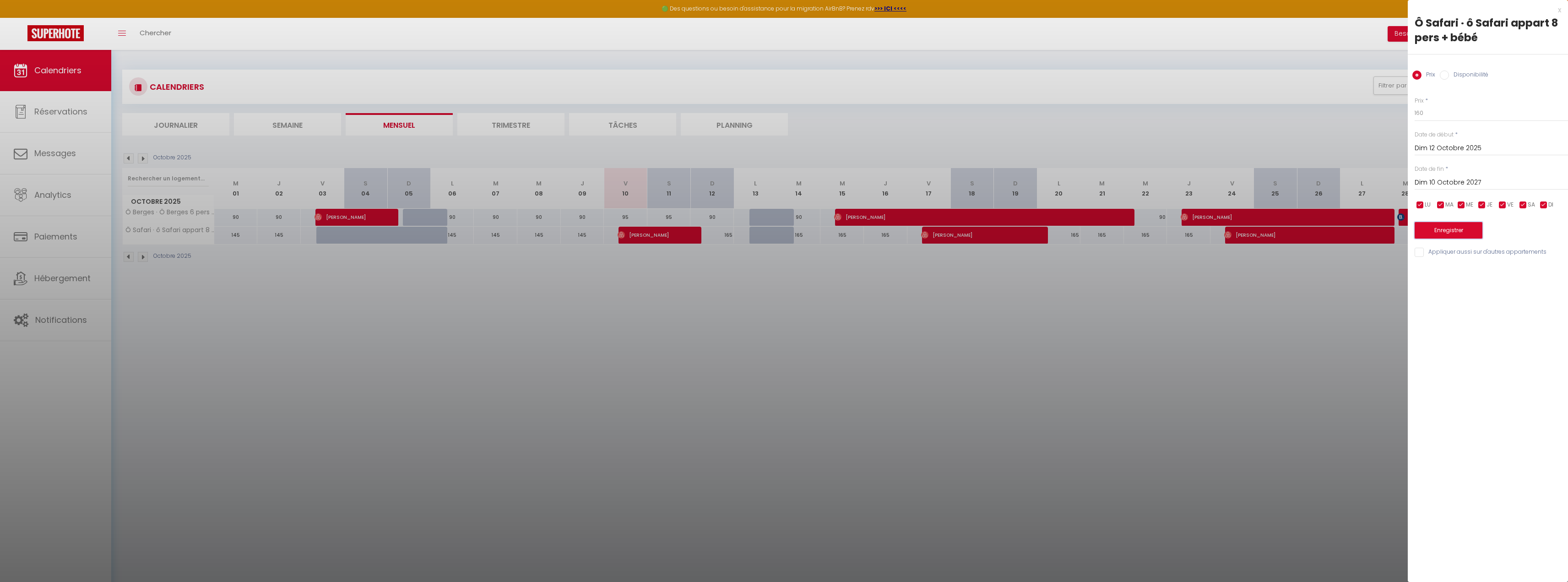
click at [1467, 232] on button "Enregistrer" at bounding box center [1448, 230] width 68 height 17
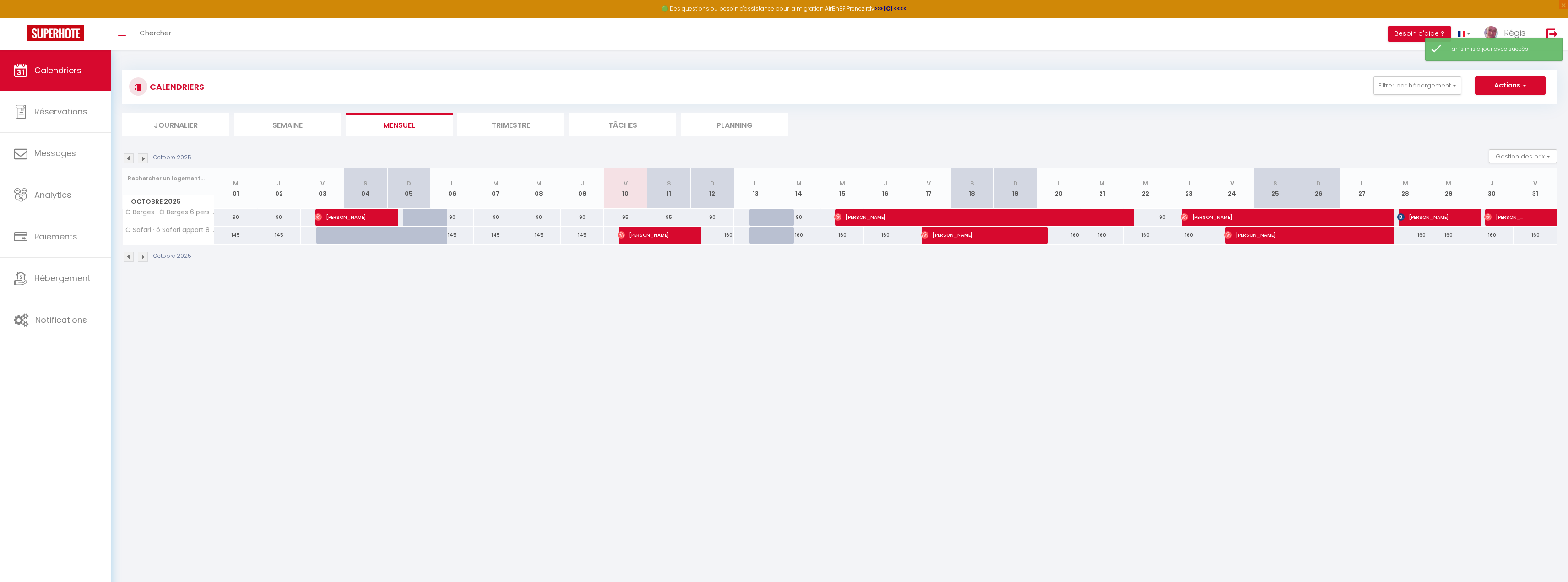
click at [1335, 349] on body "🟢 Des questions ou besoin d'assistance pour la migration AirBnB? Prenez rdv >>>…" at bounding box center [784, 341] width 1568 height 582
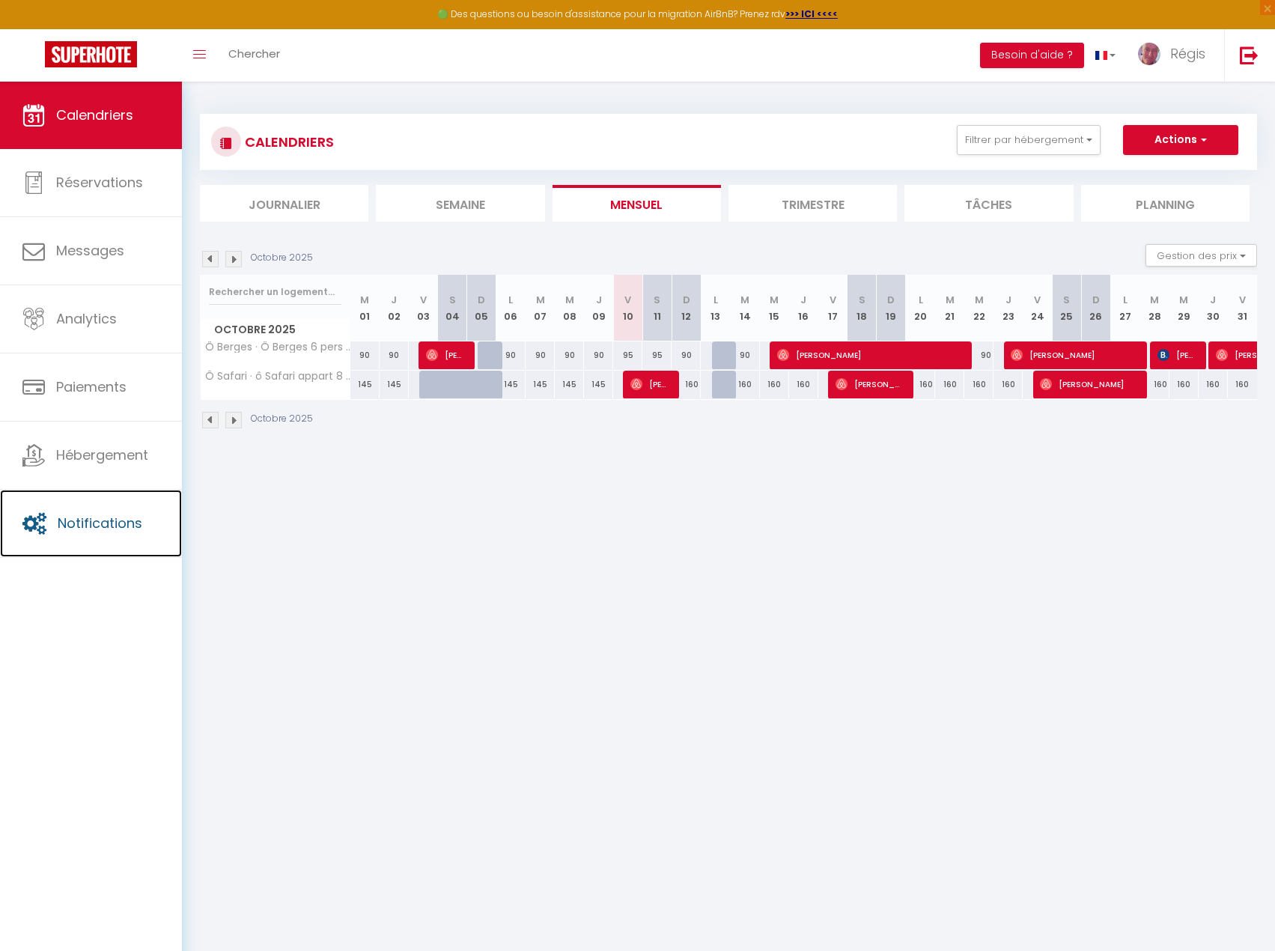
click at [84, 524] on span "Notifications" at bounding box center [100, 523] width 85 height 19
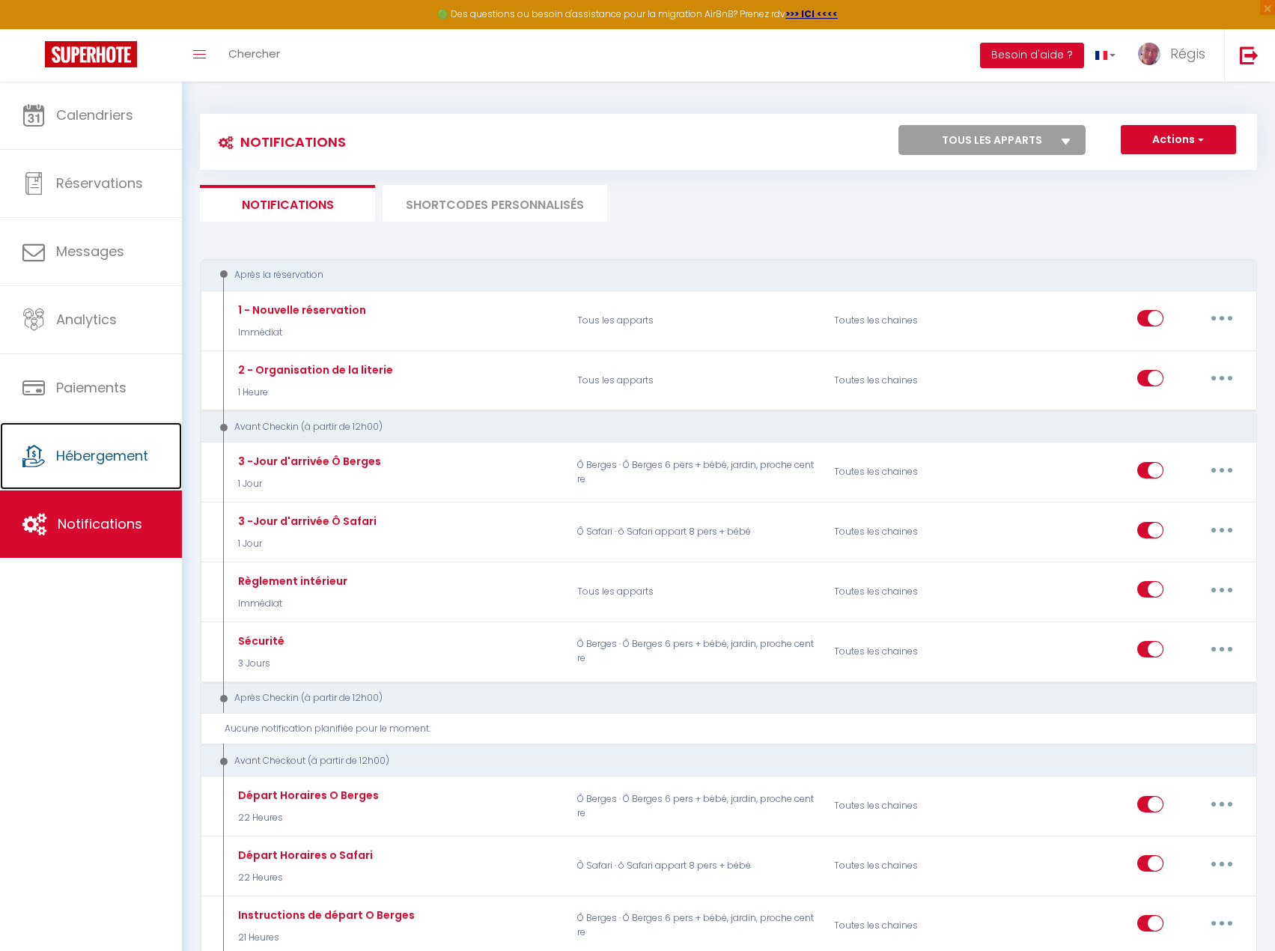
click at [100, 462] on span "Hébergement" at bounding box center [102, 455] width 92 height 19
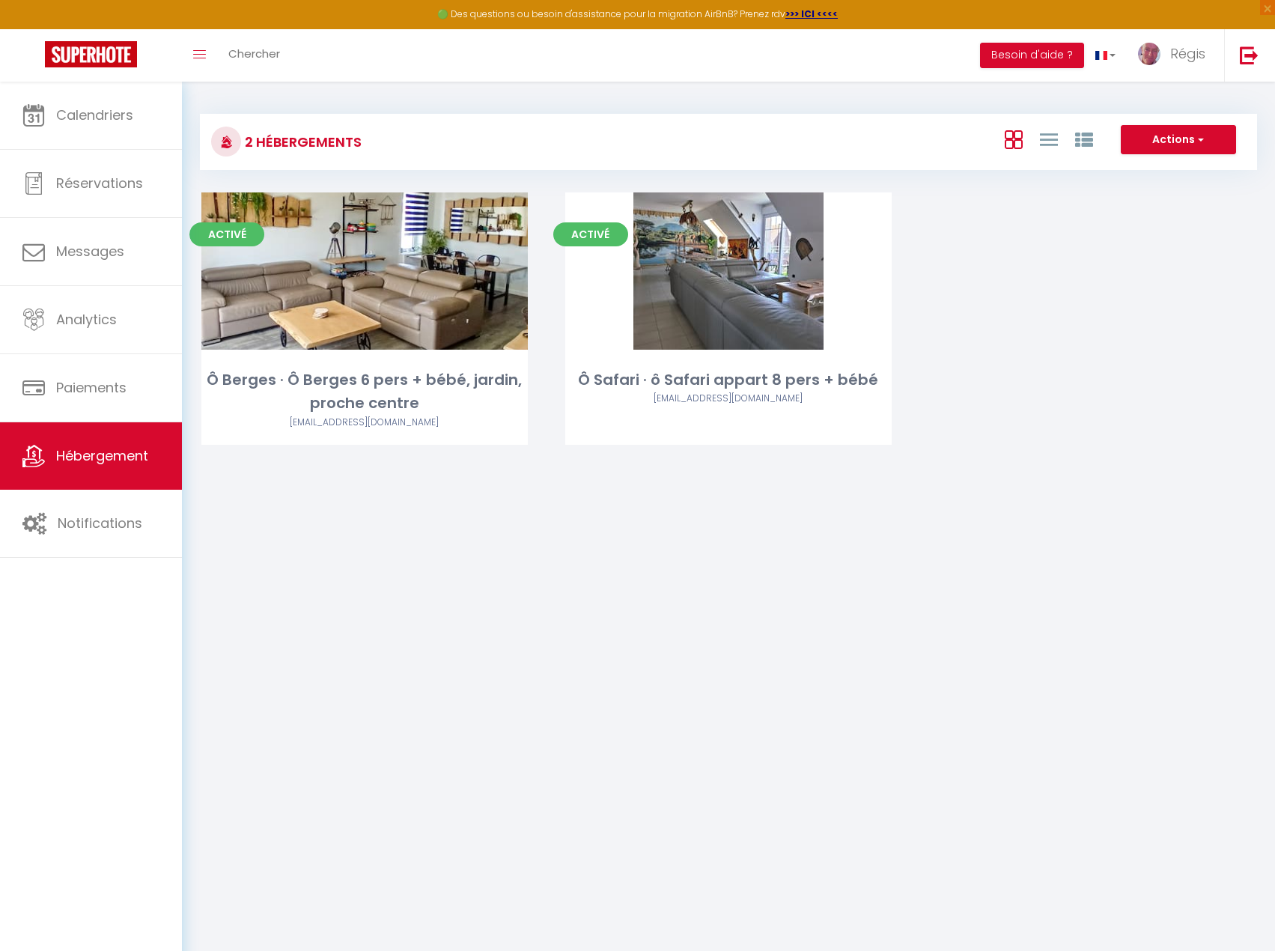
click at [866, 297] on div "Editer" at bounding box center [728, 270] width 326 height 157
click at [740, 268] on link "Editer" at bounding box center [729, 271] width 90 height 30
click at [755, 276] on link "Editer" at bounding box center [729, 271] width 90 height 30
select select "3"
select select "2"
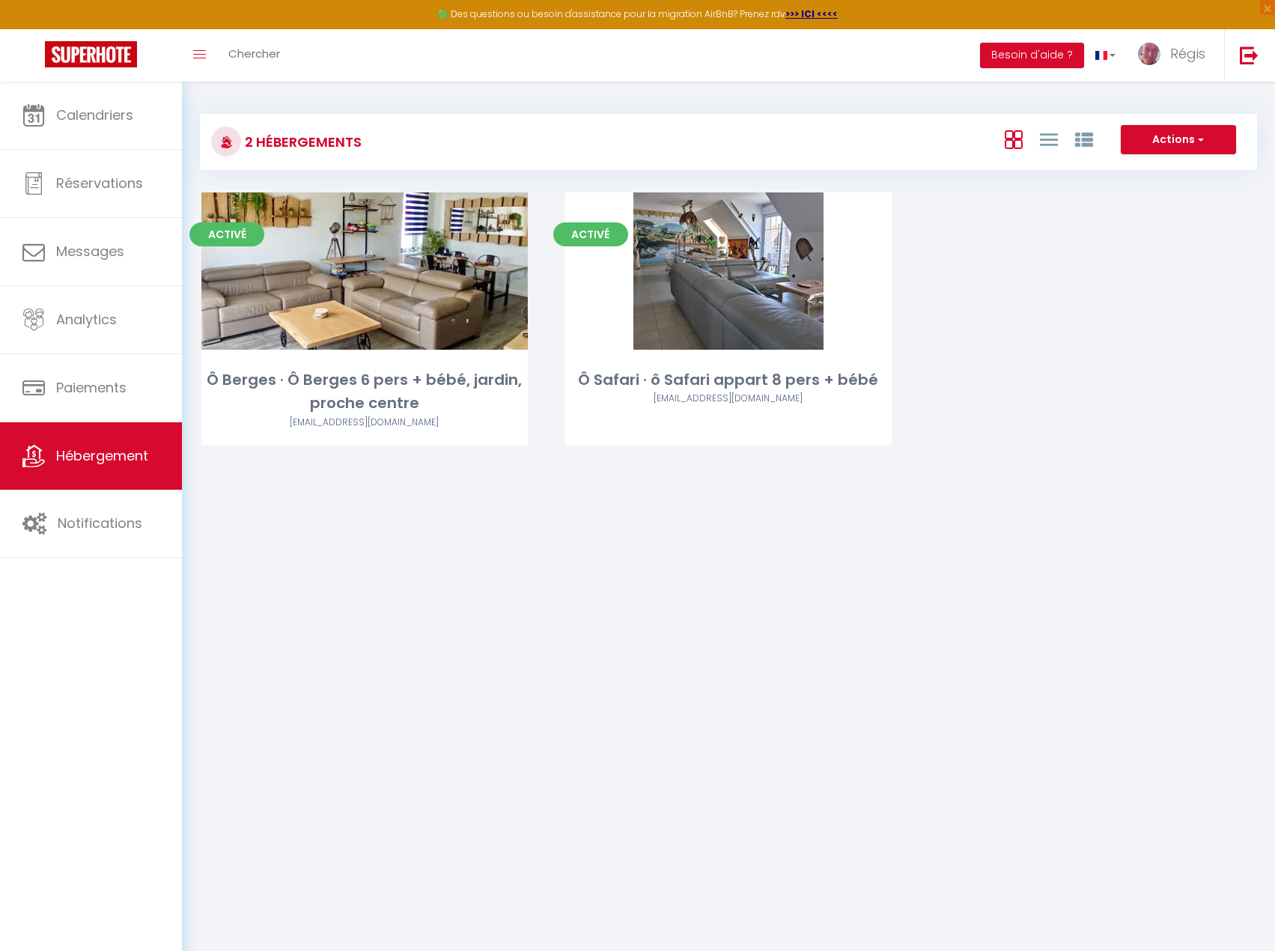
select select "1"
select select "28"
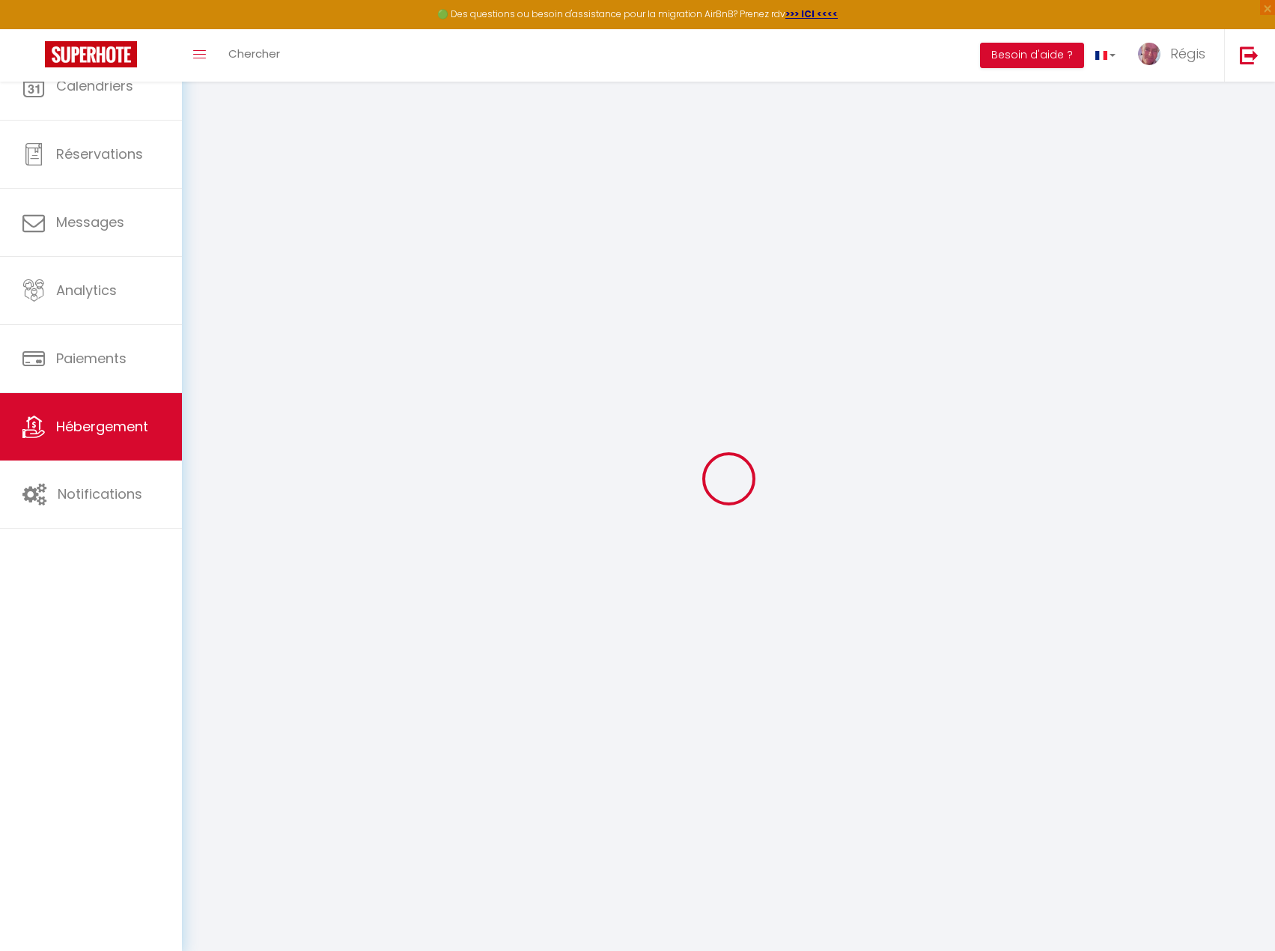
select select
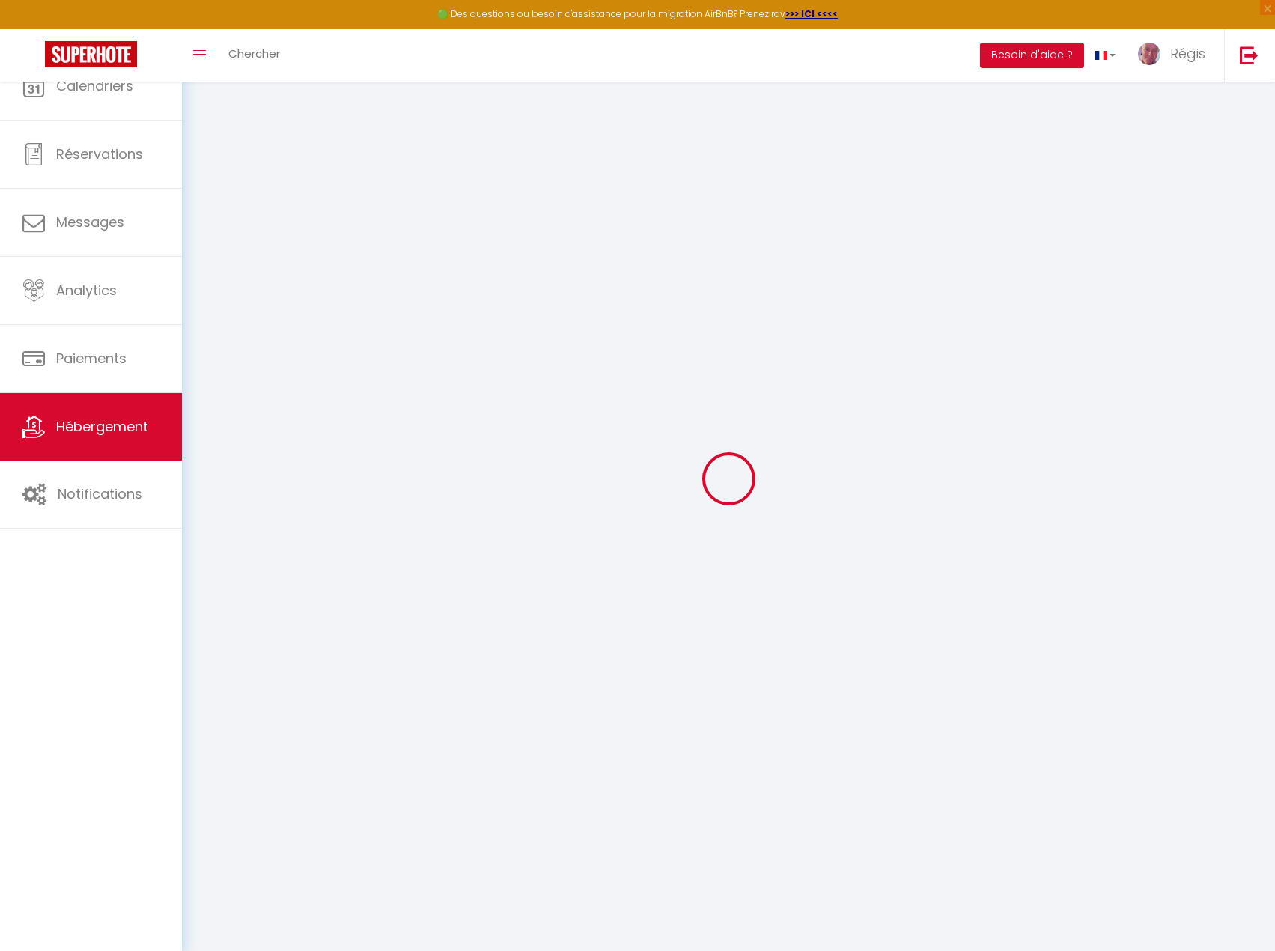
select select
checkbox input "false"
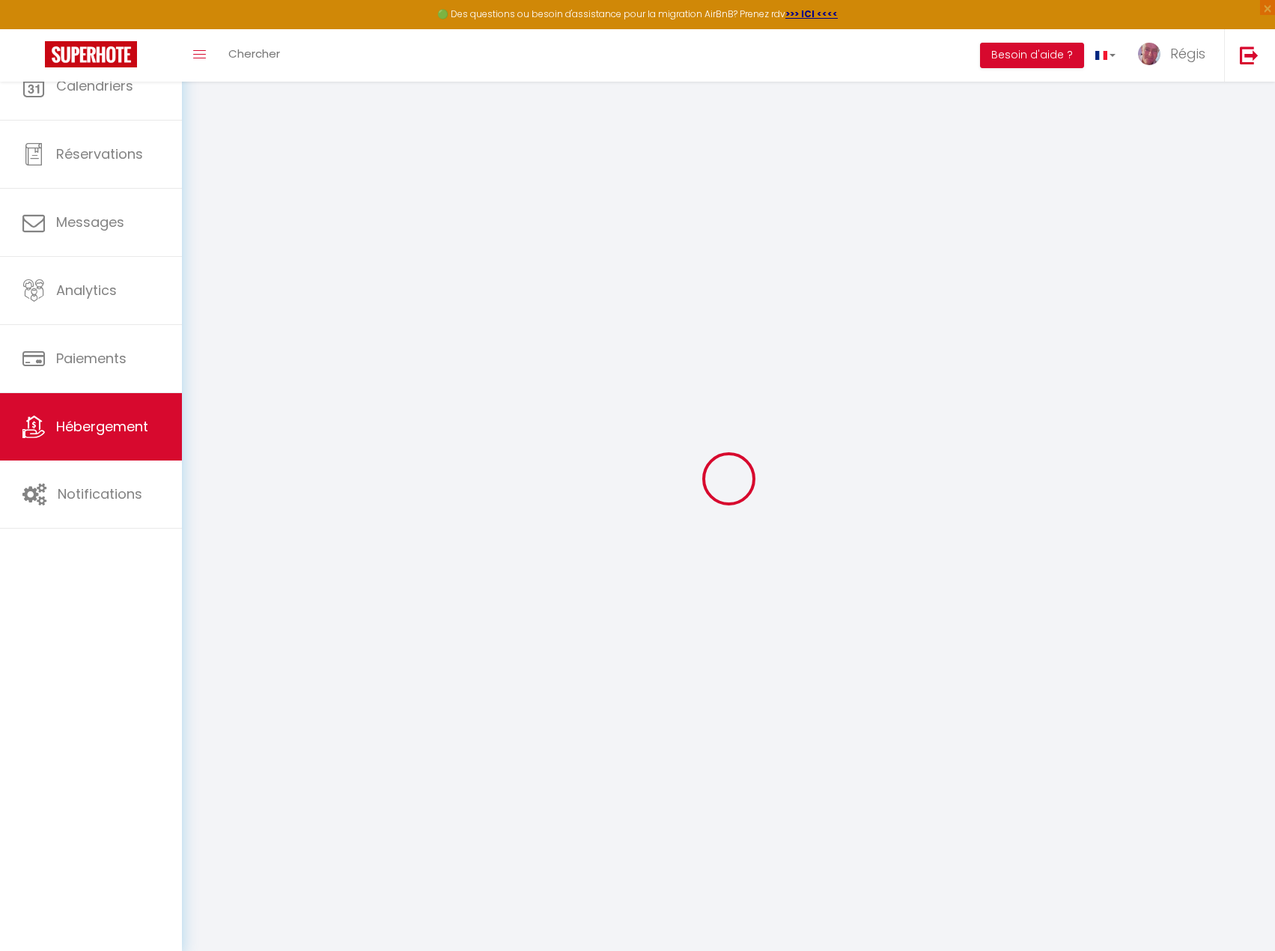
select select
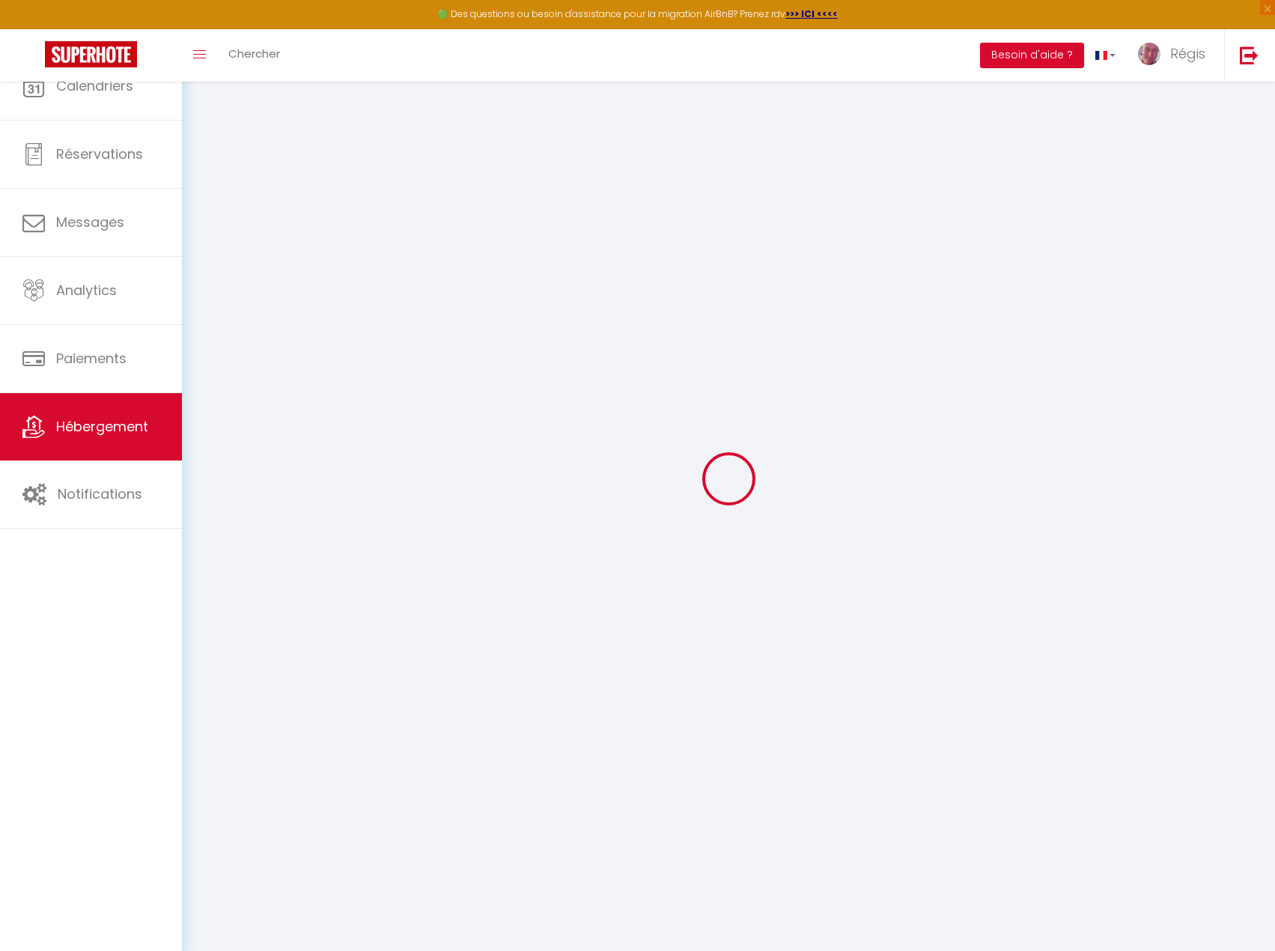
select select
checkbox input "false"
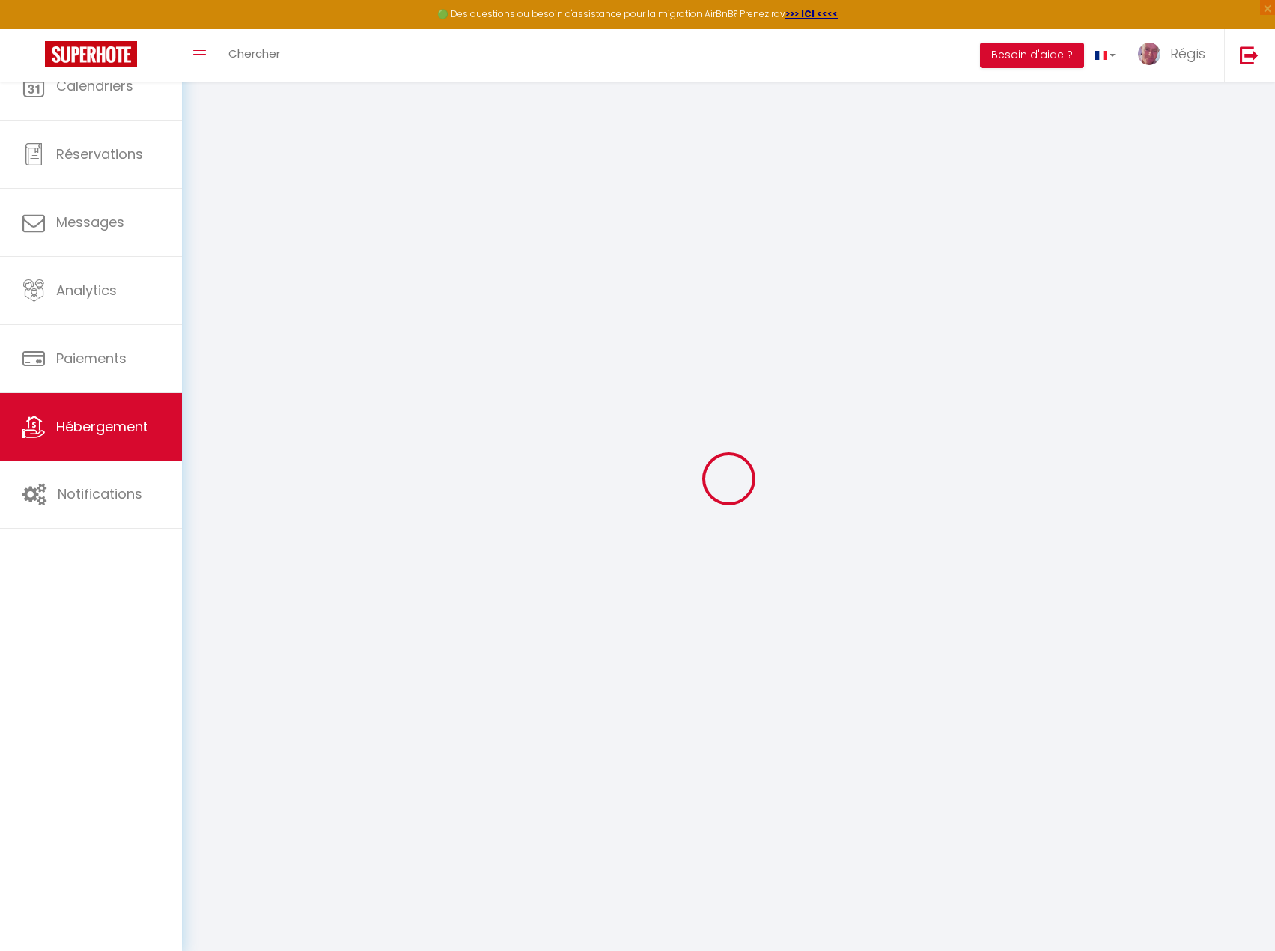
checkbox input "false"
select select
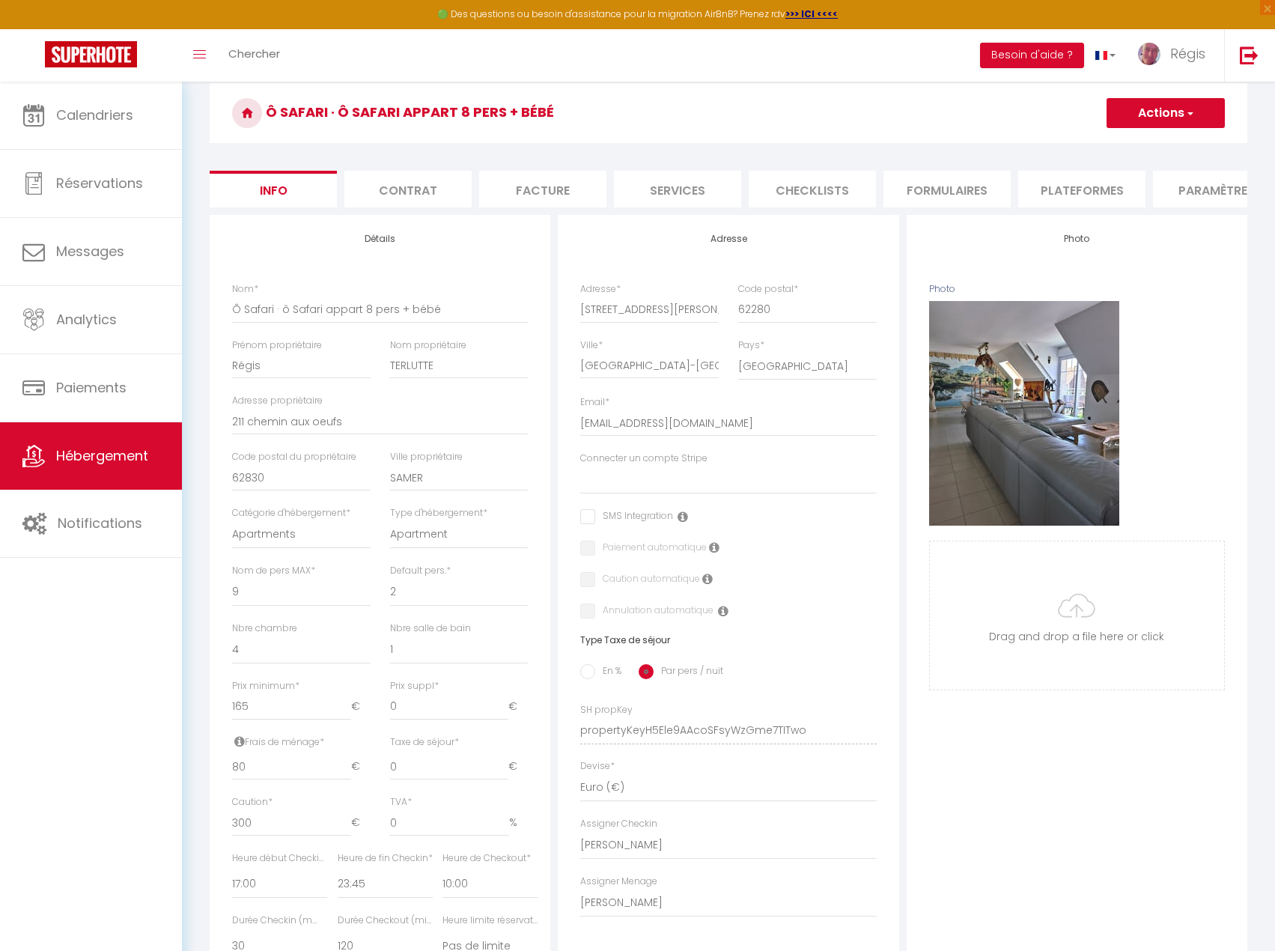
scroll to position [5, 0]
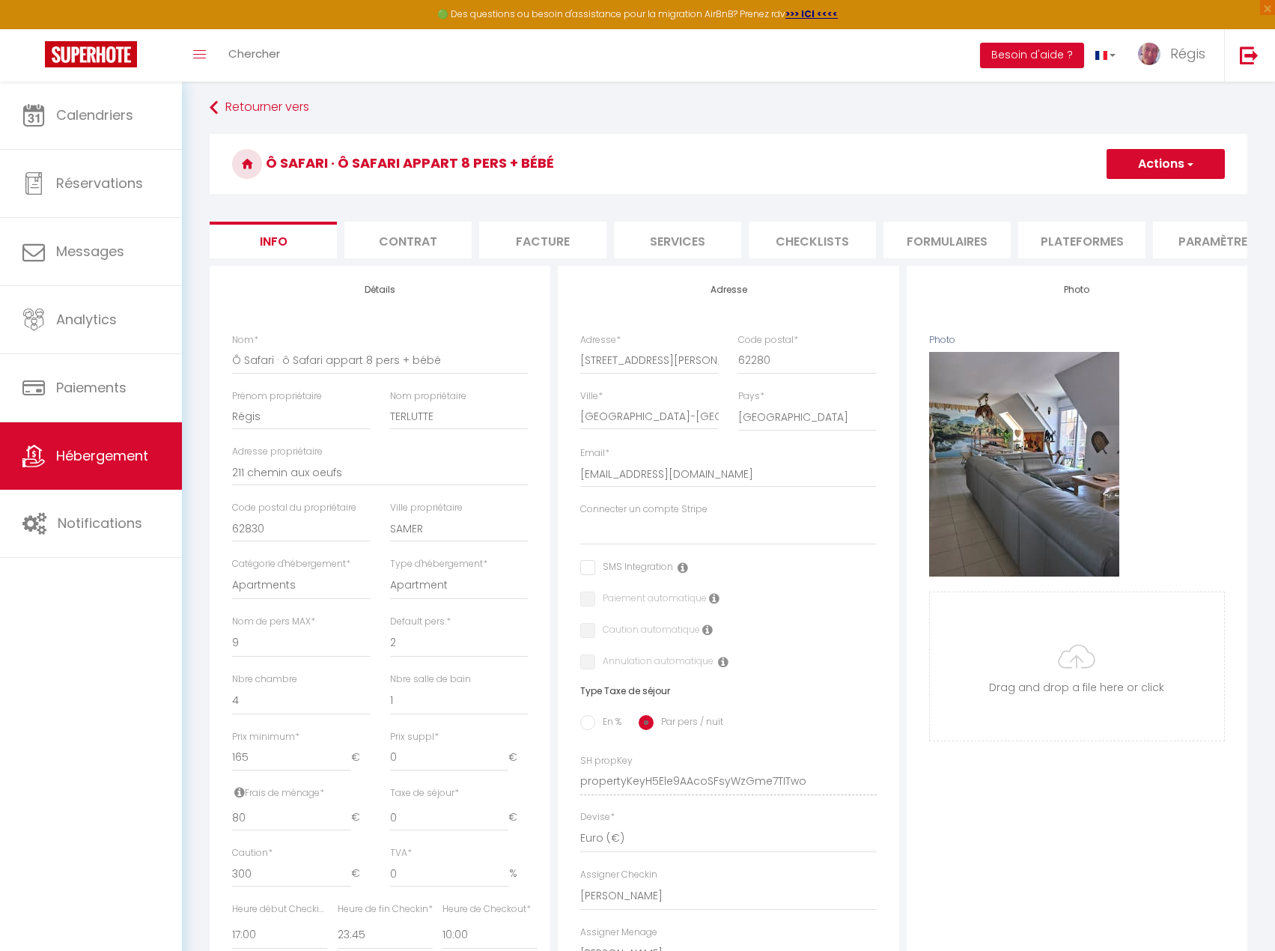
click at [1053, 246] on li "Plateformes" at bounding box center [1081, 240] width 127 height 37
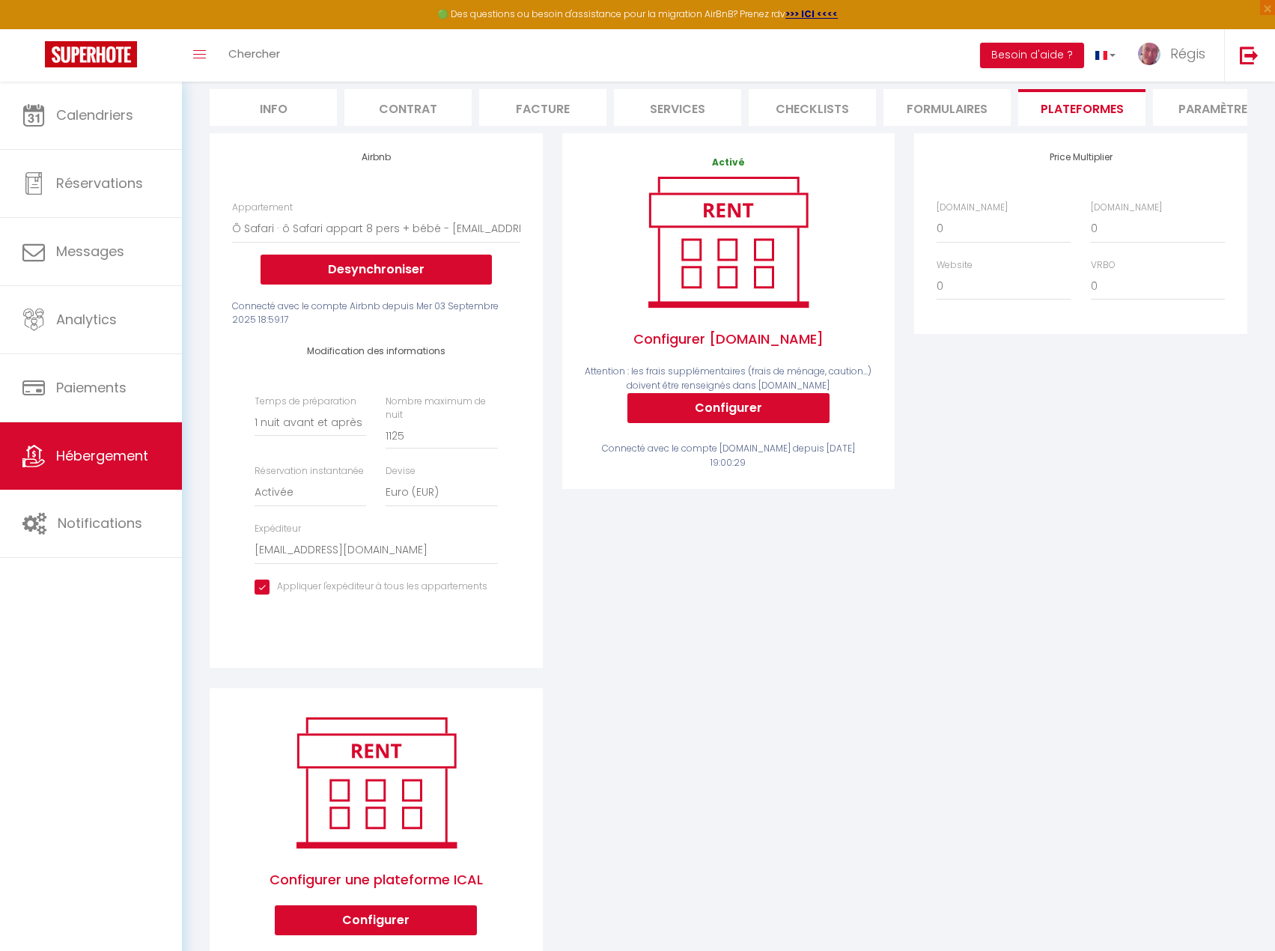
scroll to position [189, 0]
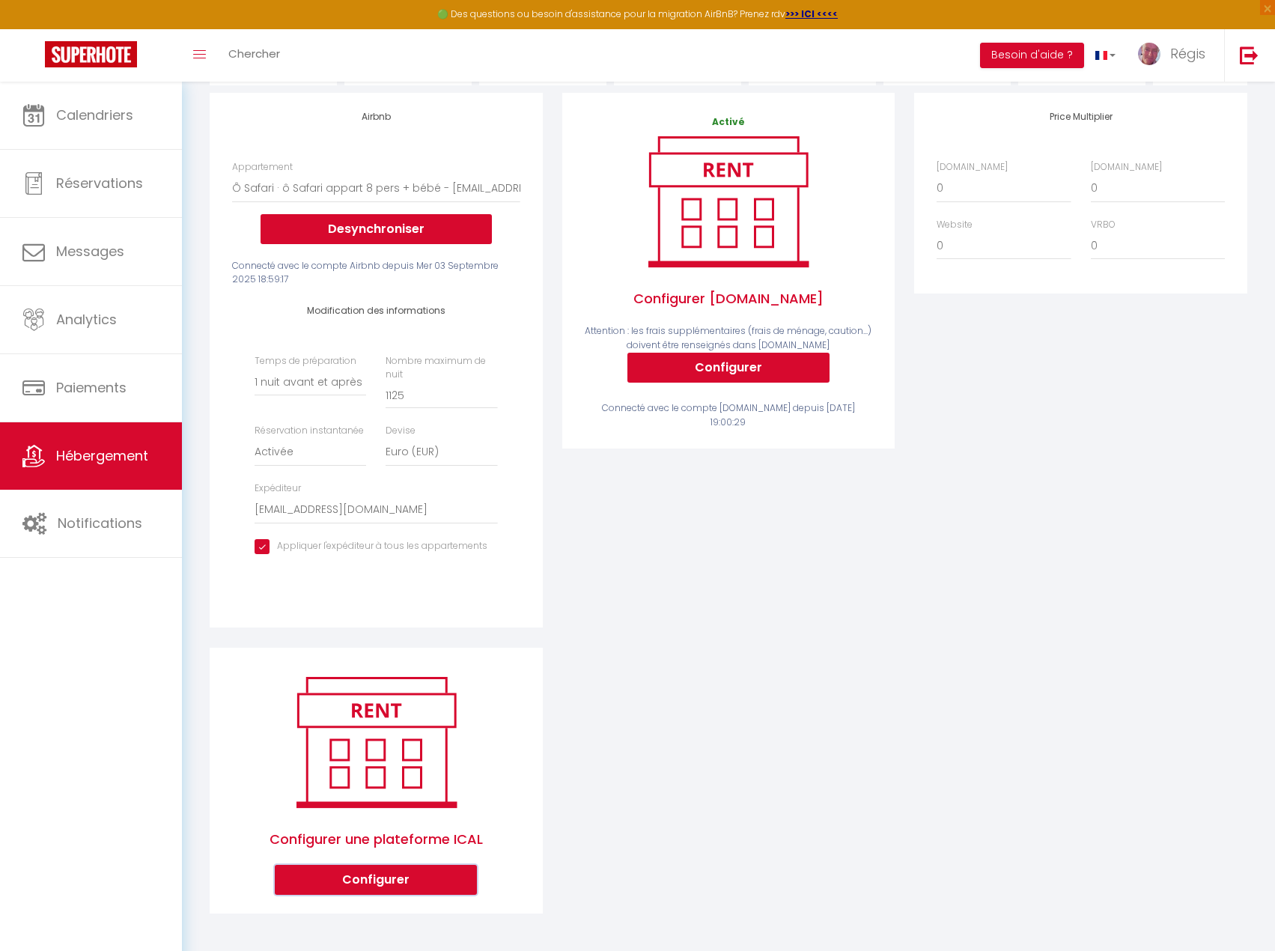
click at [415, 892] on button "Configurer" at bounding box center [376, 880] width 202 height 30
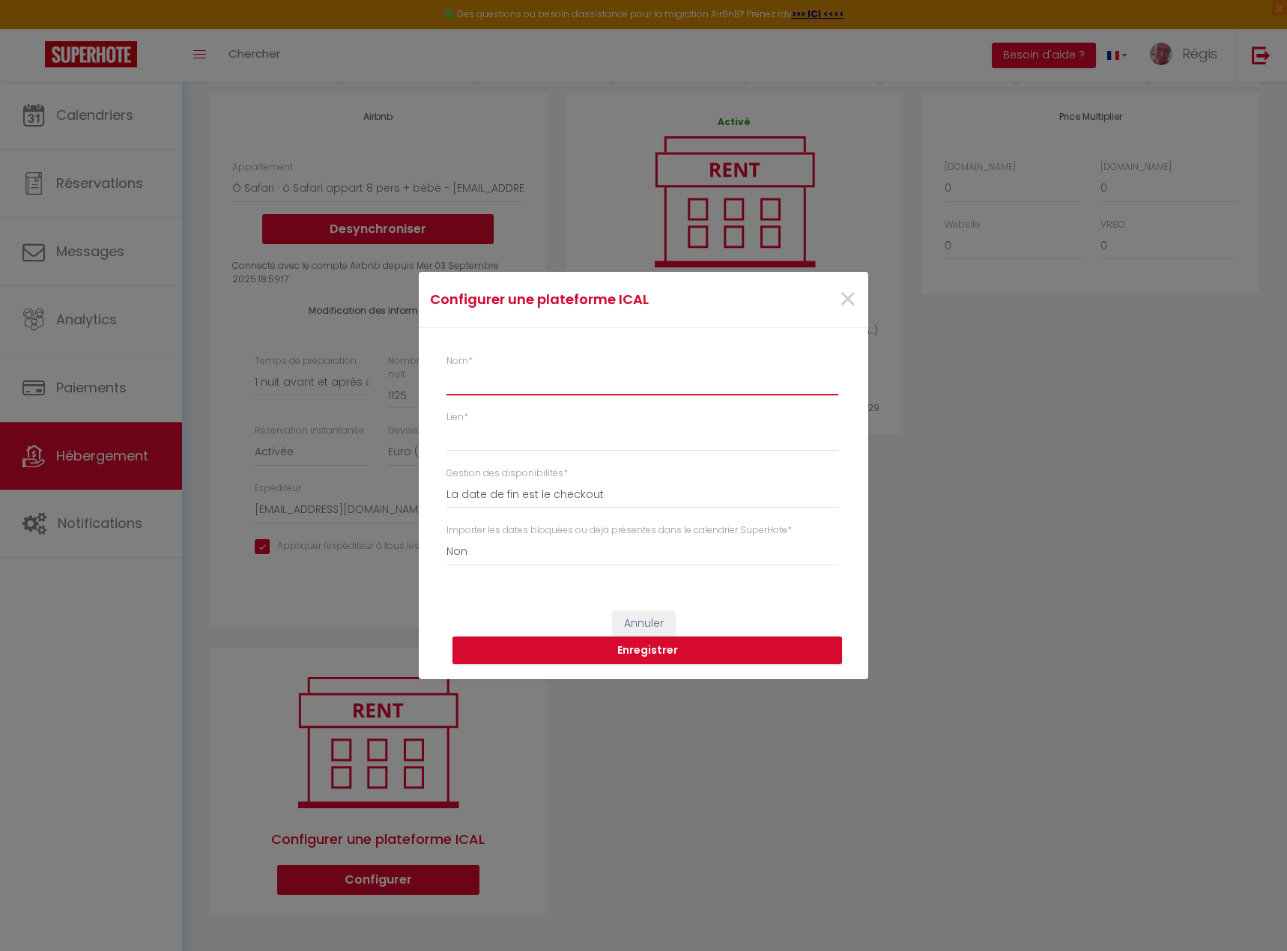
click at [511, 377] on input "Nom *" at bounding box center [642, 381] width 392 height 27
paste input "[URL][DOMAIN_NAME]"
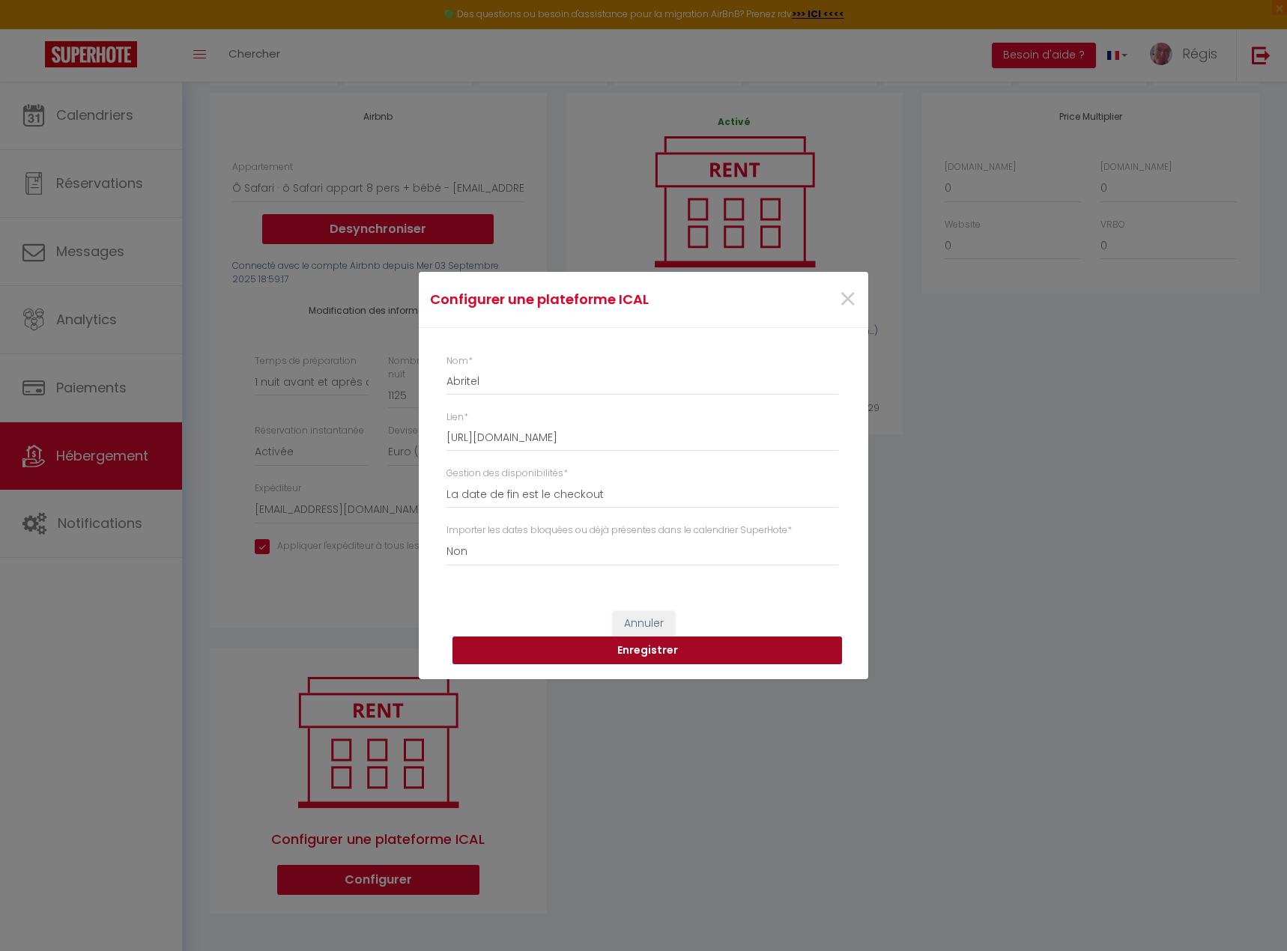
click at [687, 651] on button "Enregistrer" at bounding box center [646, 651] width 389 height 28
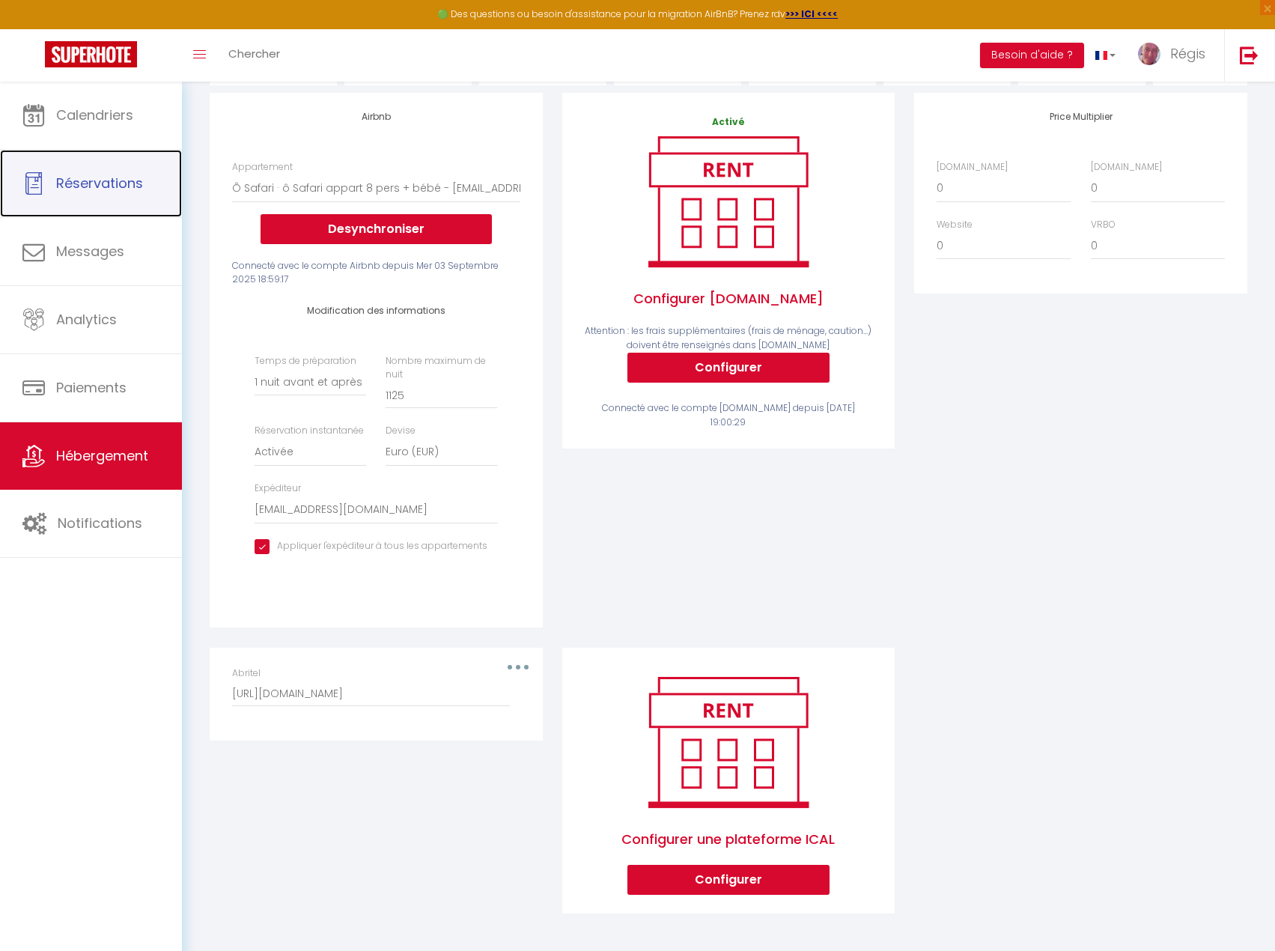
click at [36, 162] on link "Réservations" at bounding box center [91, 183] width 182 height 67
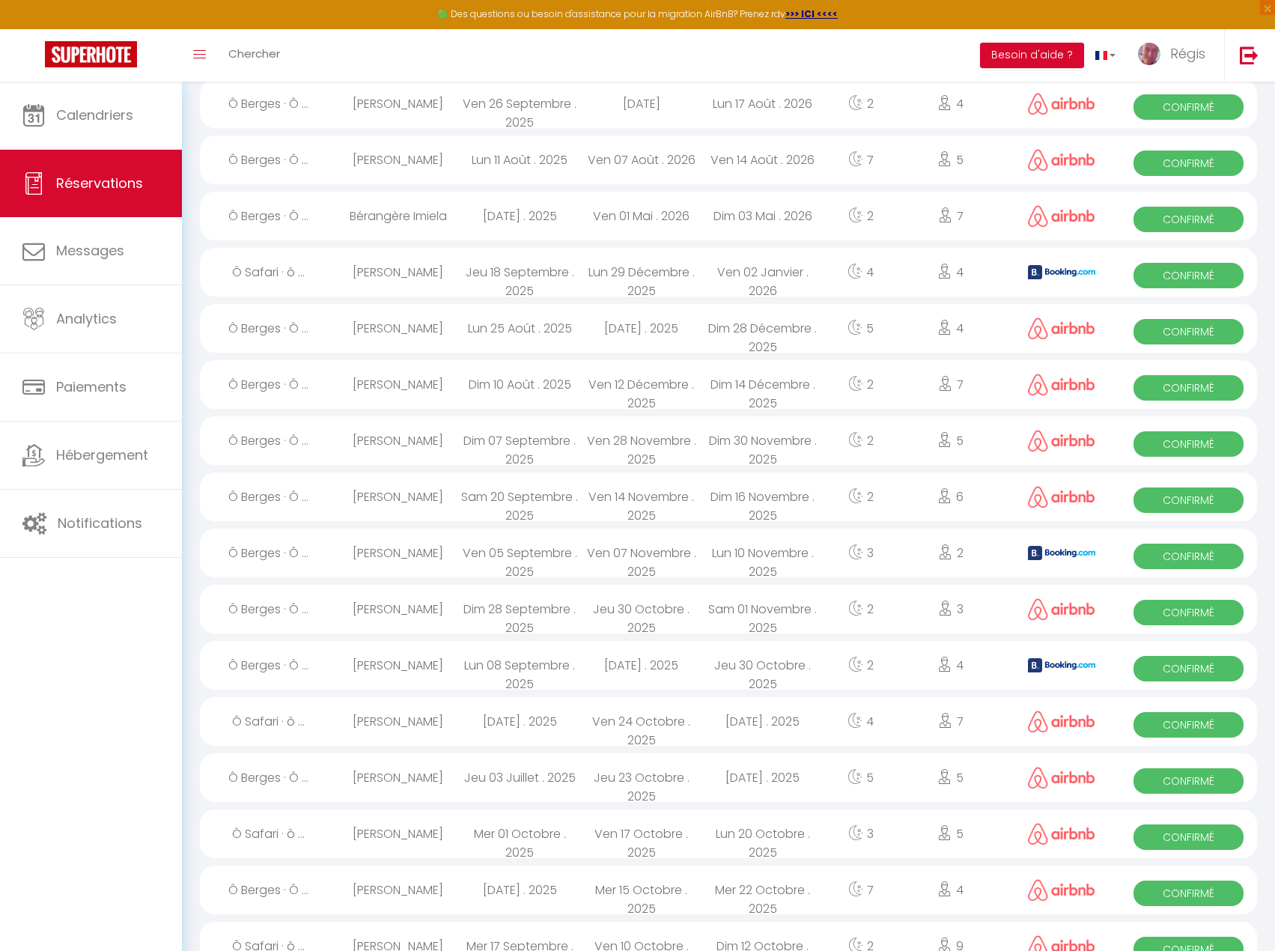
scroll to position [139, 0]
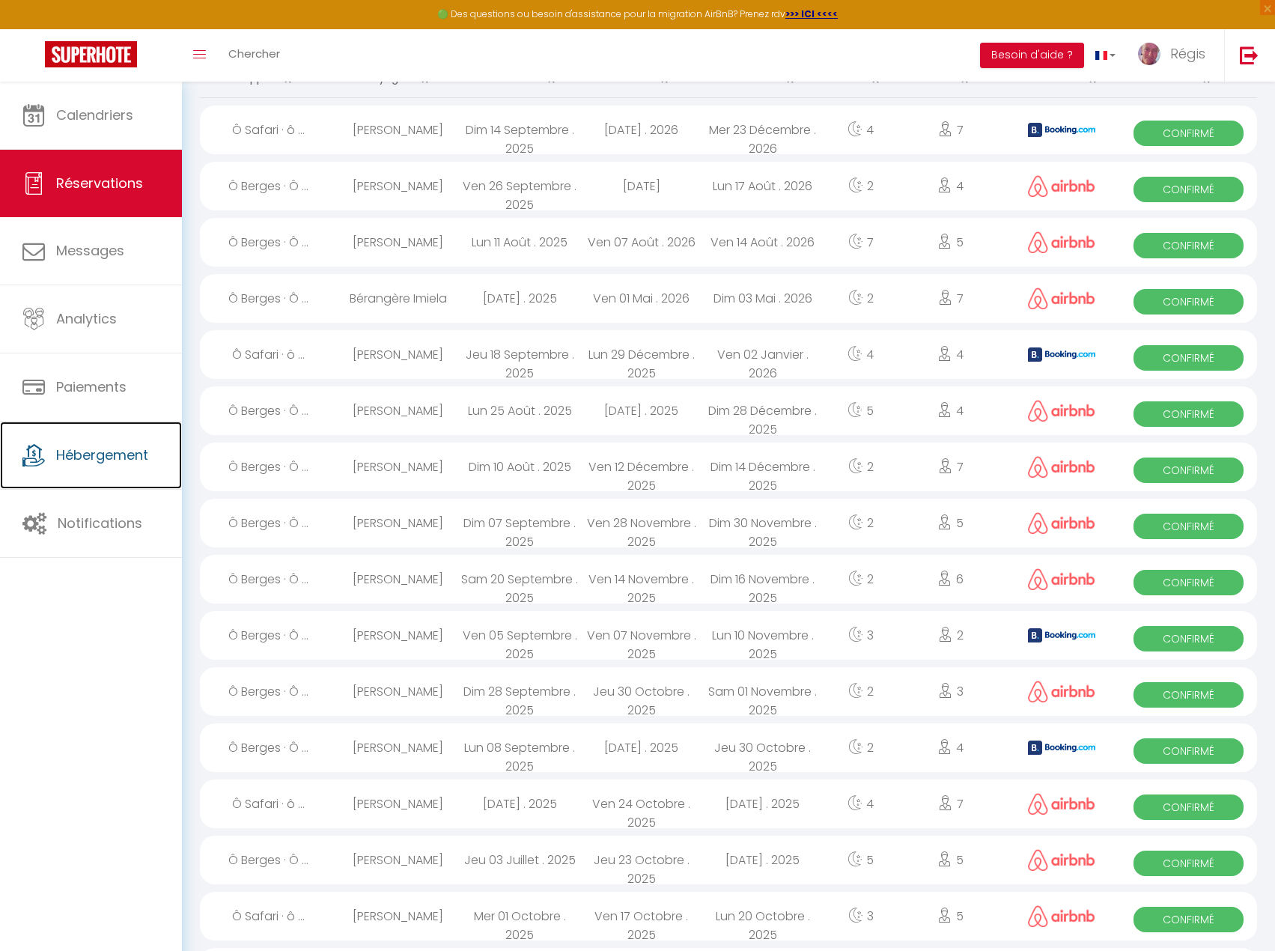
click at [52, 454] on link "Hébergement" at bounding box center [91, 455] width 182 height 67
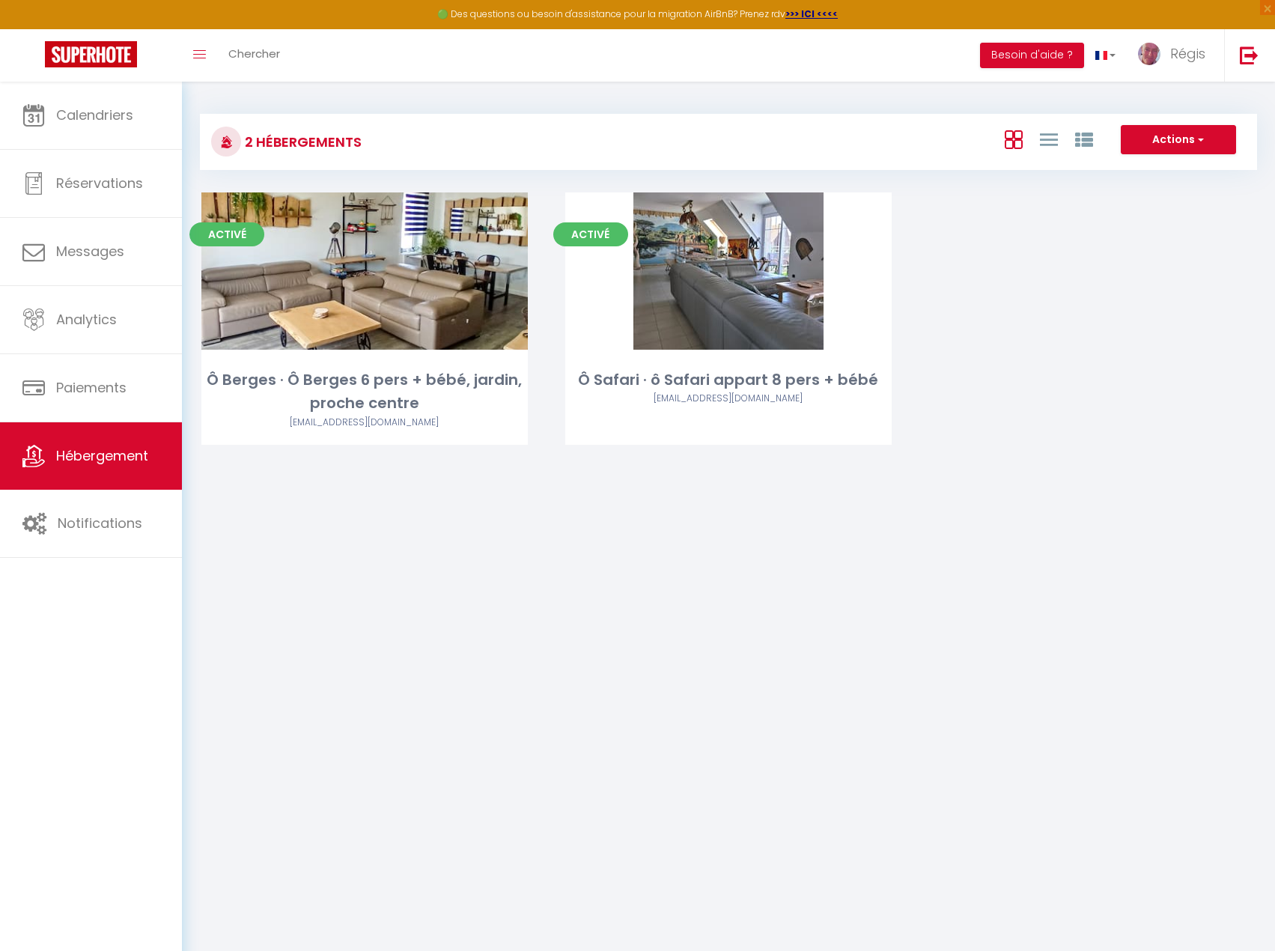
click at [369, 273] on link "Editer" at bounding box center [365, 271] width 90 height 30
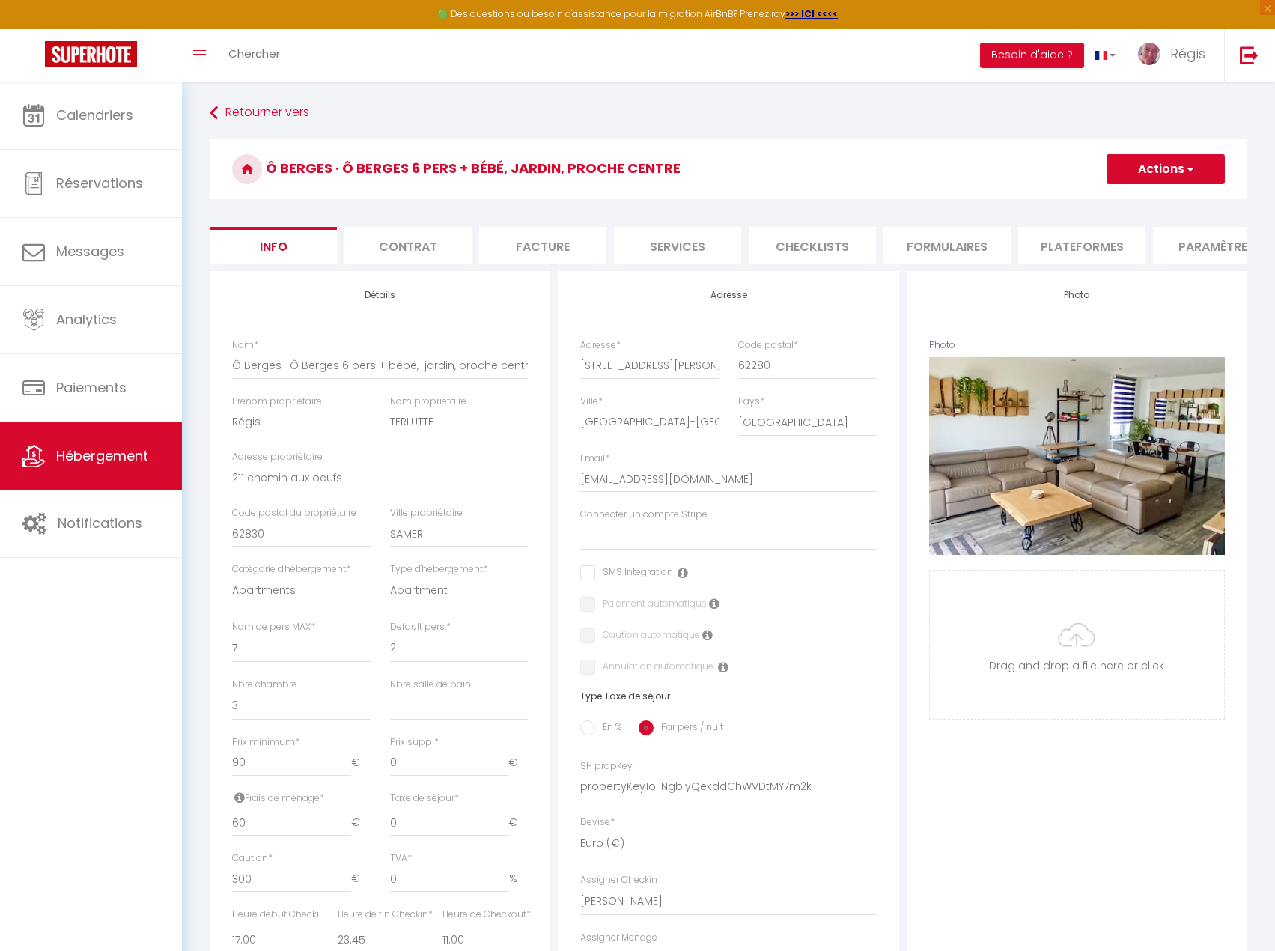
click at [1215, 249] on li "Paramètres" at bounding box center [1216, 245] width 127 height 37
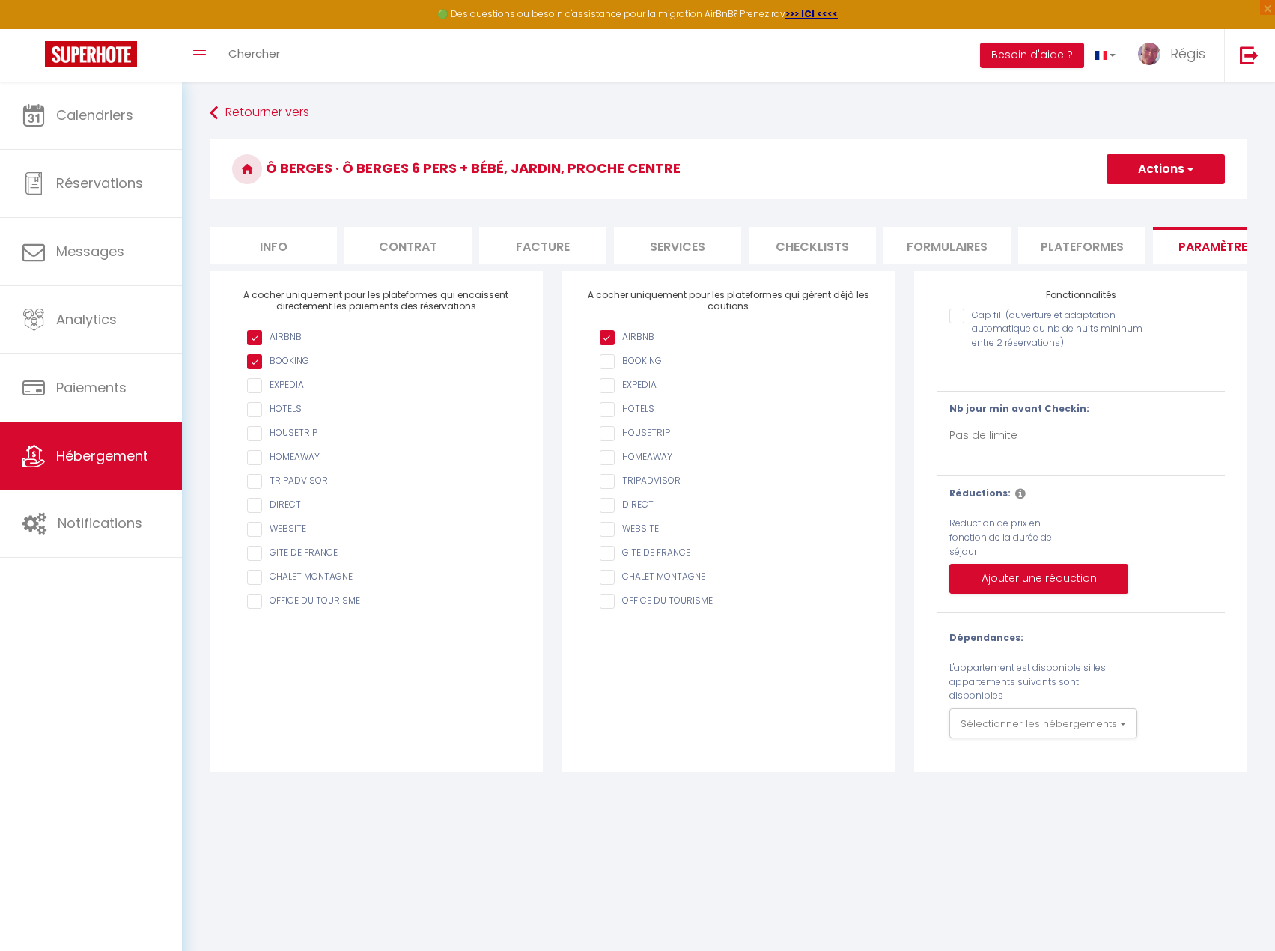
click at [1048, 246] on li "Plateformes" at bounding box center [1081, 245] width 127 height 37
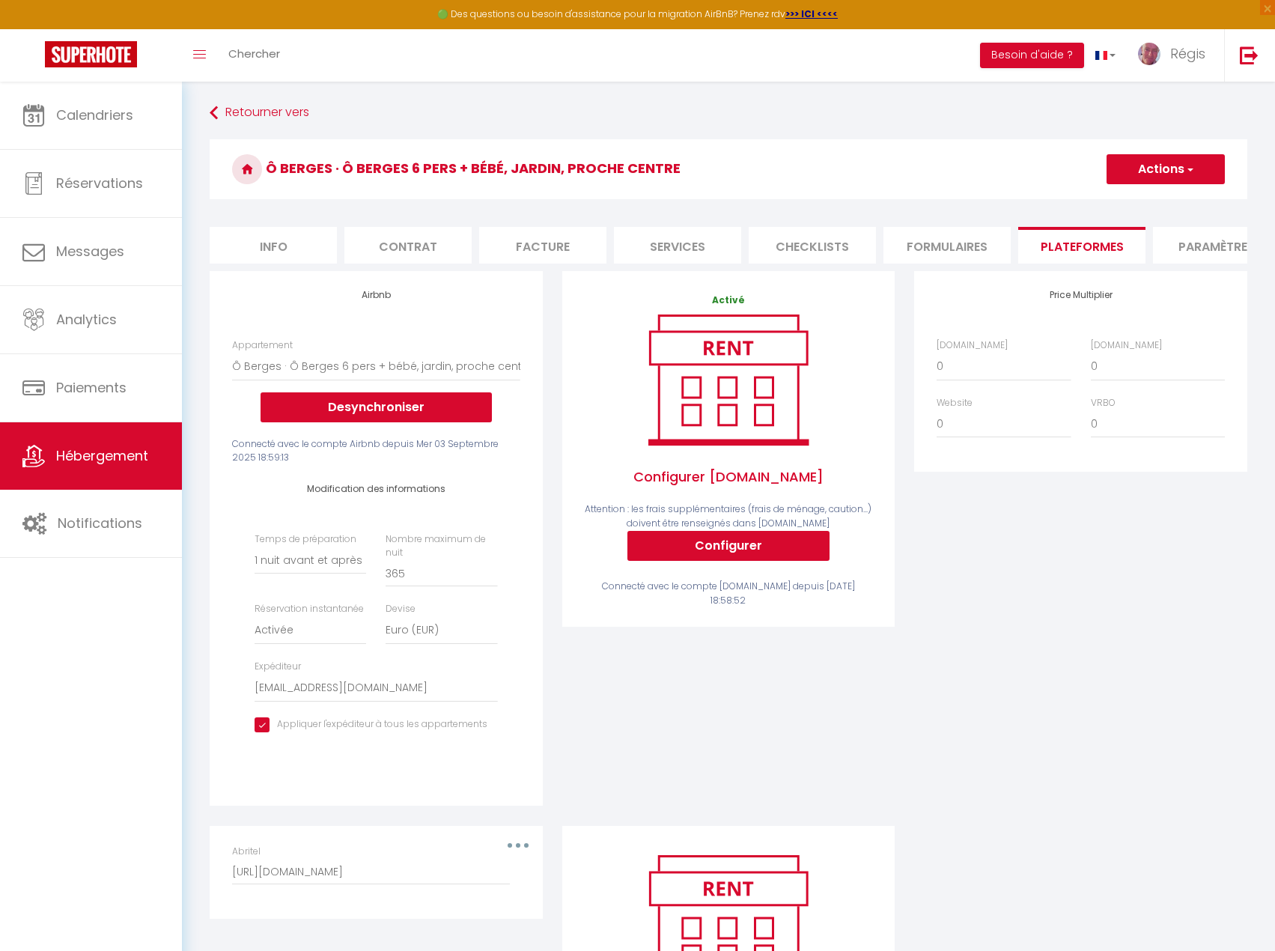
click at [282, 250] on li "Info" at bounding box center [273, 245] width 127 height 37
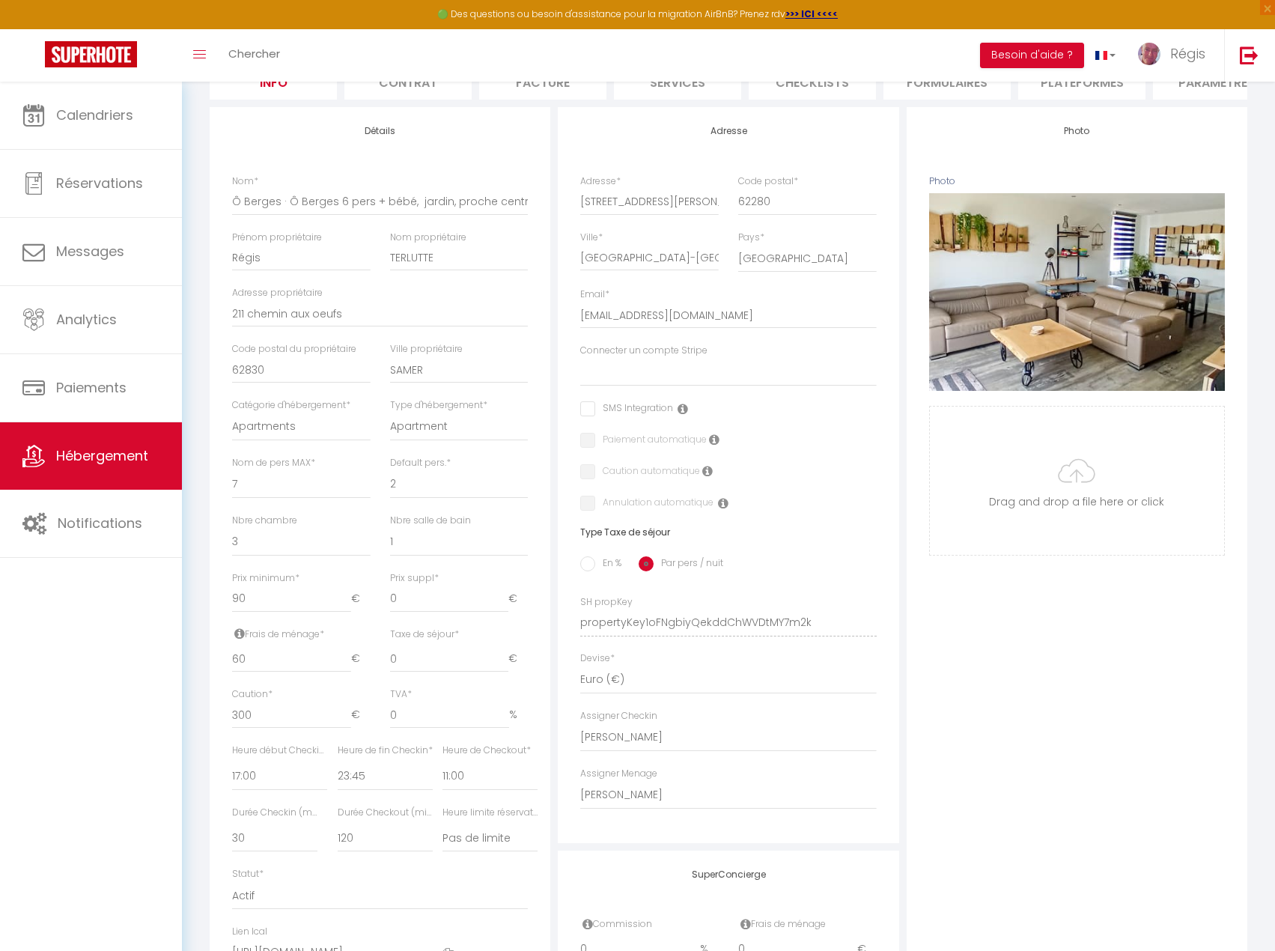
scroll to position [374, 0]
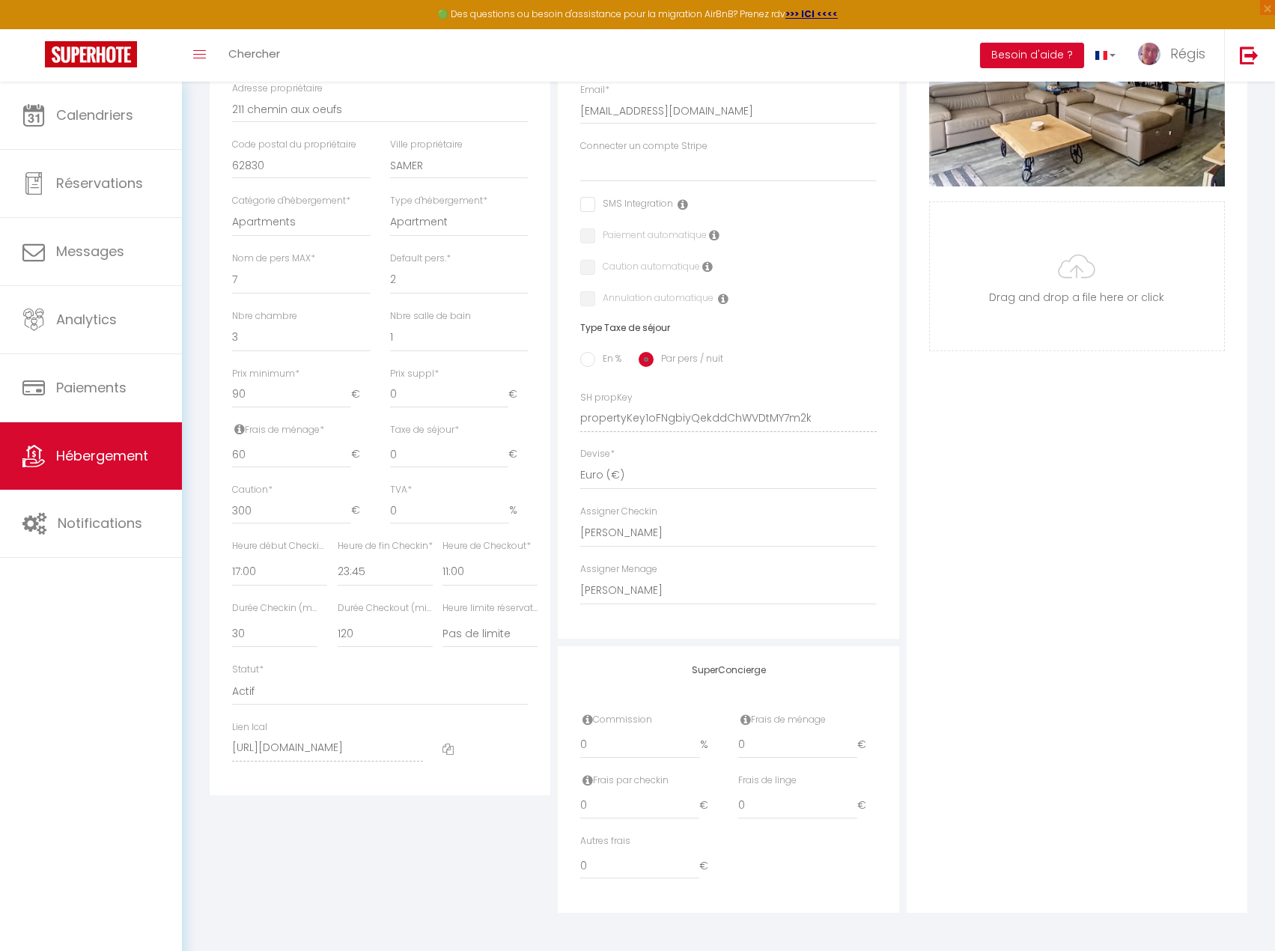
click at [446, 755] on icon at bounding box center [448, 749] width 11 height 11
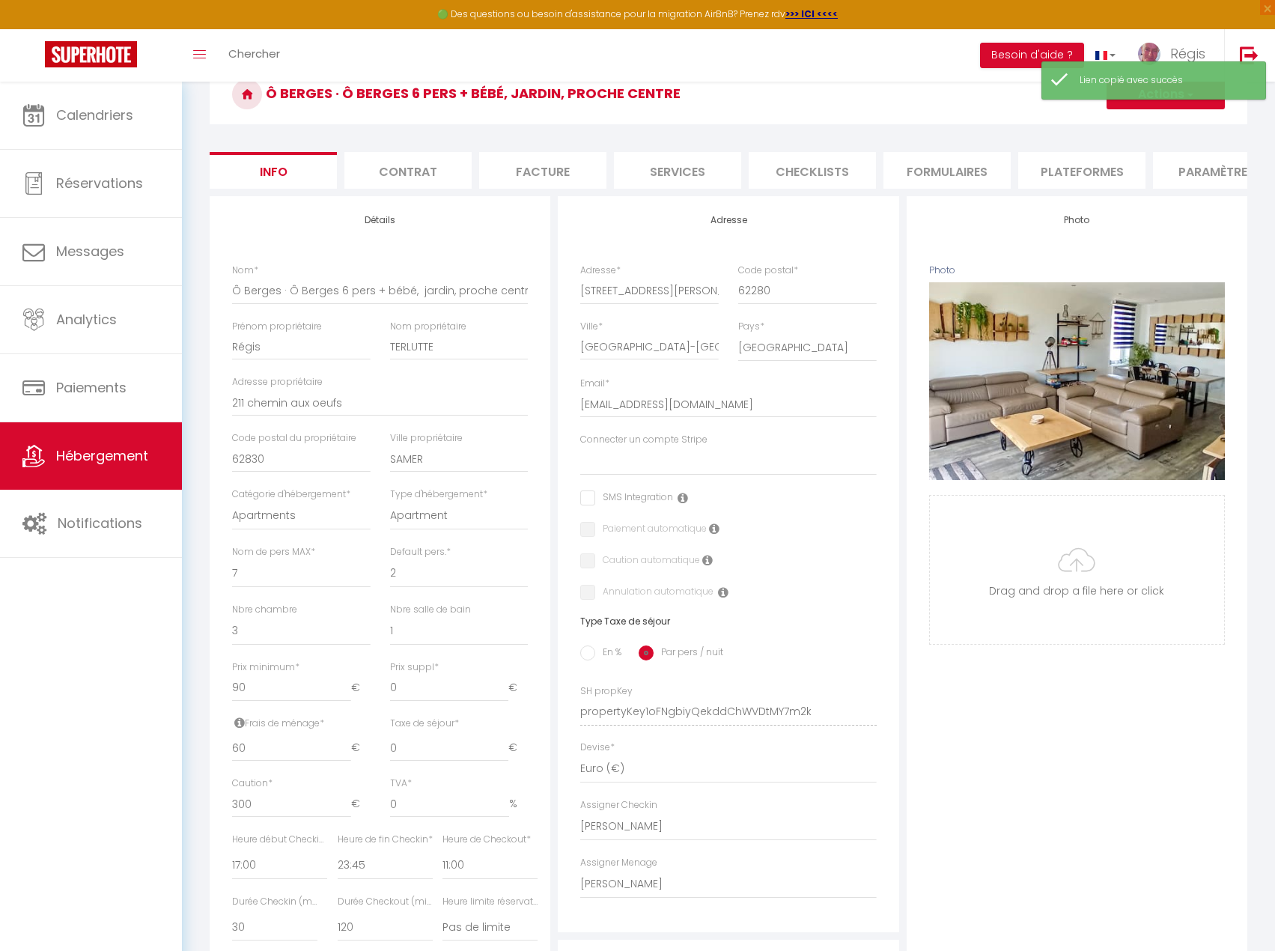
scroll to position [0, 0]
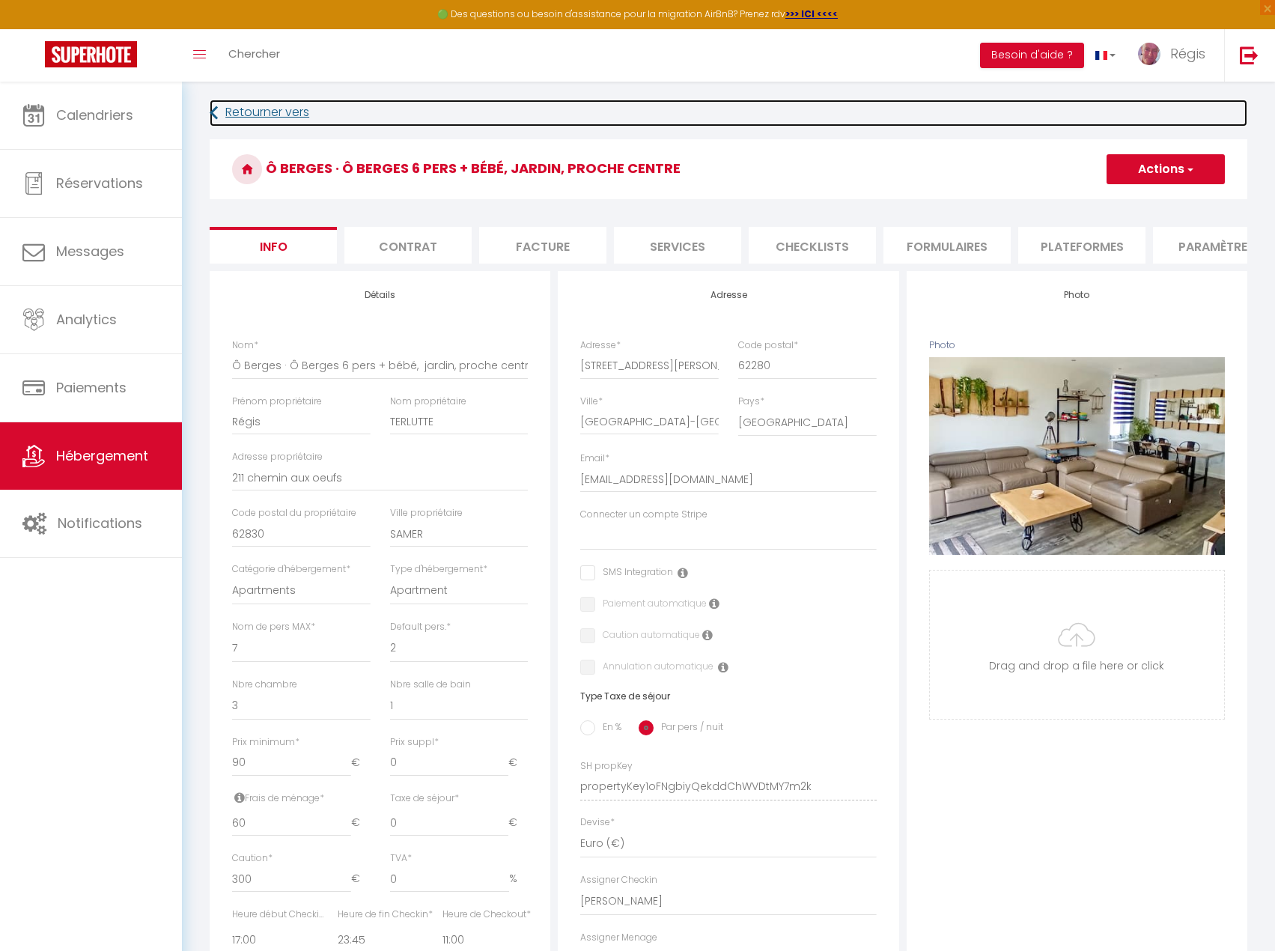
click at [223, 110] on link "Retourner vers" at bounding box center [729, 113] width 1038 height 27
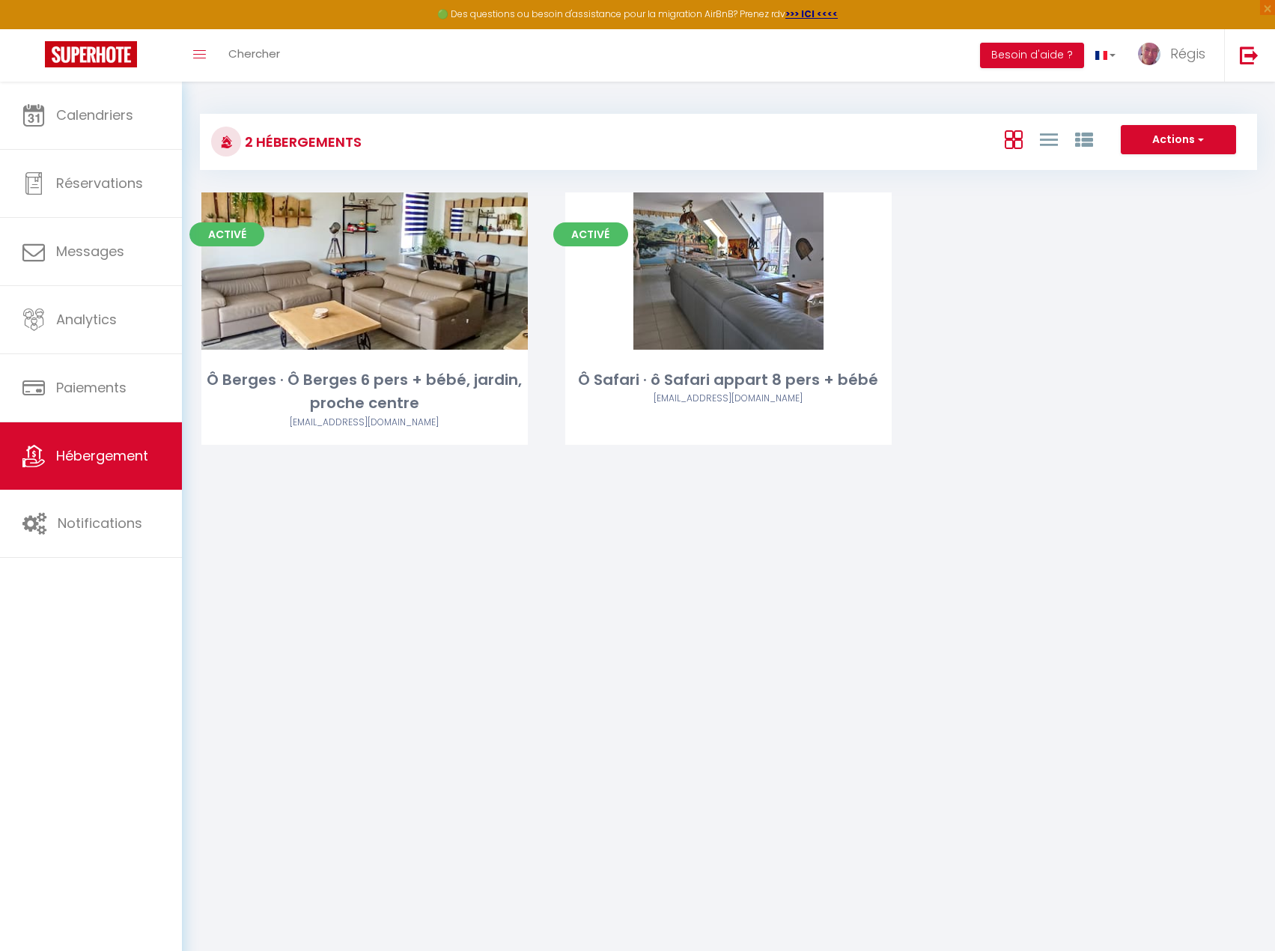
click at [744, 266] on link "Editer" at bounding box center [729, 271] width 90 height 30
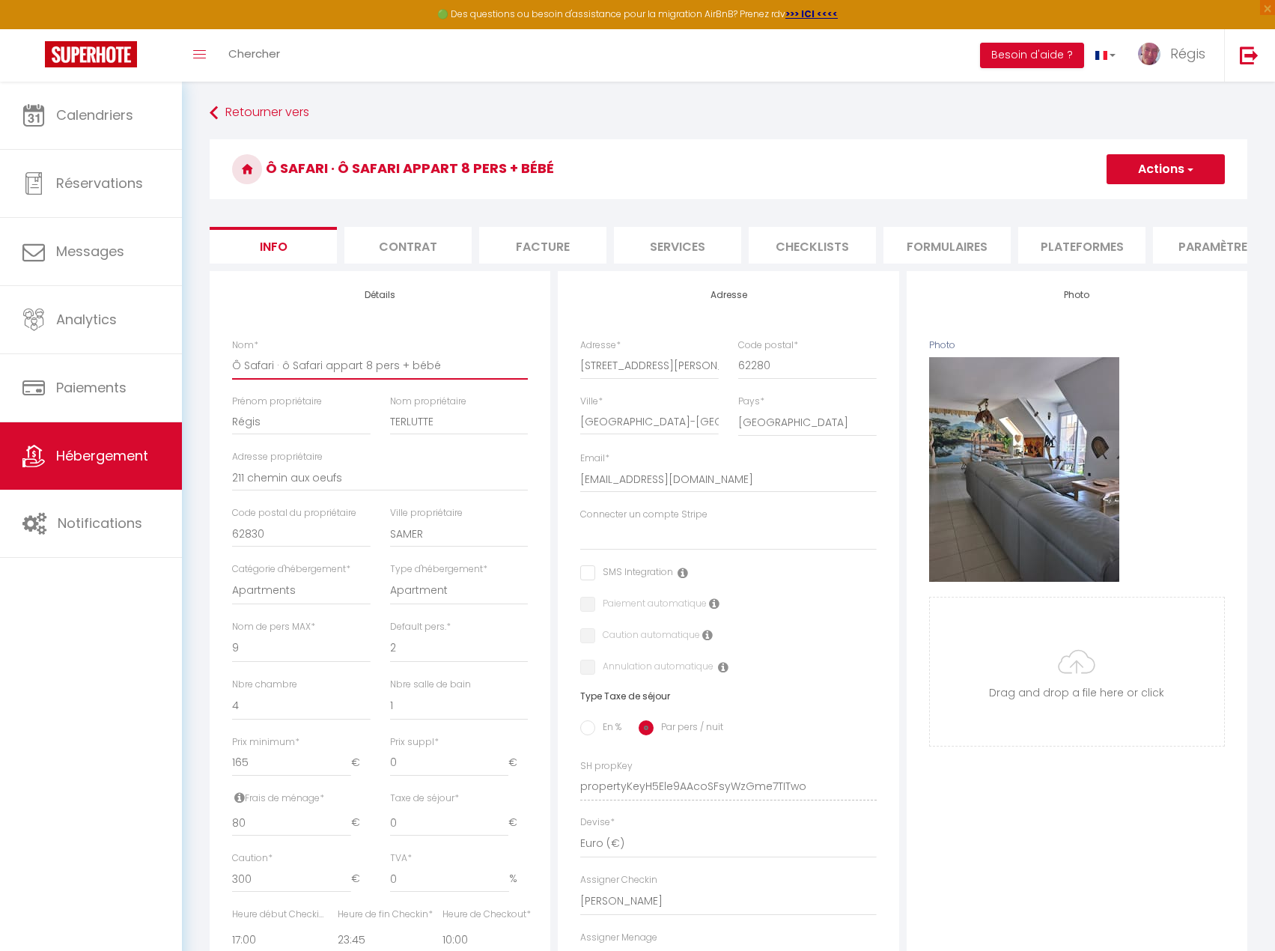
click at [449, 374] on input "Ô Safari · ô Safari appart 8 pers + bébé" at bounding box center [380, 365] width 296 height 27
click at [1194, 165] on span "button" at bounding box center [1190, 169] width 10 height 15
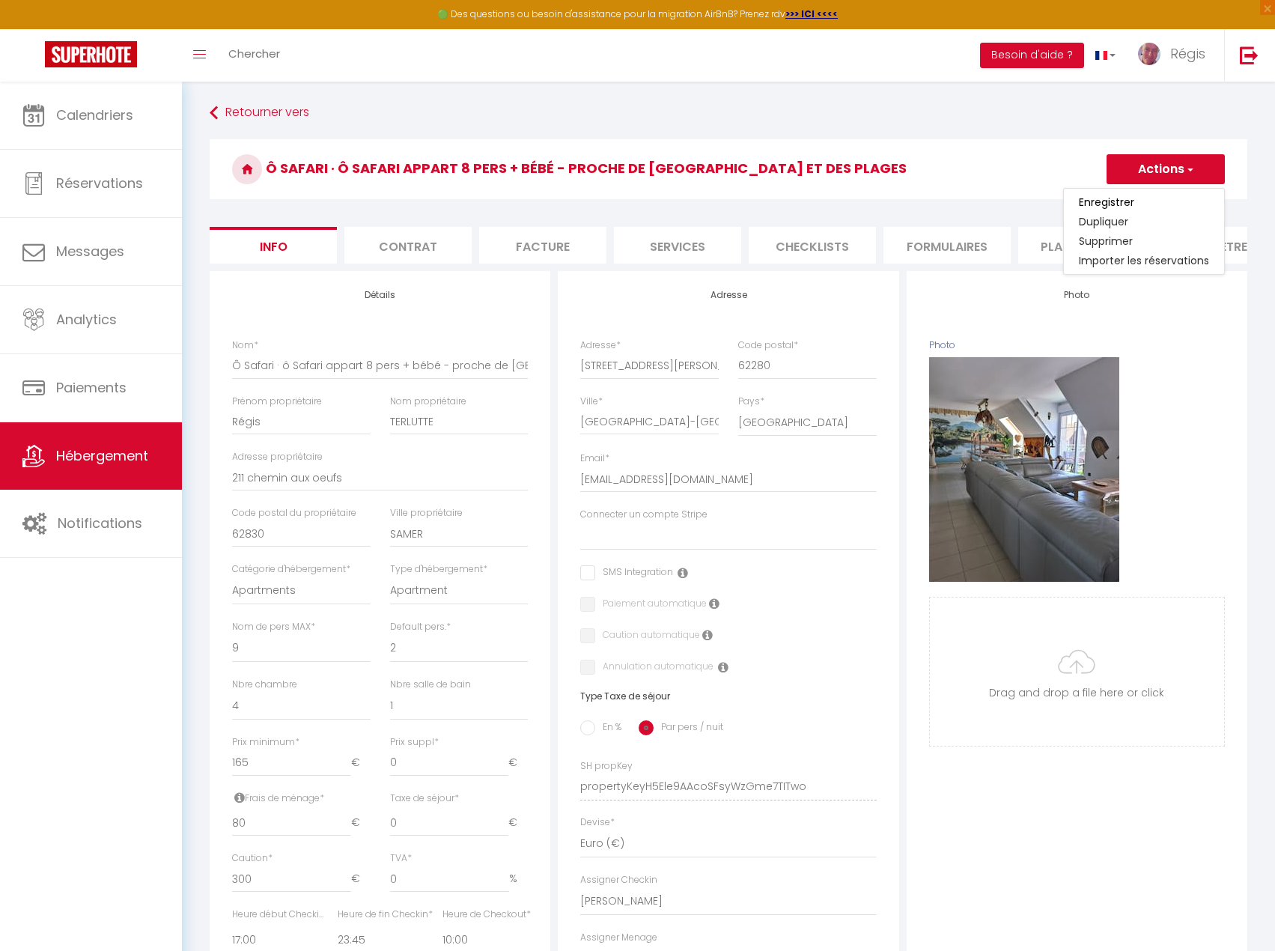
click at [1125, 203] on input "Enregistrer" at bounding box center [1106, 202] width 55 height 15
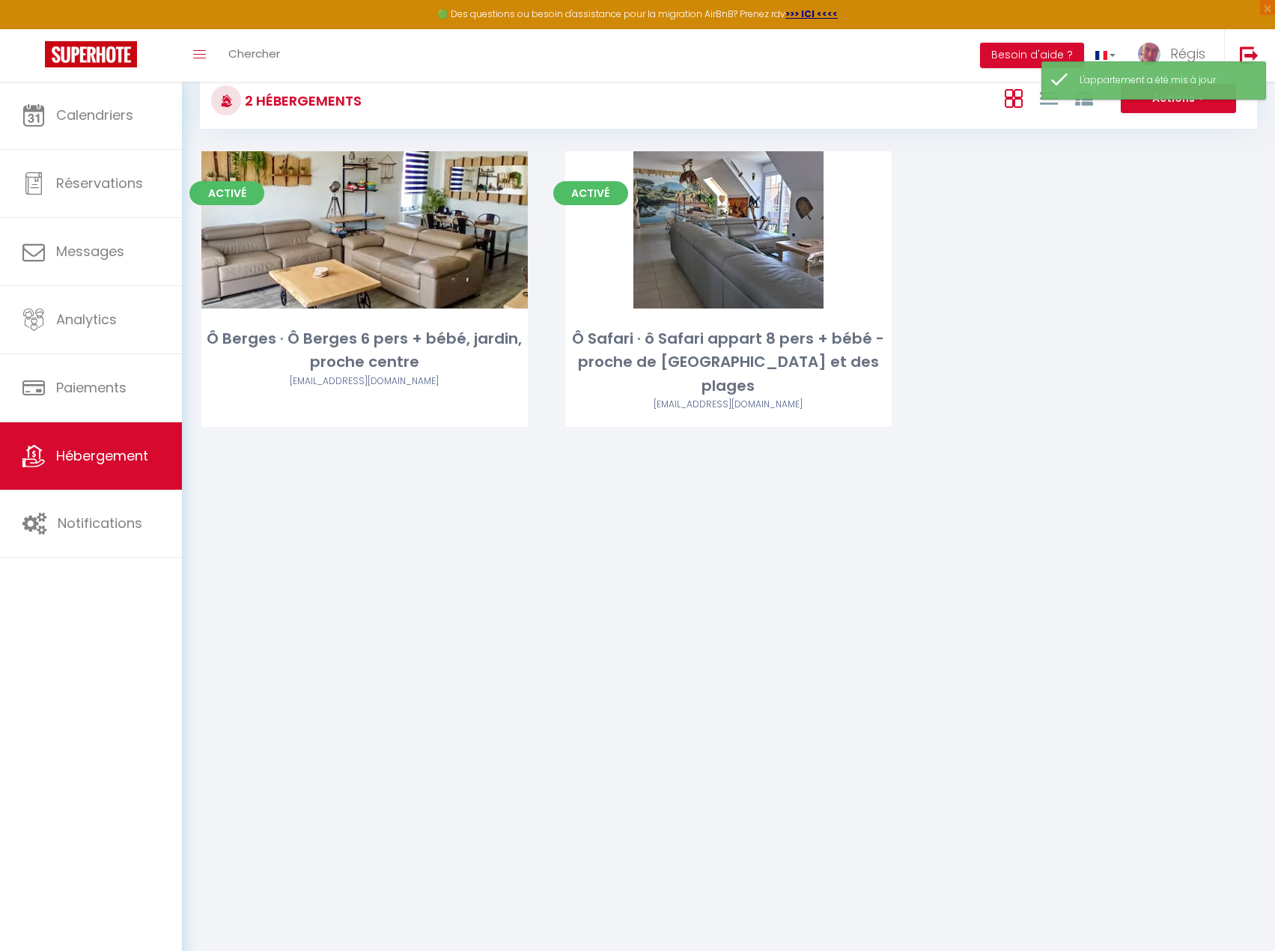
scroll to position [75, 0]
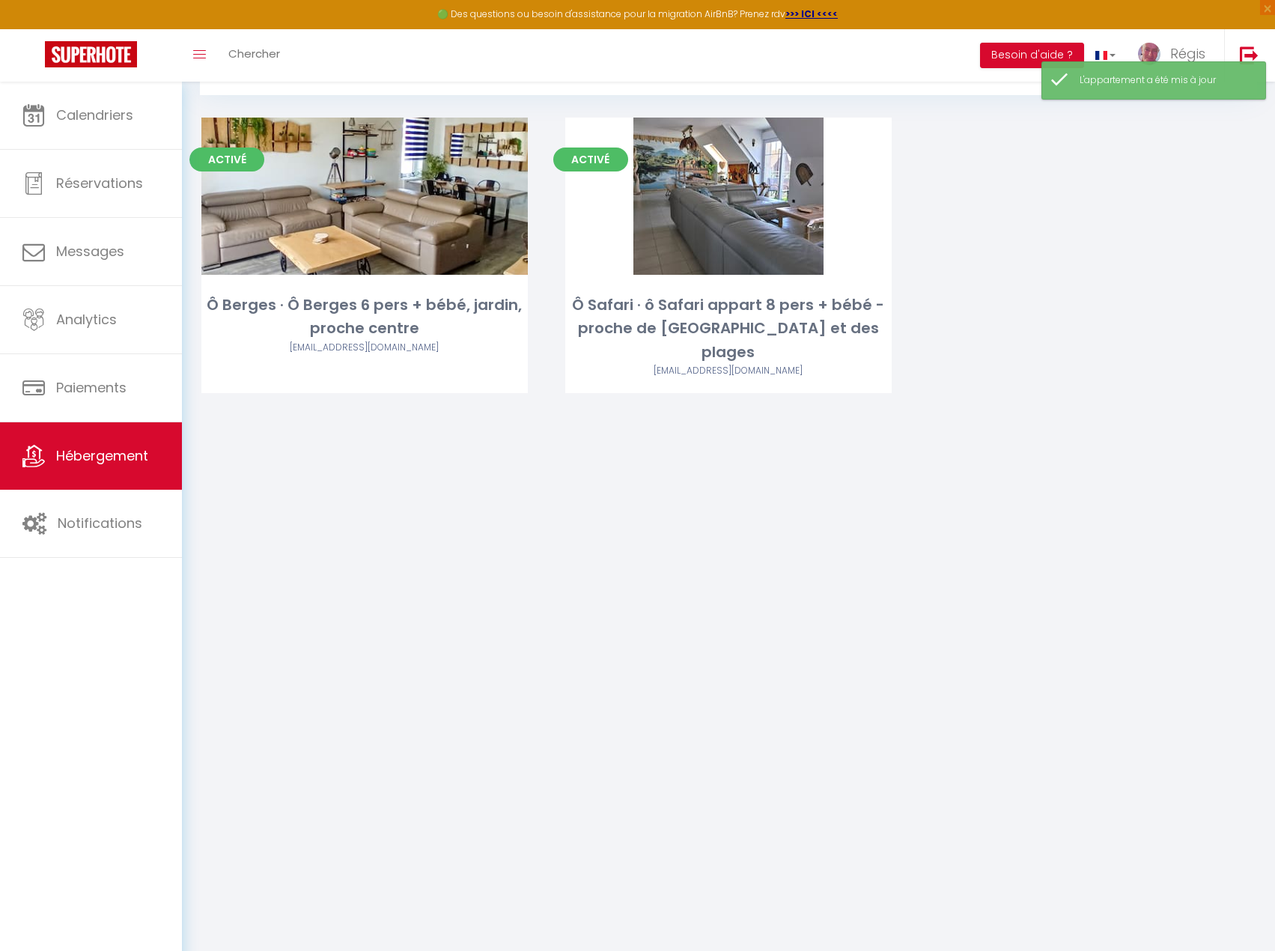
click at [744, 198] on link "Editer" at bounding box center [729, 196] width 90 height 30
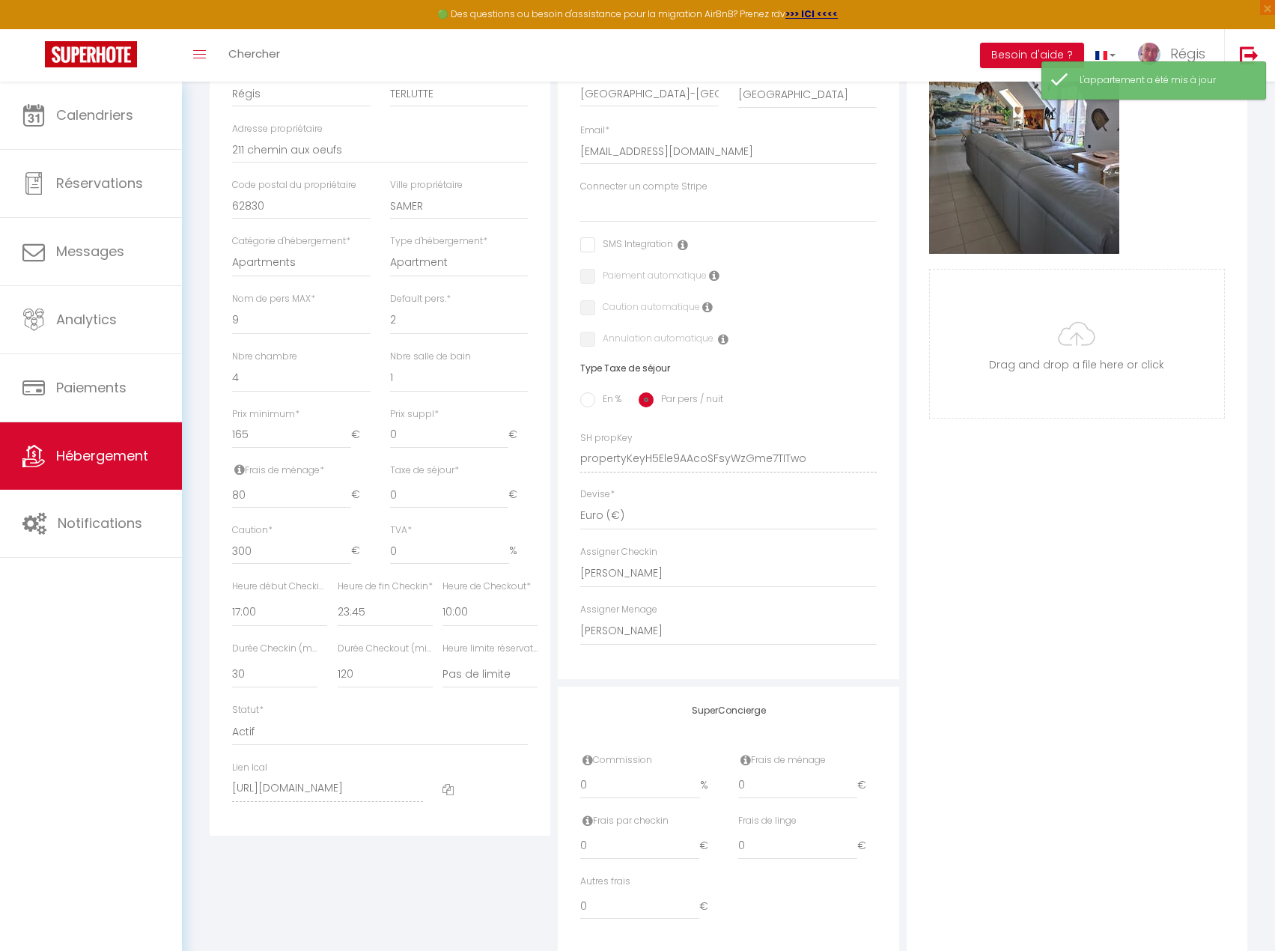
scroll to position [380, 0]
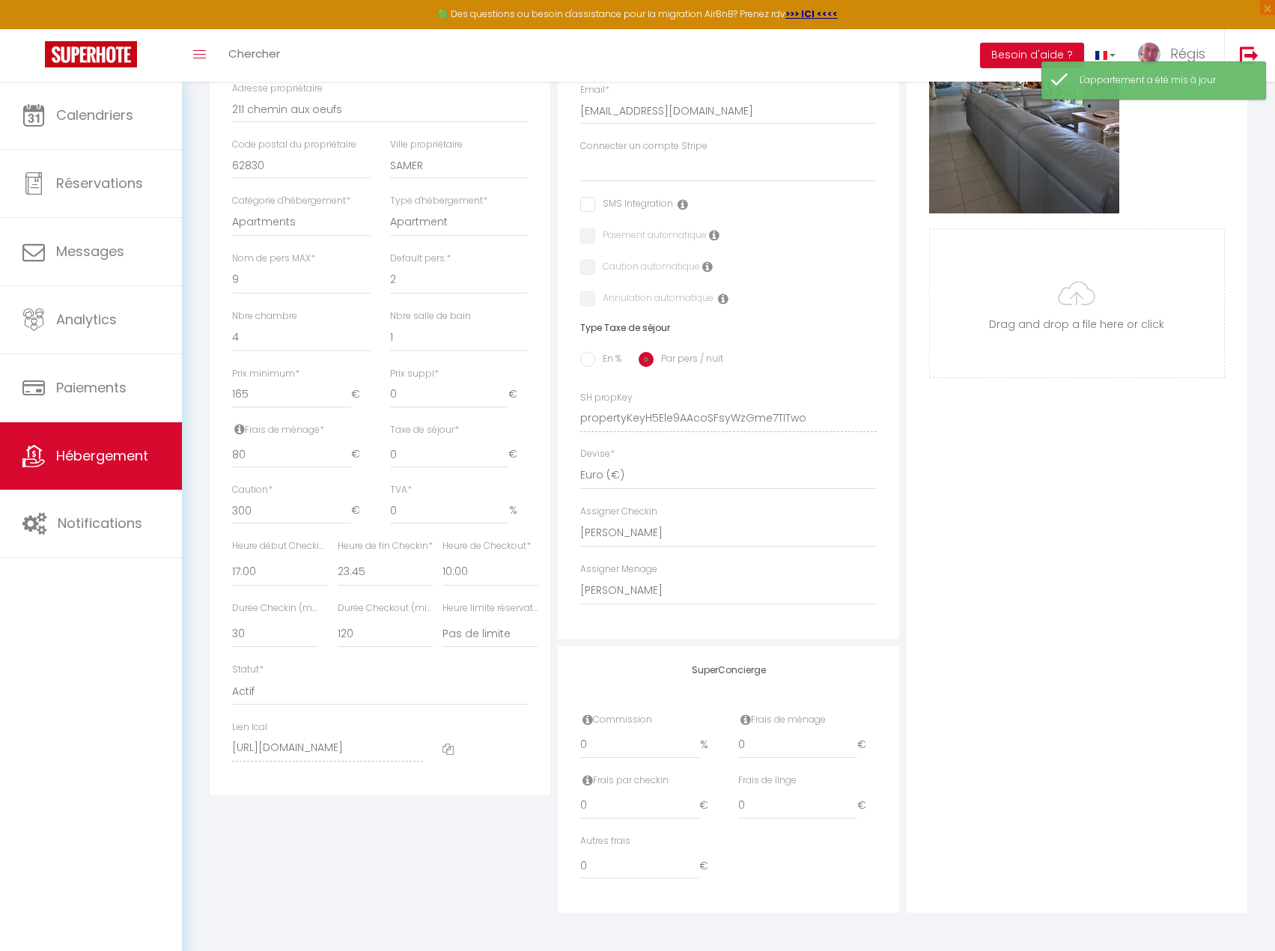
click at [450, 749] on icon at bounding box center [448, 749] width 11 height 11
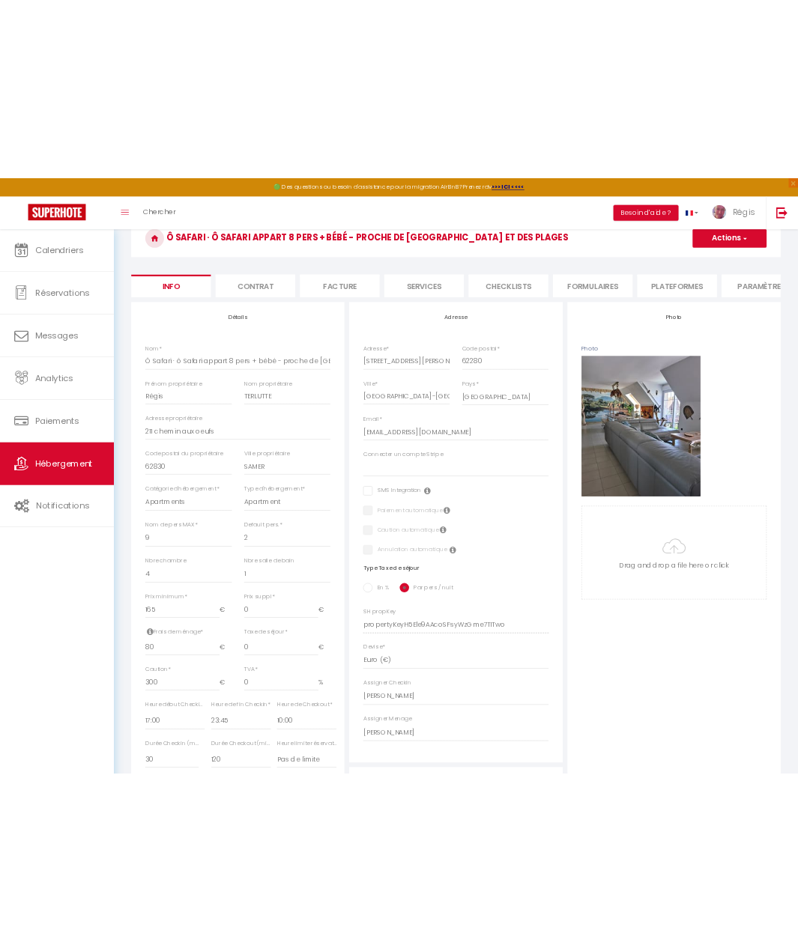
scroll to position [0, 0]
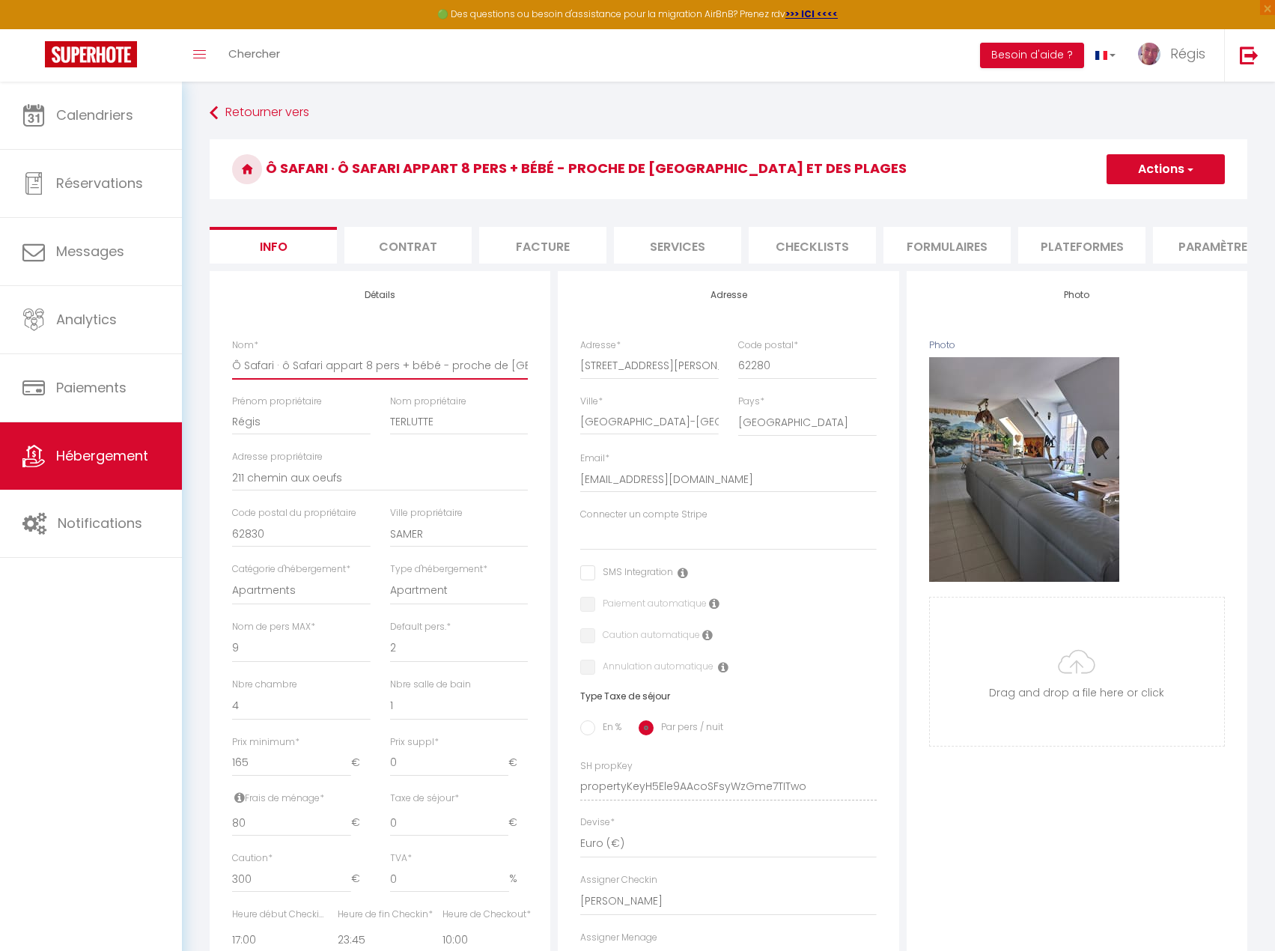
click at [352, 371] on input "Ô Safari · ô Safari appart 8 pers + bébé - proche de [GEOGRAPHIC_DATA] et des p…" at bounding box center [380, 365] width 296 height 27
click at [323, 379] on input "Ô Safari · ô Safari appart 8 pers + bébé - proche de [GEOGRAPHIC_DATA] et des p…" at bounding box center [380, 365] width 296 height 27
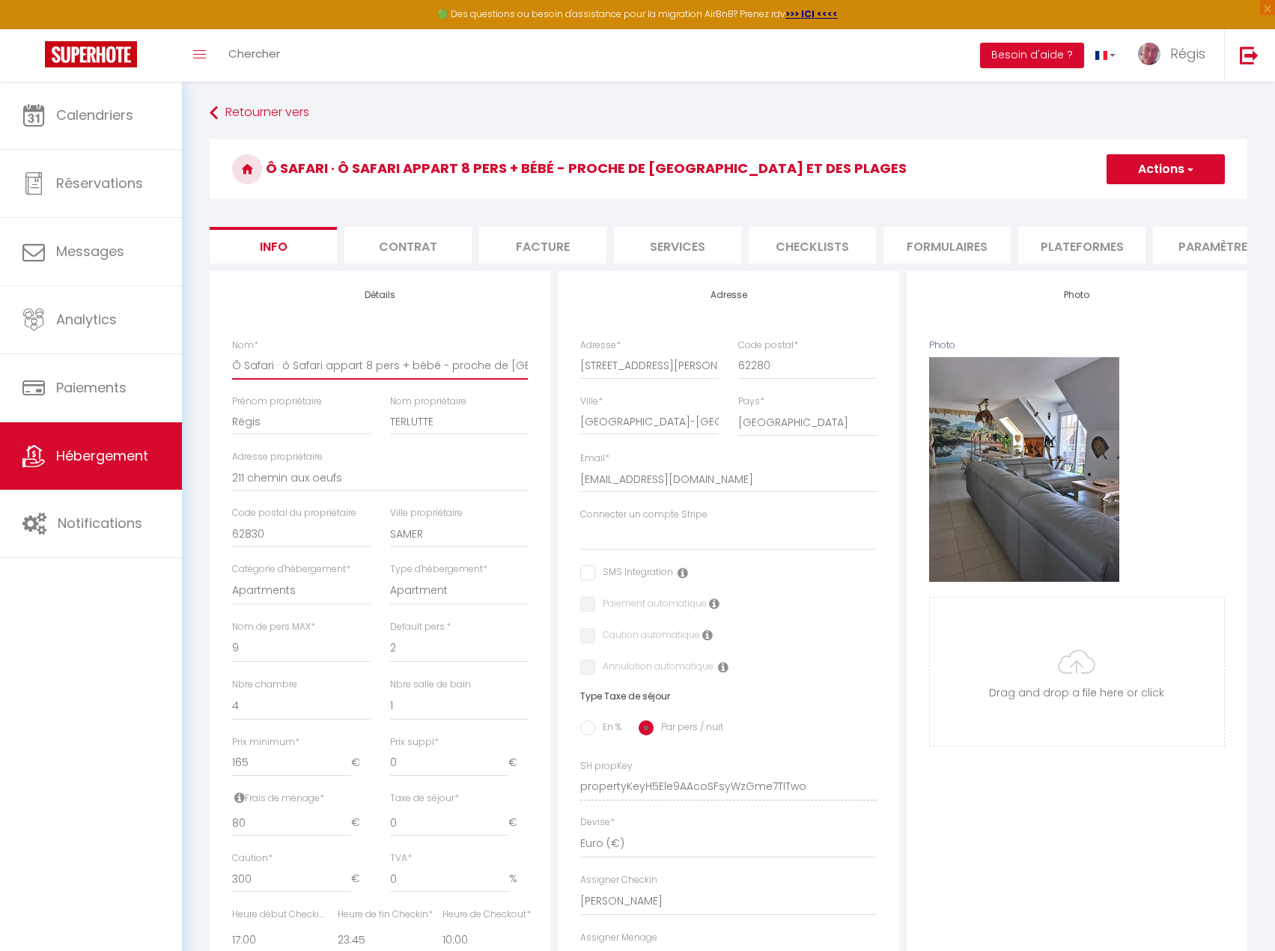
click at [359, 377] on input "Ô Safari · ô Safari appart 8 pers + bébé - proche de [GEOGRAPHIC_DATA] et des p…" at bounding box center [380, 365] width 296 height 27
drag, startPoint x: 324, startPoint y: 374, endPoint x: 282, endPoint y: 374, distance: 42.7
click at [282, 374] on input "Ô Safari · ô Safari appart 8 pers + bébé - proche de [GEOGRAPHIC_DATA] et des p…" at bounding box center [380, 365] width 296 height 27
